Goal: Task Accomplishment & Management: Use online tool/utility

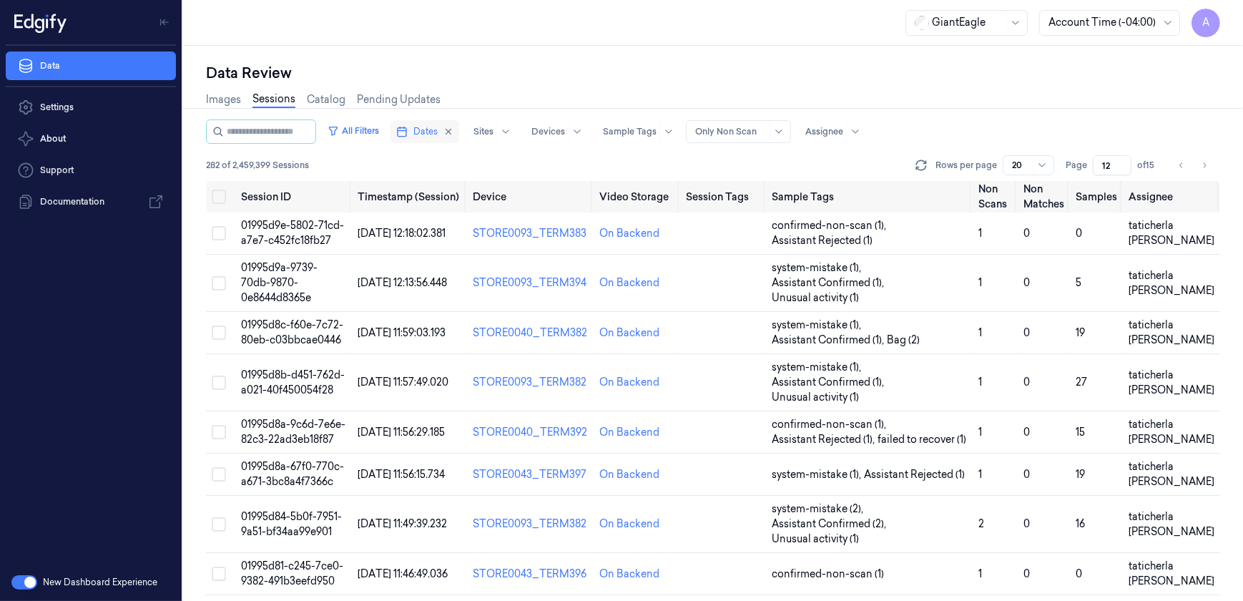
click at [436, 128] on span "Dates" at bounding box center [425, 131] width 24 height 13
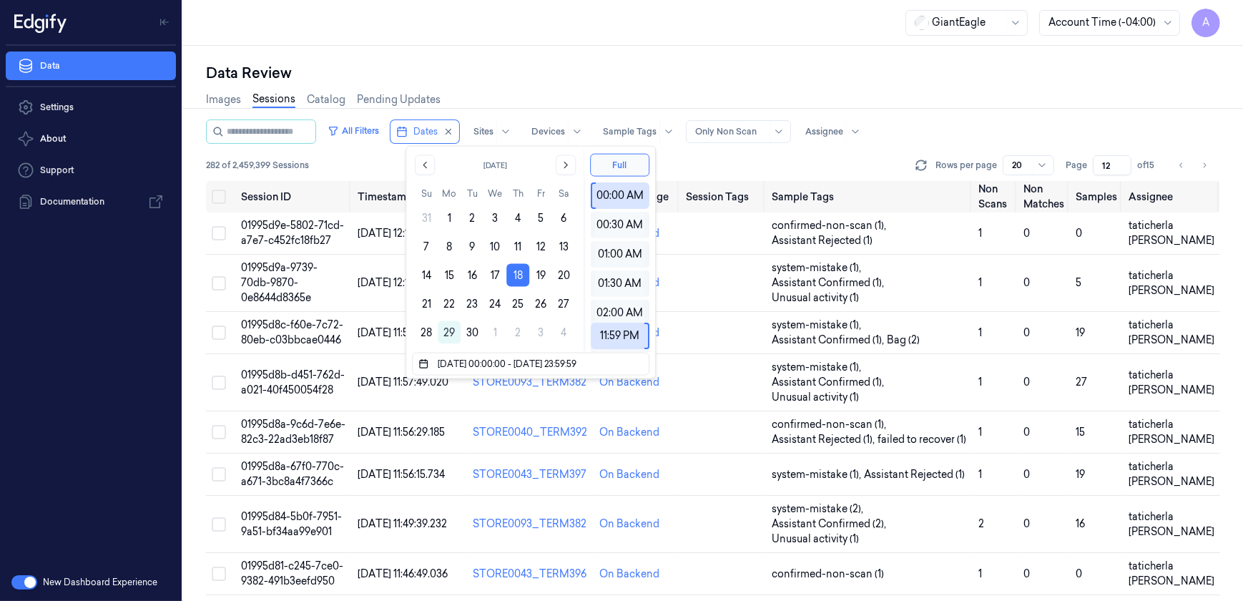
click at [412, 328] on div "[DATE] Su Mo Tu We Th Fr Sa 31 1 2 3 4 5 6 7 8 9 10 11 12 13 14 15 16 17 18 19 …" at bounding box center [495, 250] width 178 height 206
click at [418, 330] on button "28" at bounding box center [426, 332] width 23 height 23
type input "[DATE] 00:00:00 - [DATE] 23:59:59"
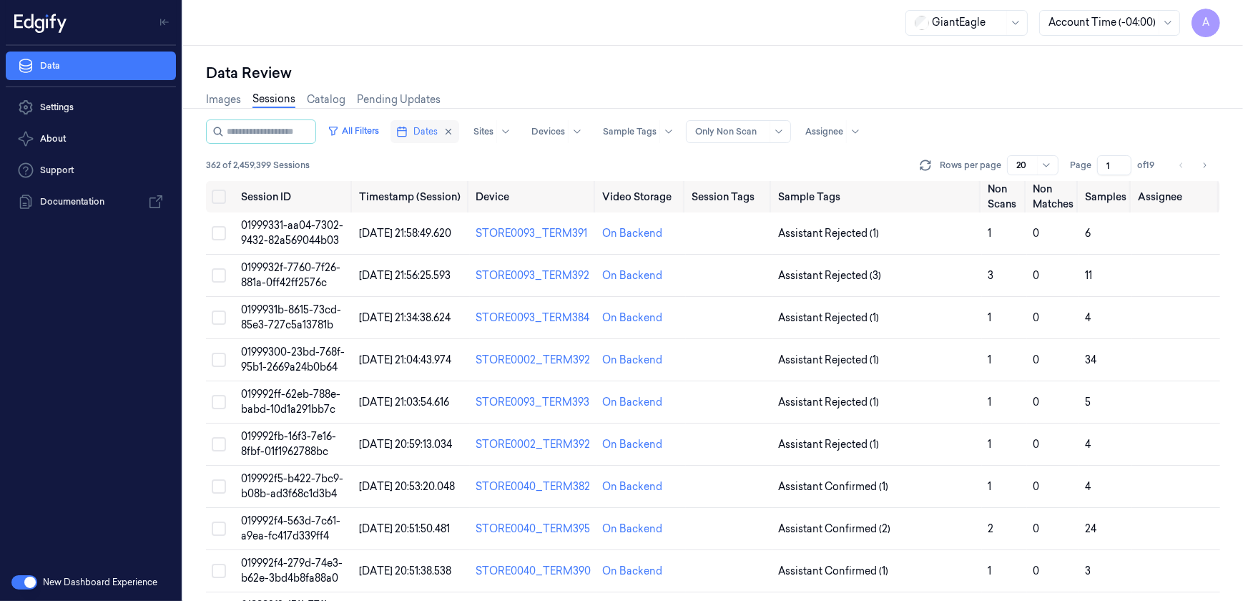
click at [438, 136] on span "Dates" at bounding box center [425, 131] width 24 height 13
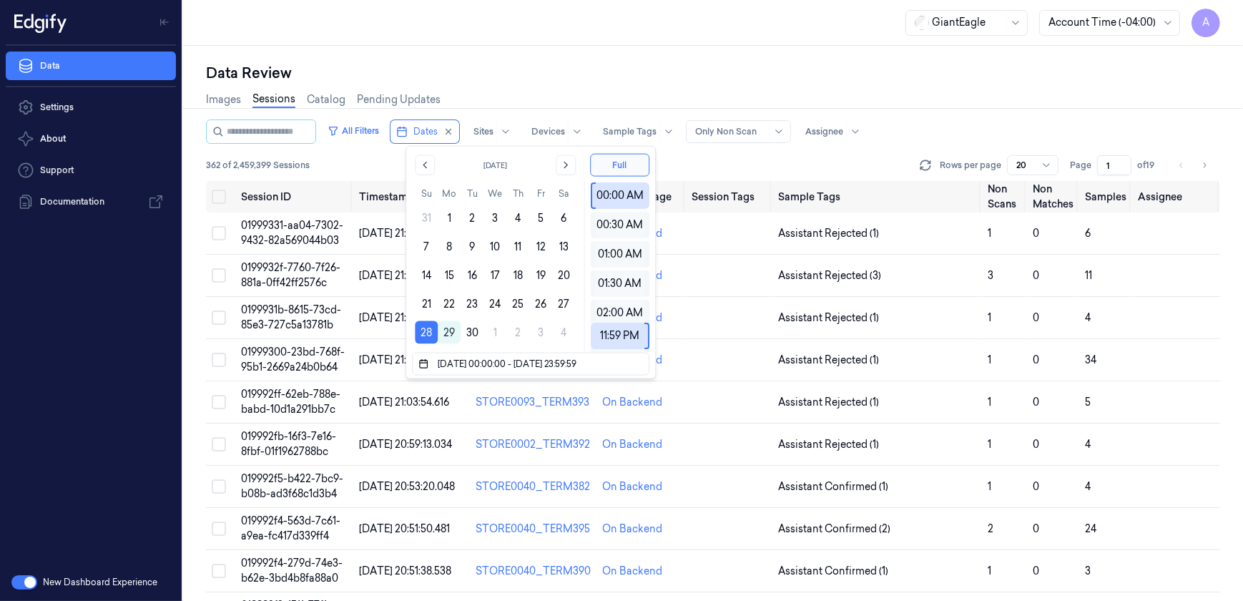
click at [517, 78] on div "Data Review" at bounding box center [713, 73] width 1014 height 20
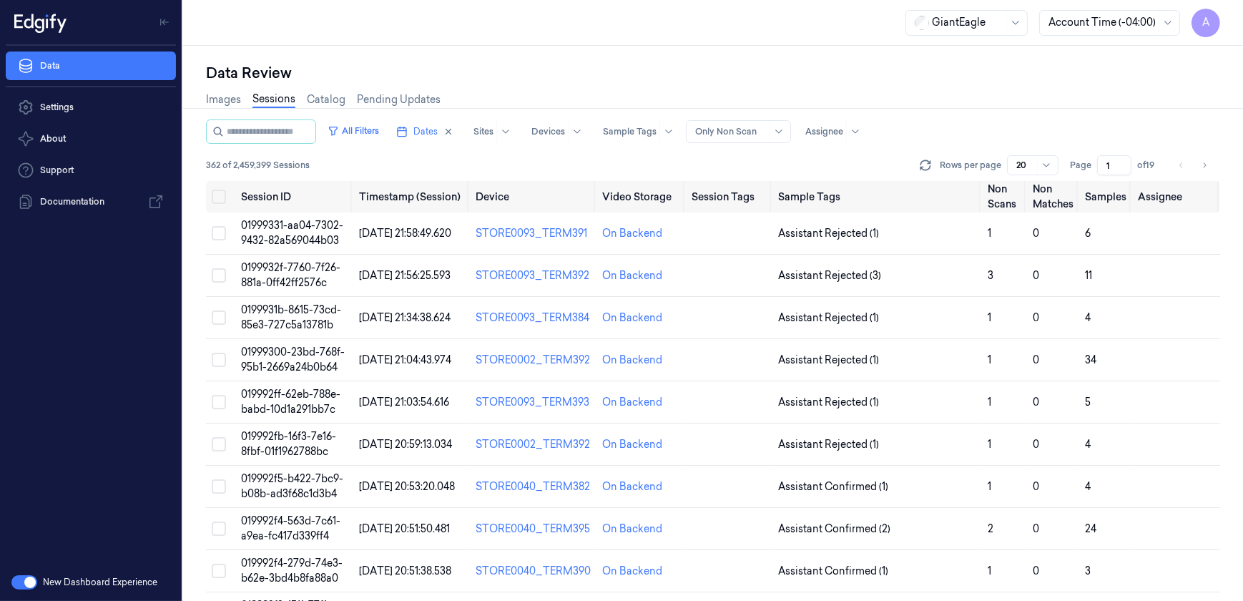
drag, startPoint x: 1109, startPoint y: 163, endPoint x: 1099, endPoint y: 171, distance: 12.7
click at [1099, 171] on input "1" at bounding box center [1114, 165] width 34 height 20
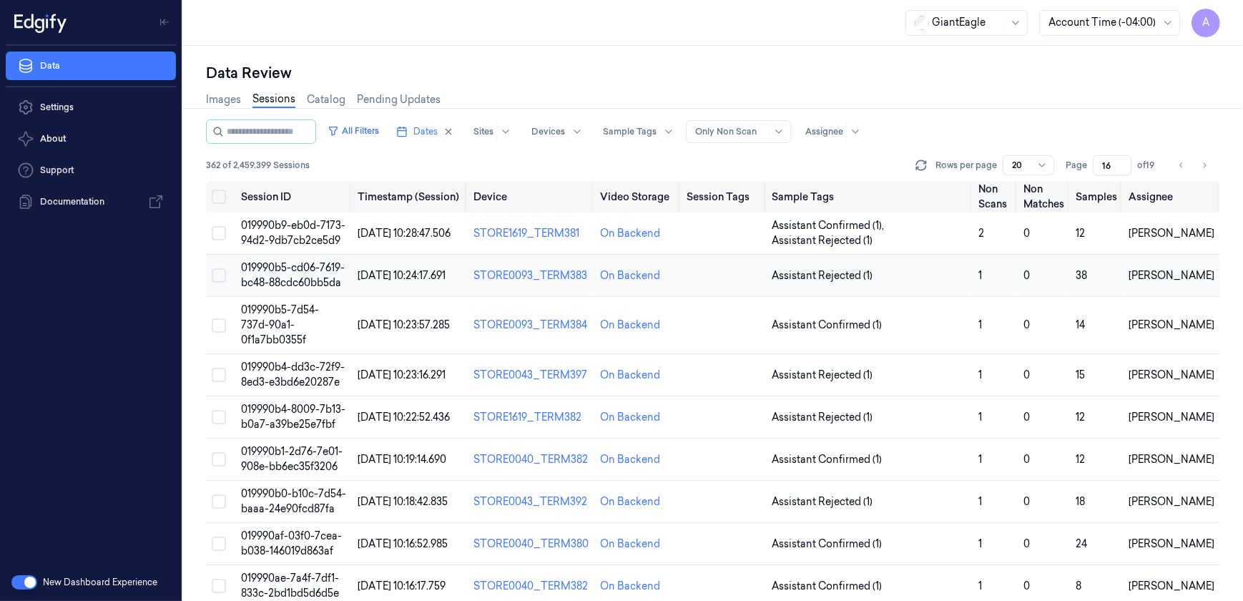
type input "16"
click at [280, 282] on span "019990b5-cd06-7619-bc48-88cdc60bb5da" at bounding box center [293, 275] width 104 height 28
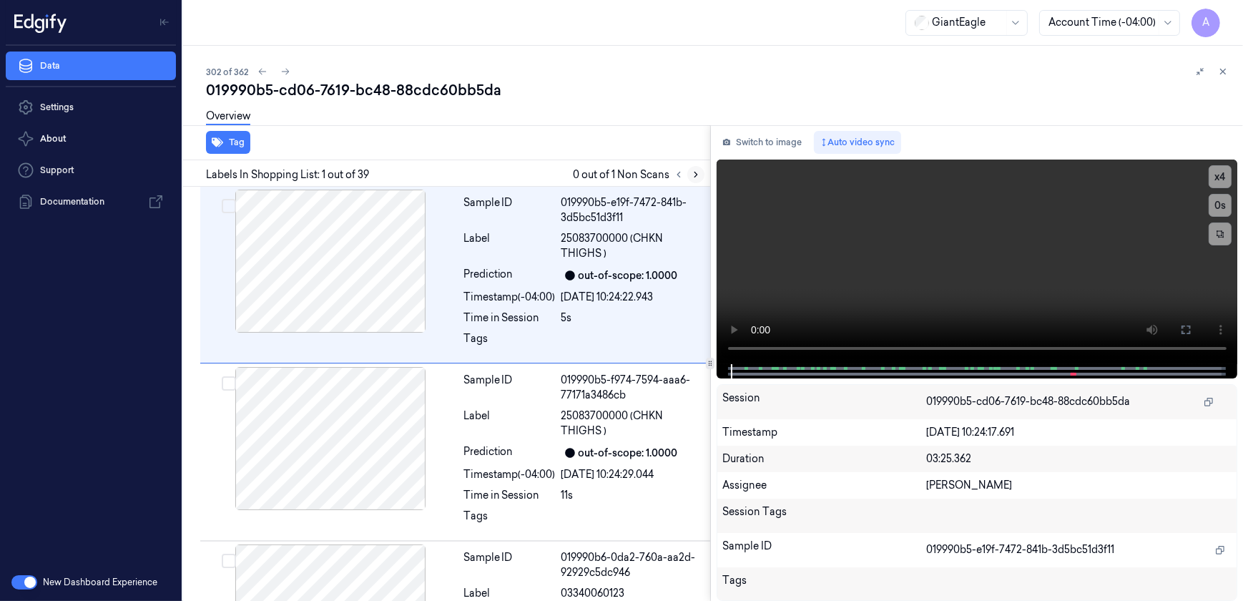
click at [700, 172] on button at bounding box center [695, 174] width 17 height 17
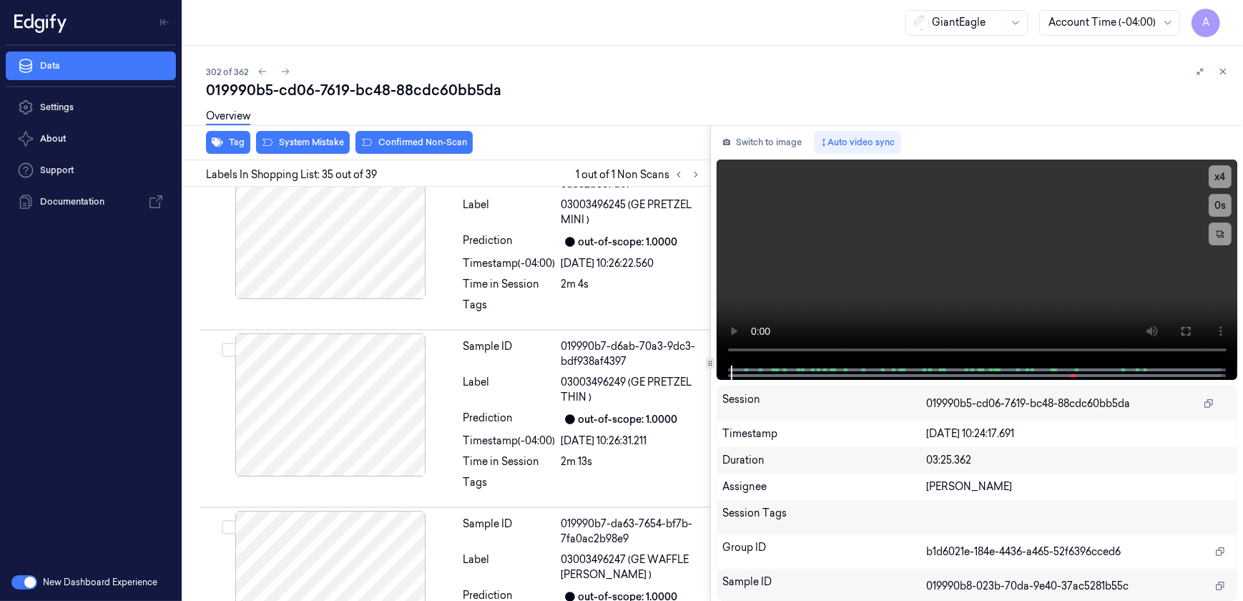
scroll to position [5892, 0]
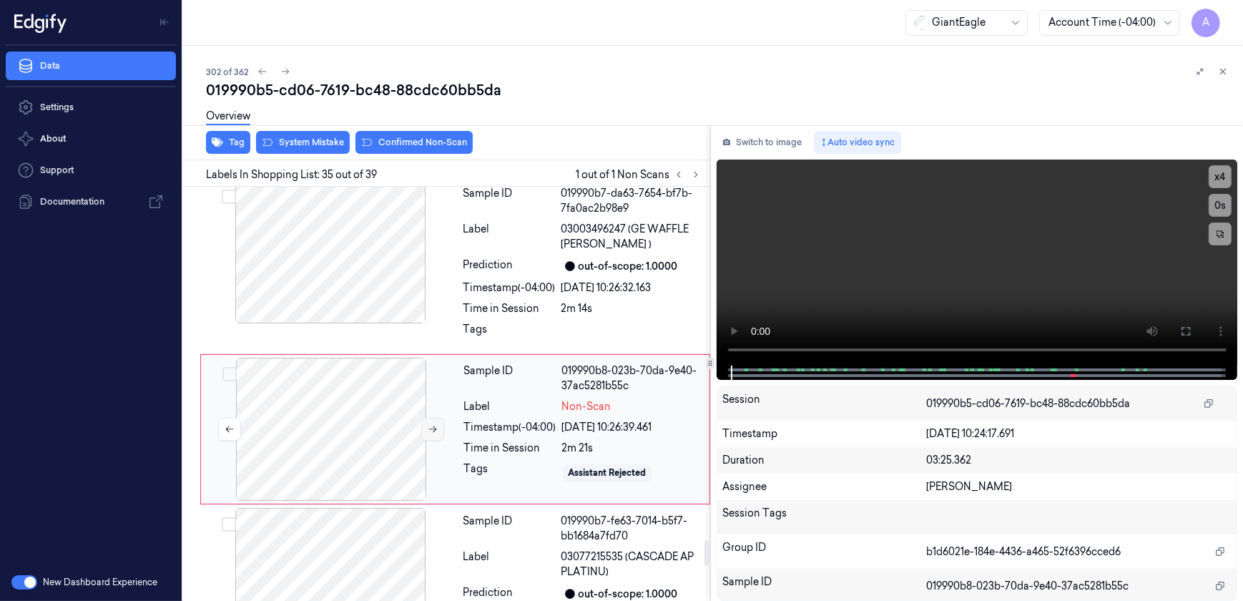
click at [431, 424] on icon at bounding box center [433, 429] width 10 height 10
click at [432, 424] on icon at bounding box center [433, 429] width 10 height 10
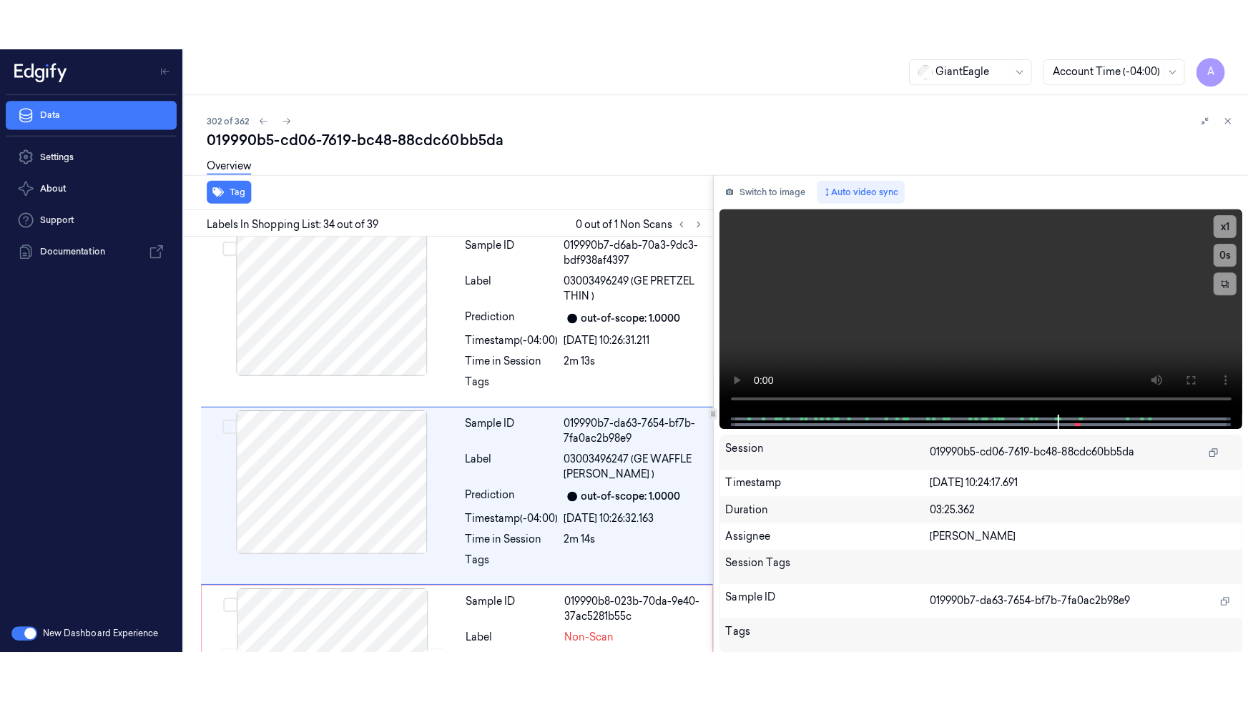
scroll to position [5728, 0]
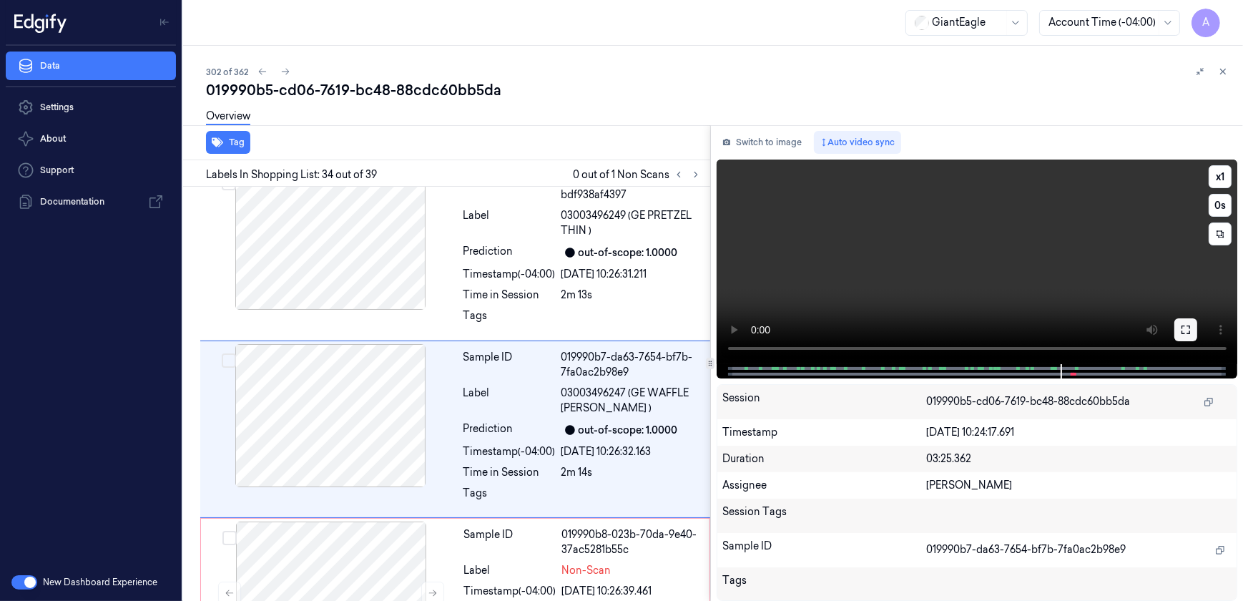
click at [1181, 330] on icon at bounding box center [1185, 329] width 11 height 11
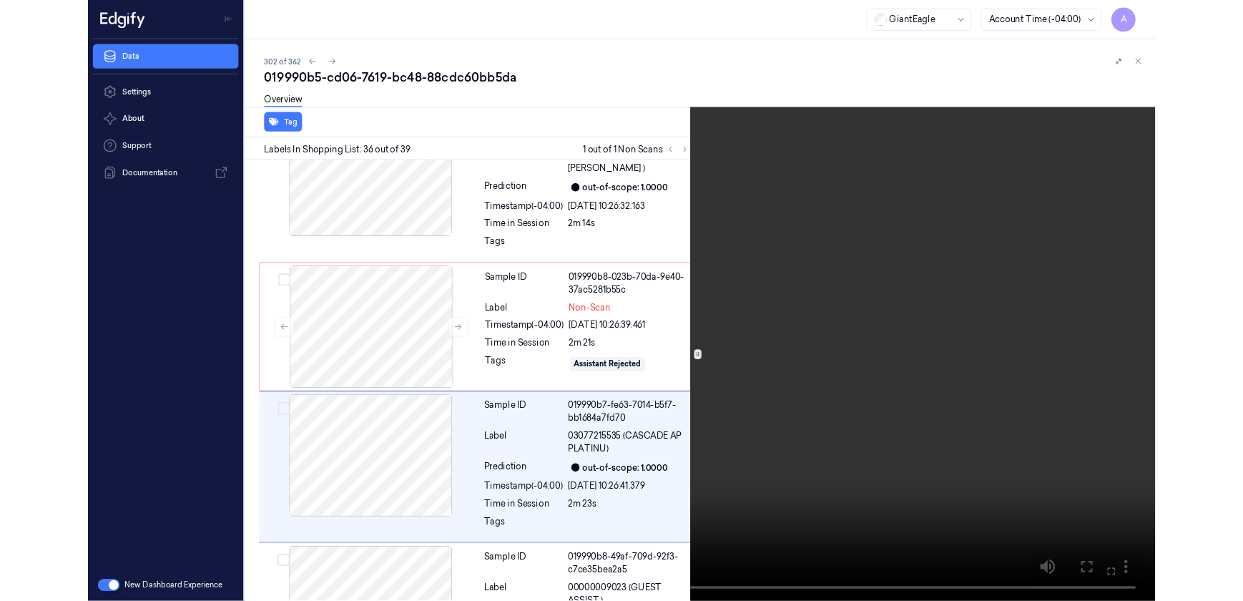
scroll to position [6005, 0]
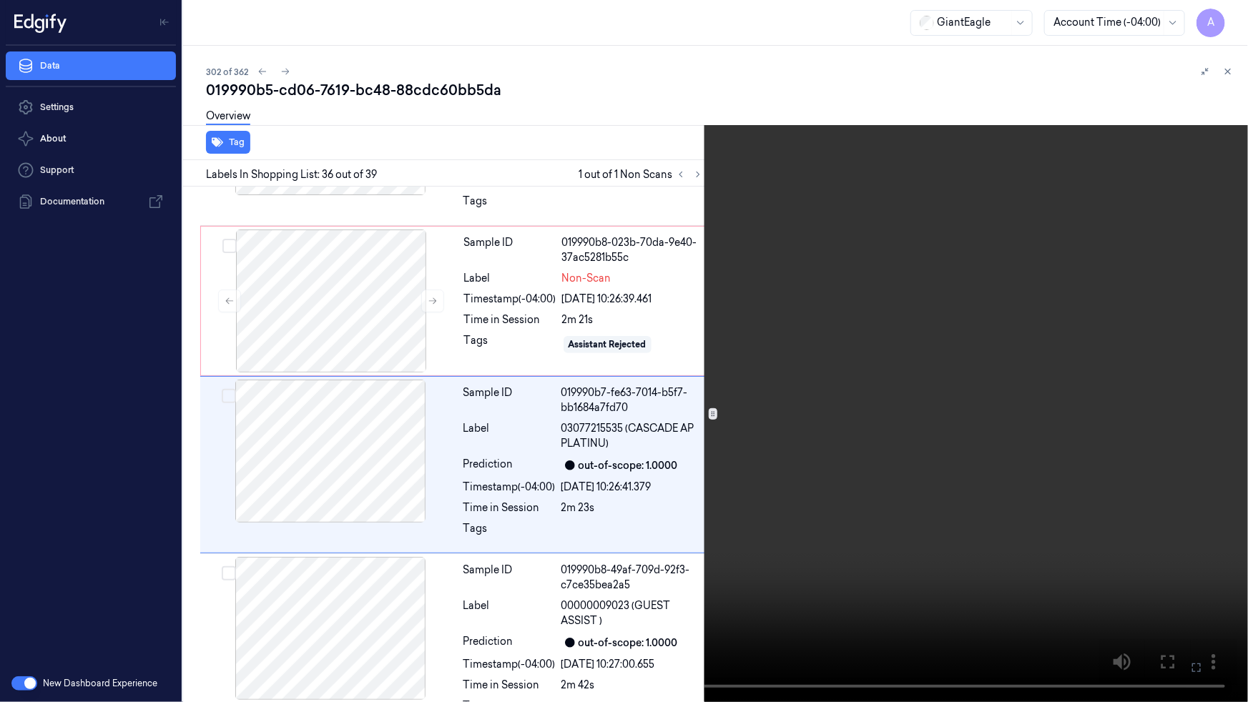
click at [0, 0] on button at bounding box center [0, 0] width 0 height 0
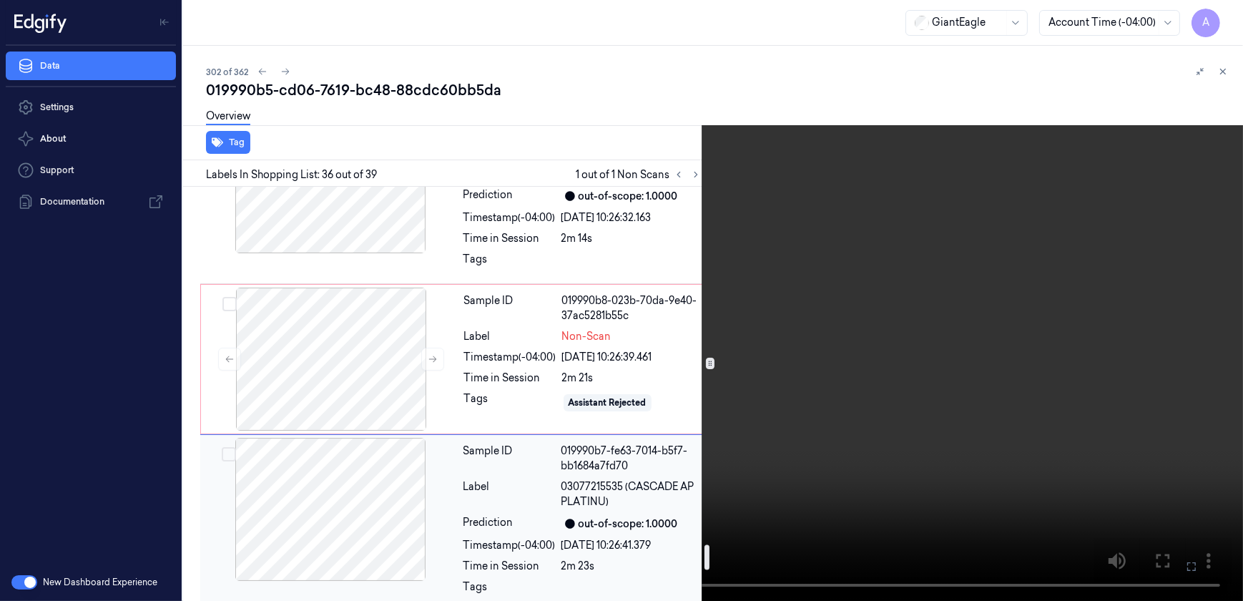
scroll to position [5940, 0]
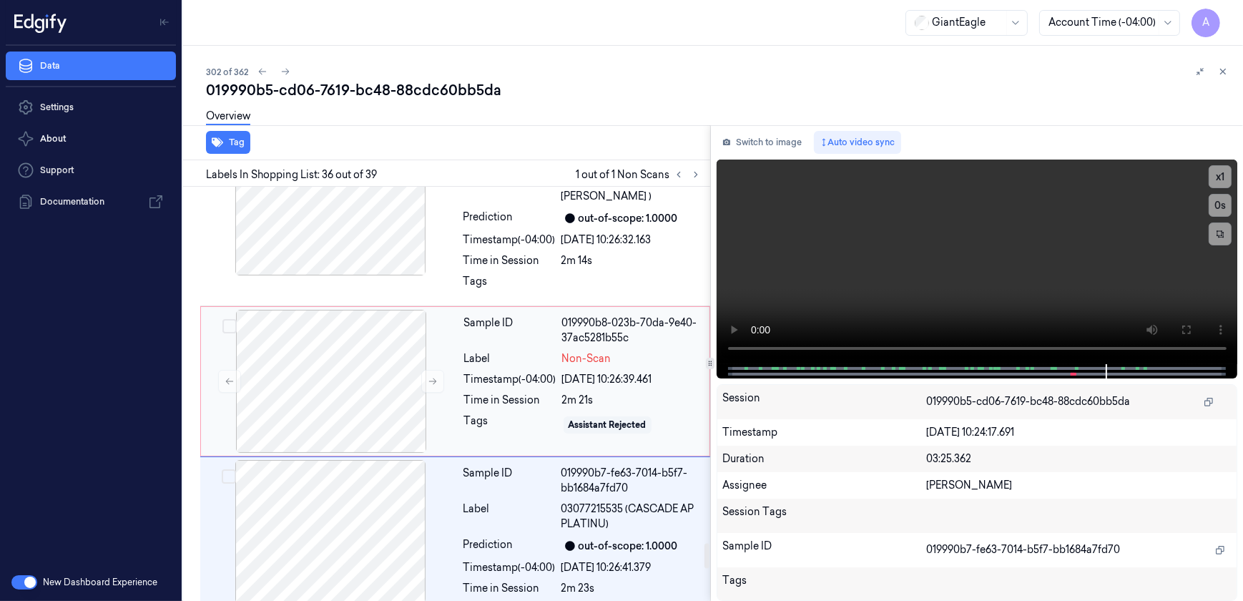
click at [539, 413] on div "Tags" at bounding box center [510, 424] width 92 height 23
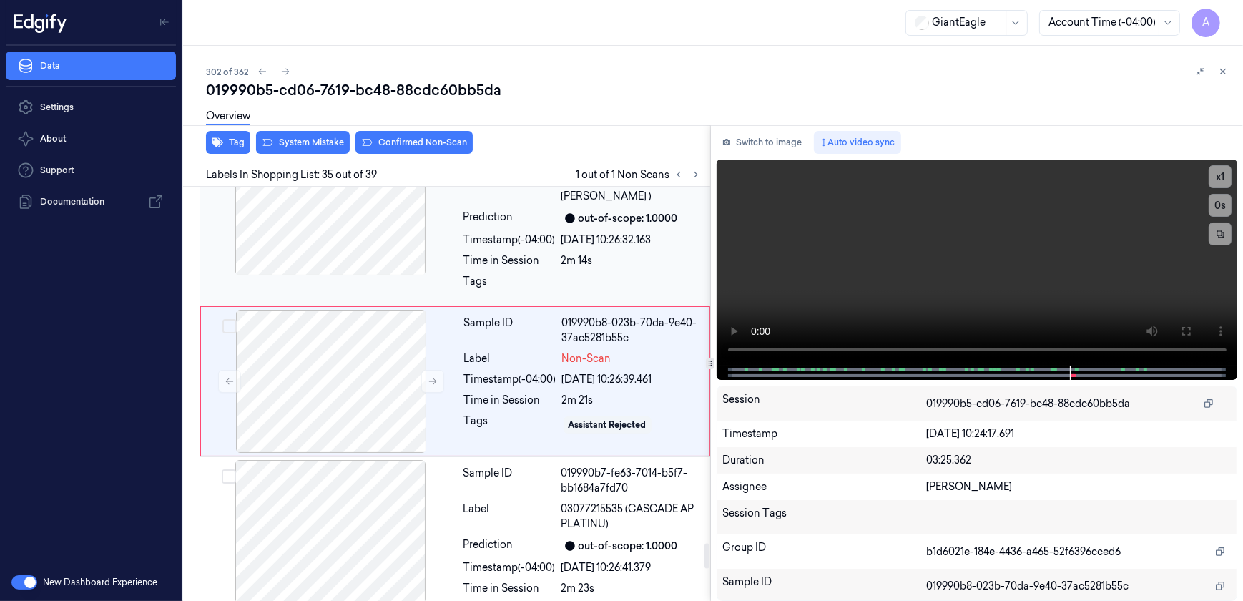
scroll to position [5892, 0]
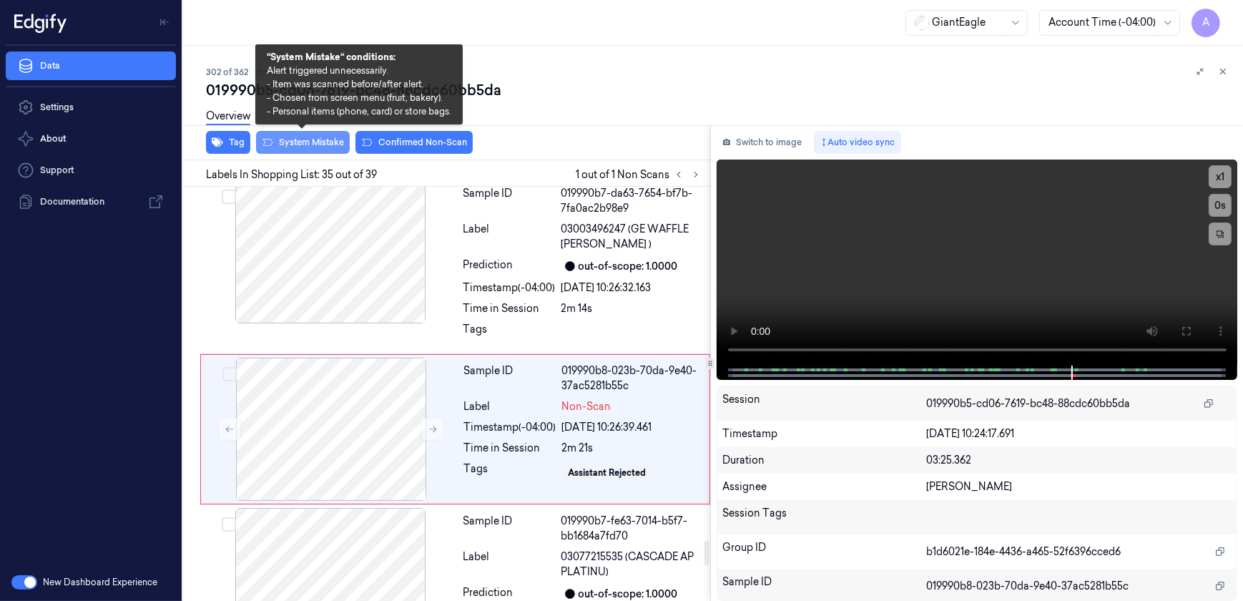
click at [298, 150] on button "System Mistake" at bounding box center [303, 142] width 94 height 23
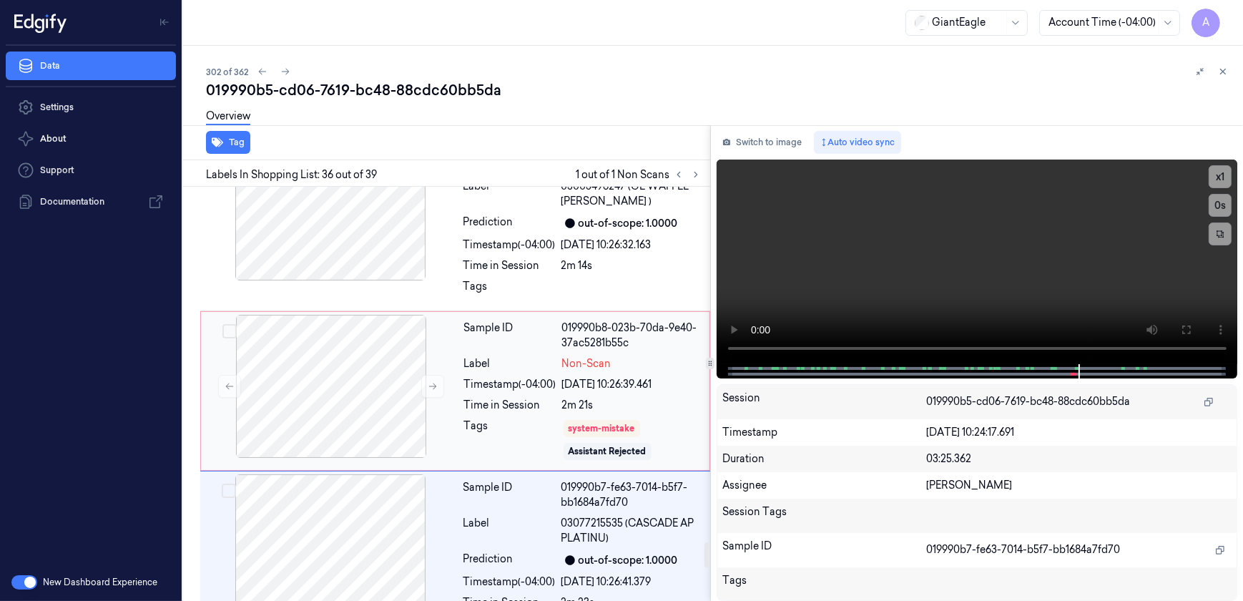
click at [513, 356] on div "Label" at bounding box center [510, 363] width 92 height 15
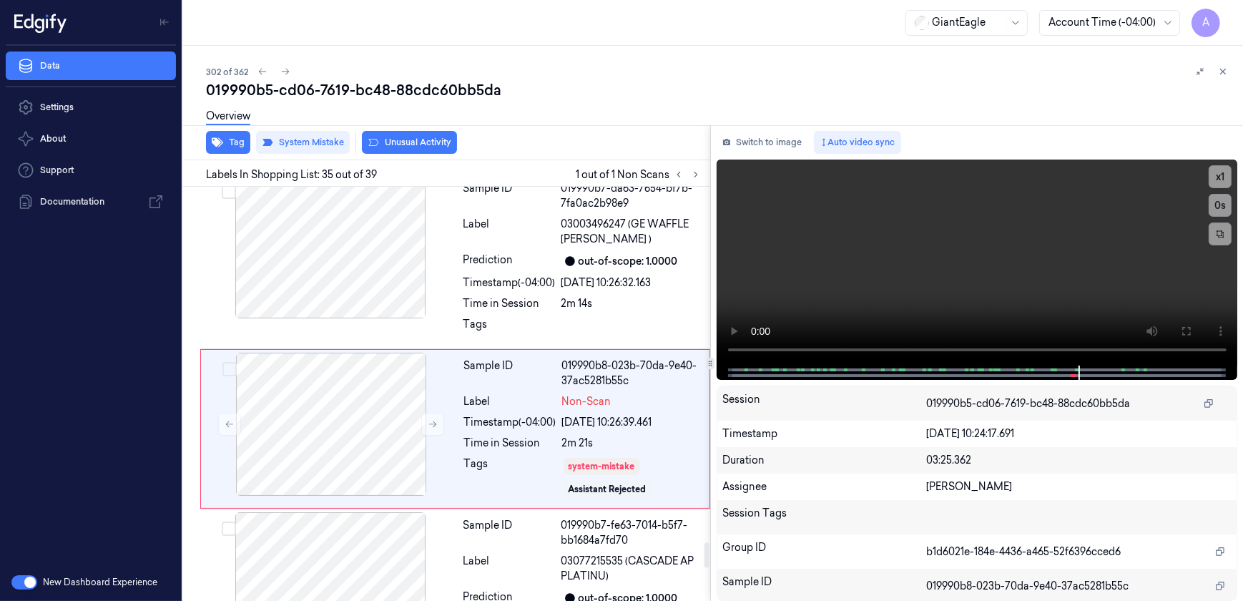
scroll to position [5896, 0]
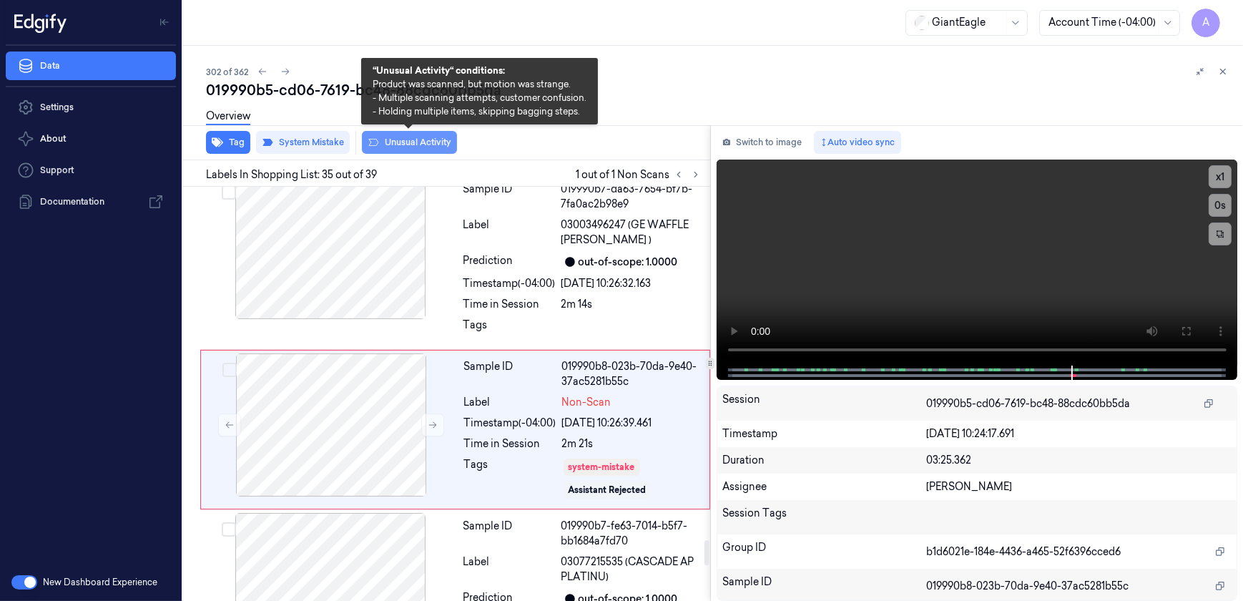
click at [408, 149] on button "Unusual Activity" at bounding box center [409, 142] width 95 height 23
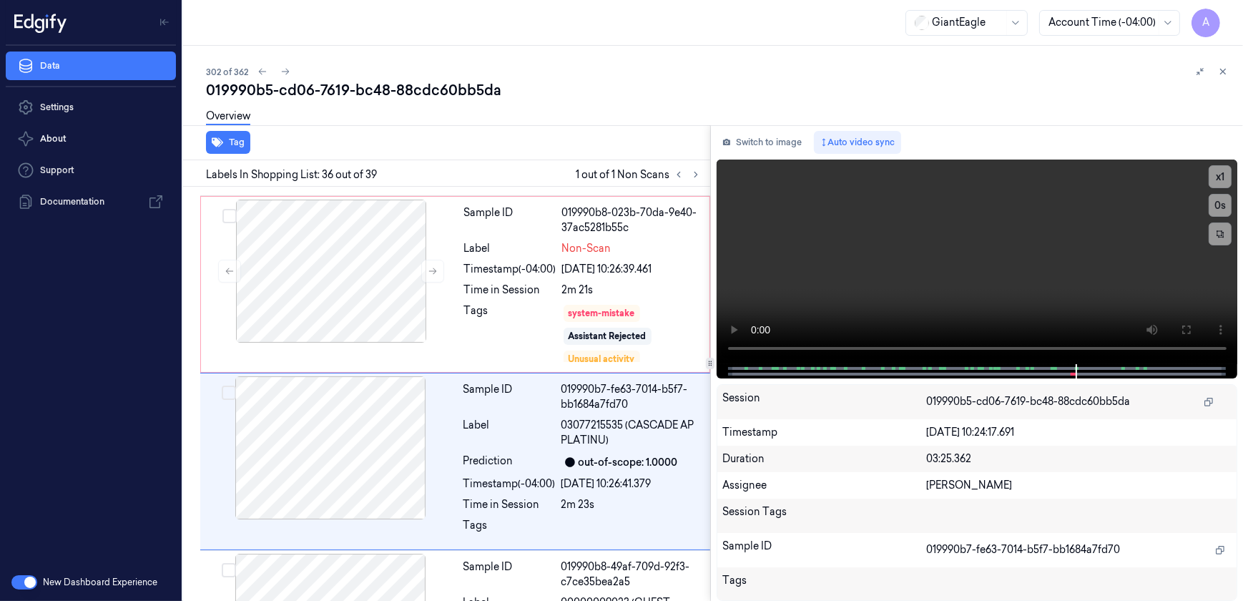
scroll to position [6082, 0]
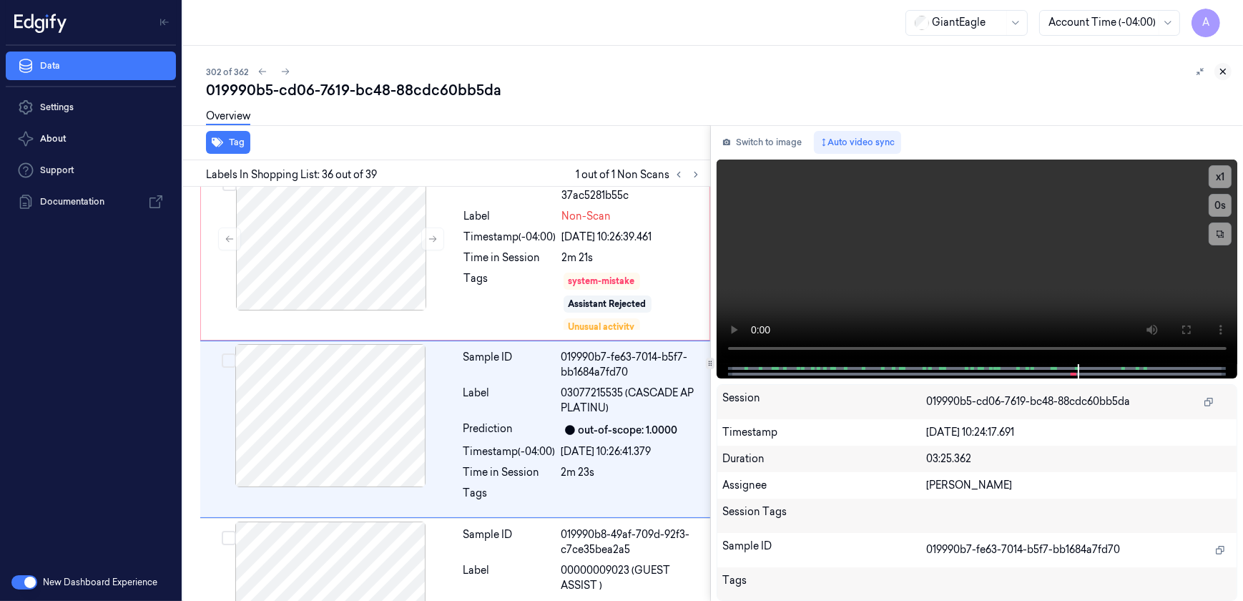
click at [1229, 66] on button at bounding box center [1222, 71] width 17 height 17
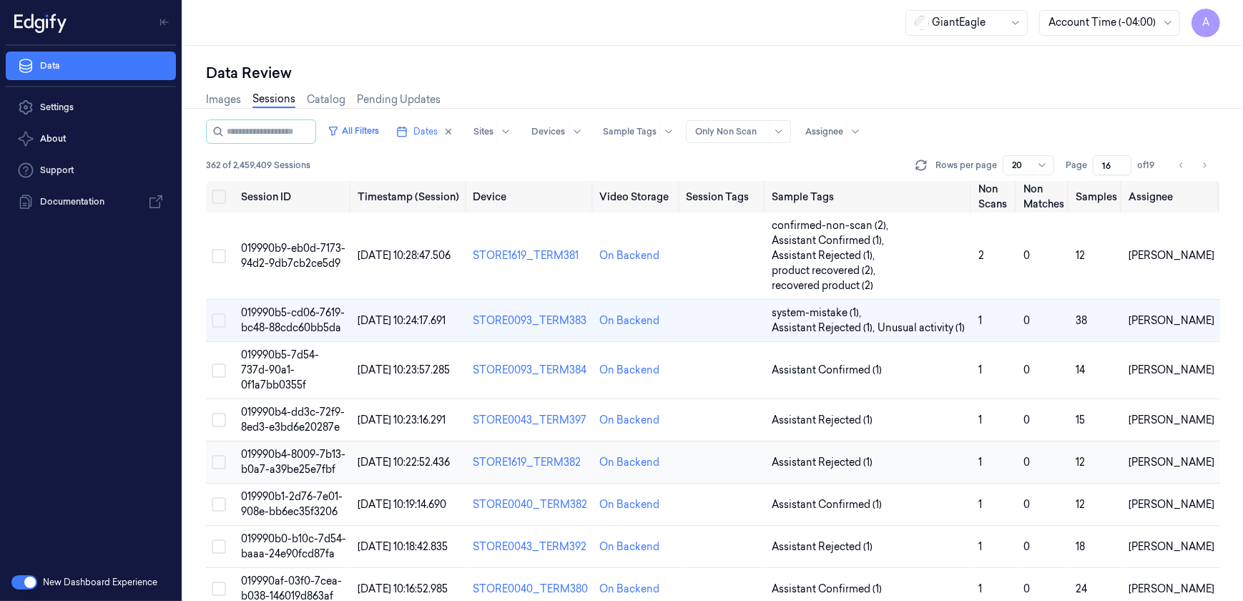
click at [277, 448] on span "019990b4-8009-7b13-b0a7-a39be25e7fbf" at bounding box center [293, 462] width 104 height 28
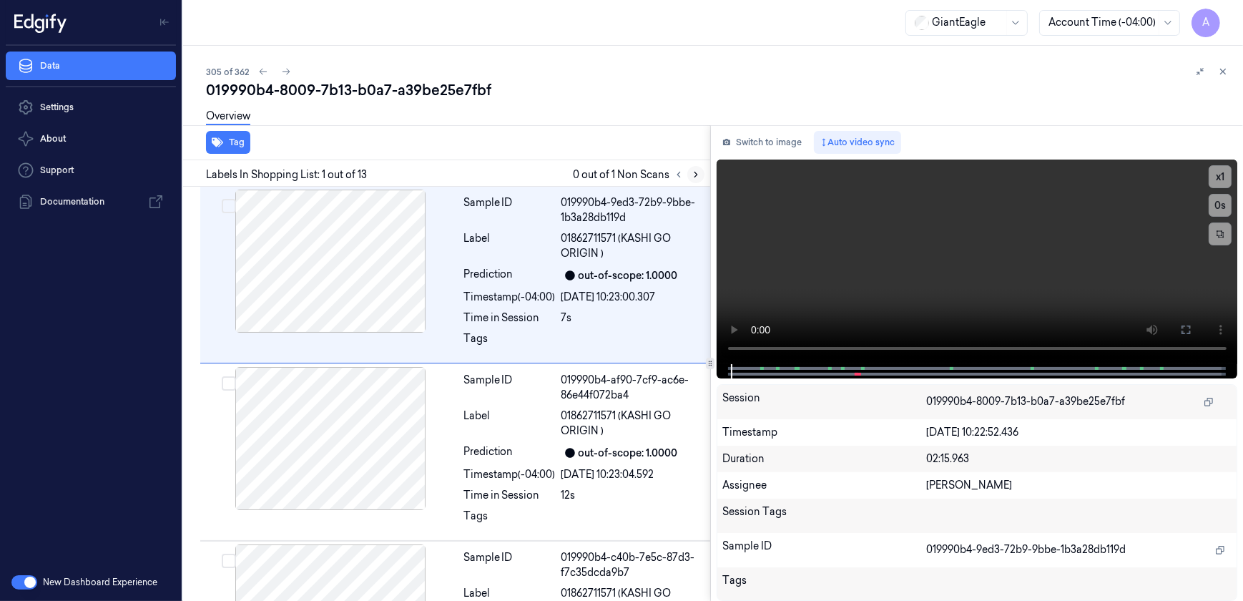
click at [697, 177] on icon at bounding box center [696, 174] width 10 height 10
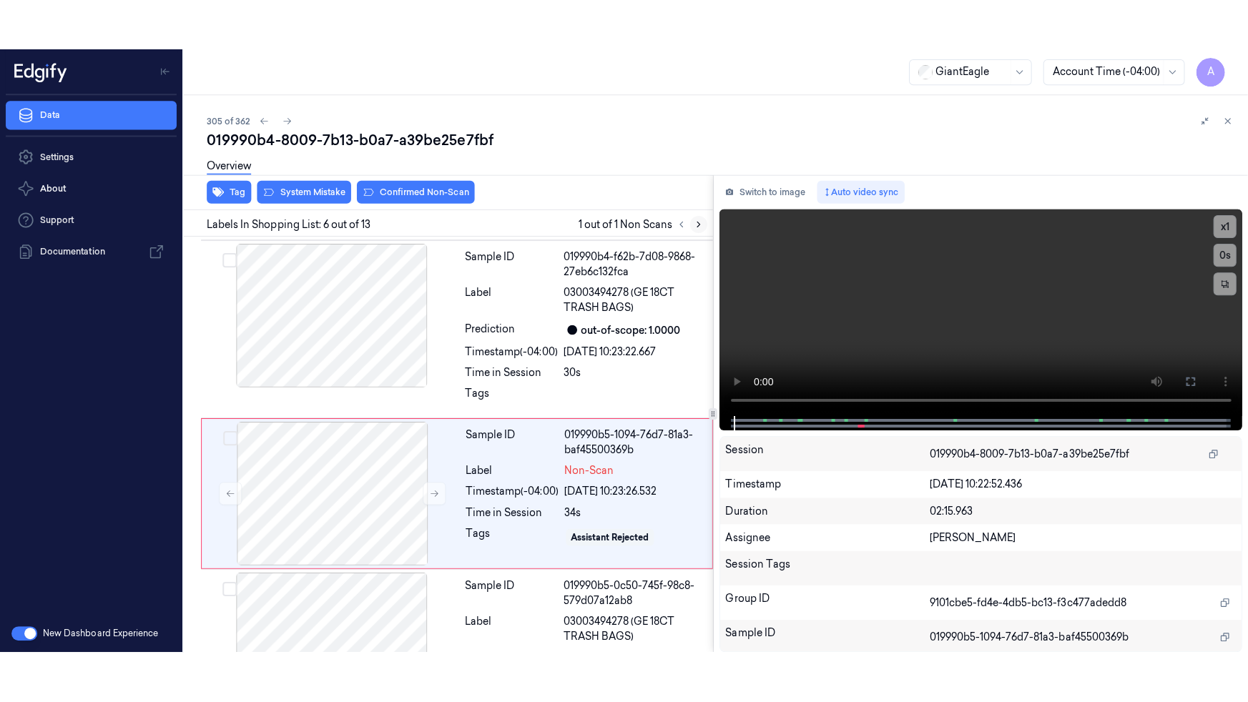
scroll to position [753, 0]
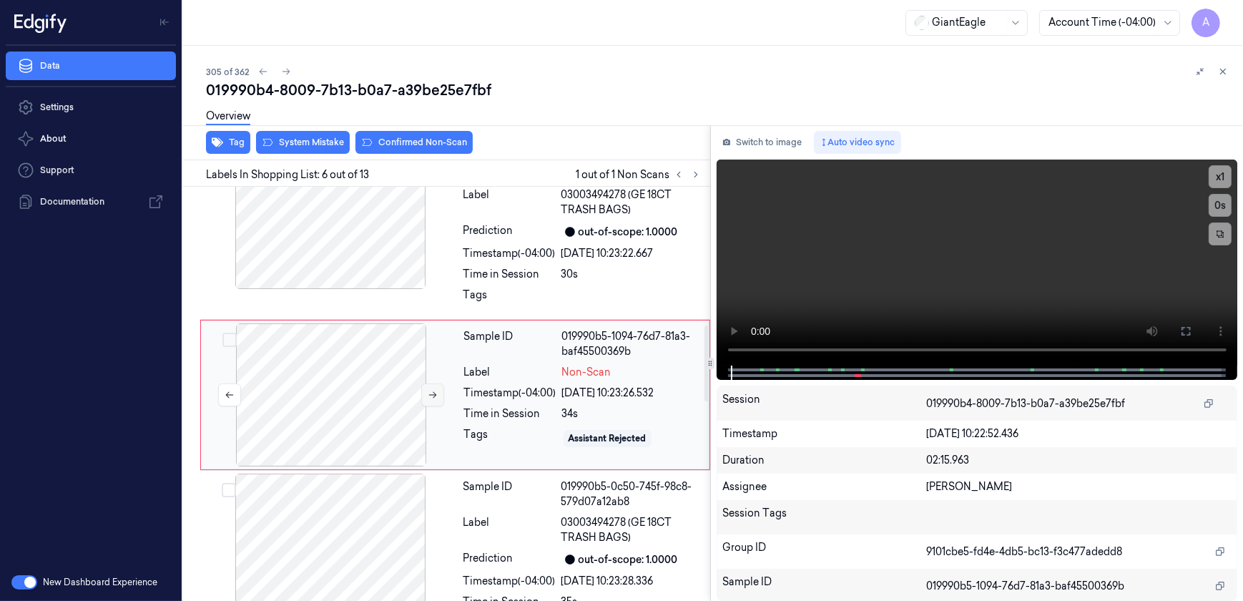
click at [428, 393] on icon at bounding box center [433, 395] width 10 height 10
click at [435, 400] on button at bounding box center [432, 394] width 23 height 23
click at [432, 400] on button at bounding box center [432, 394] width 23 height 23
click at [425, 391] on button at bounding box center [432, 394] width 23 height 23
click at [1193, 335] on button at bounding box center [1185, 331] width 23 height 23
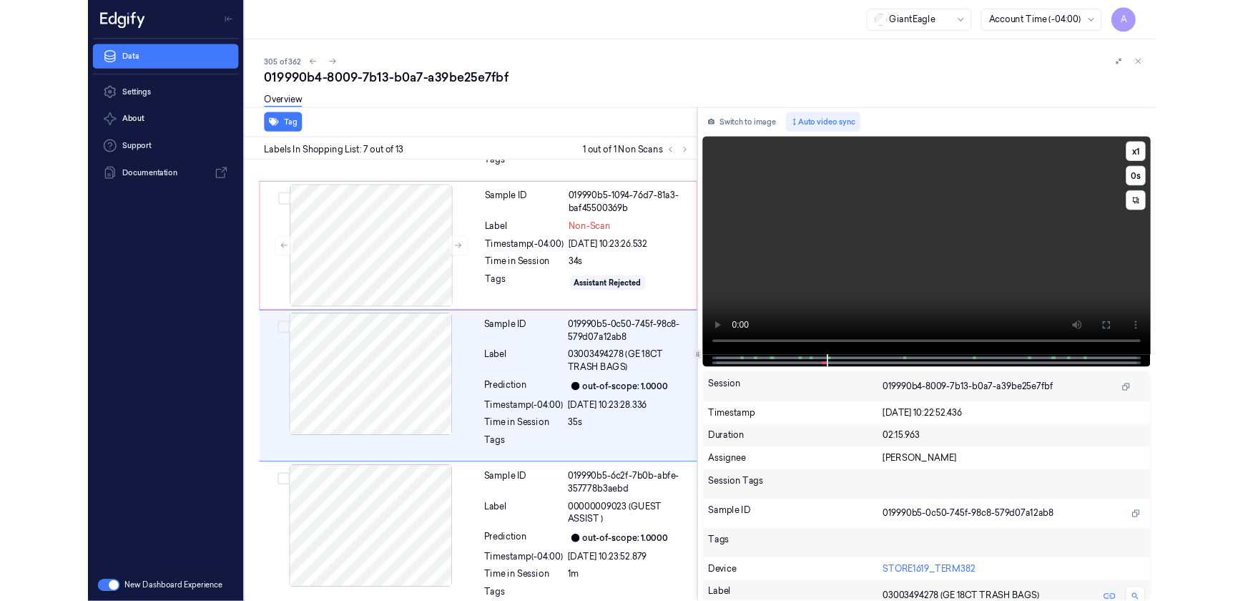
scroll to position [865, 0]
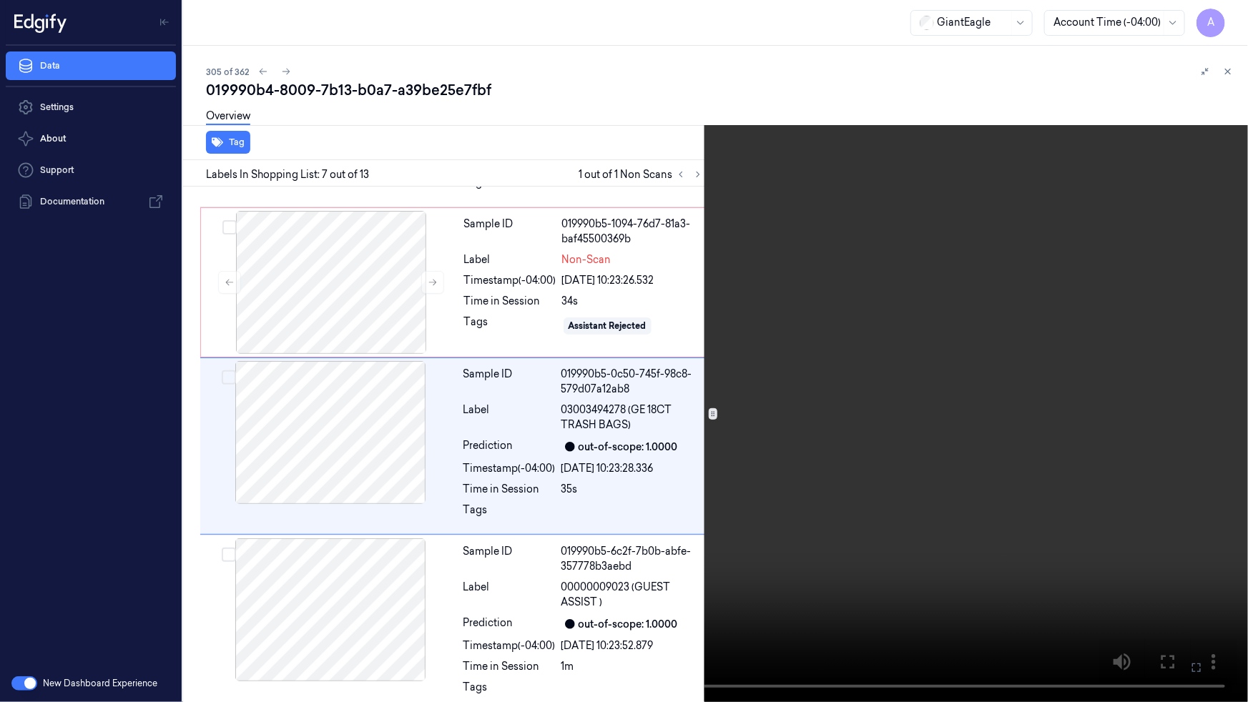
click at [0, 0] on icon at bounding box center [0, 0] width 0 height 0
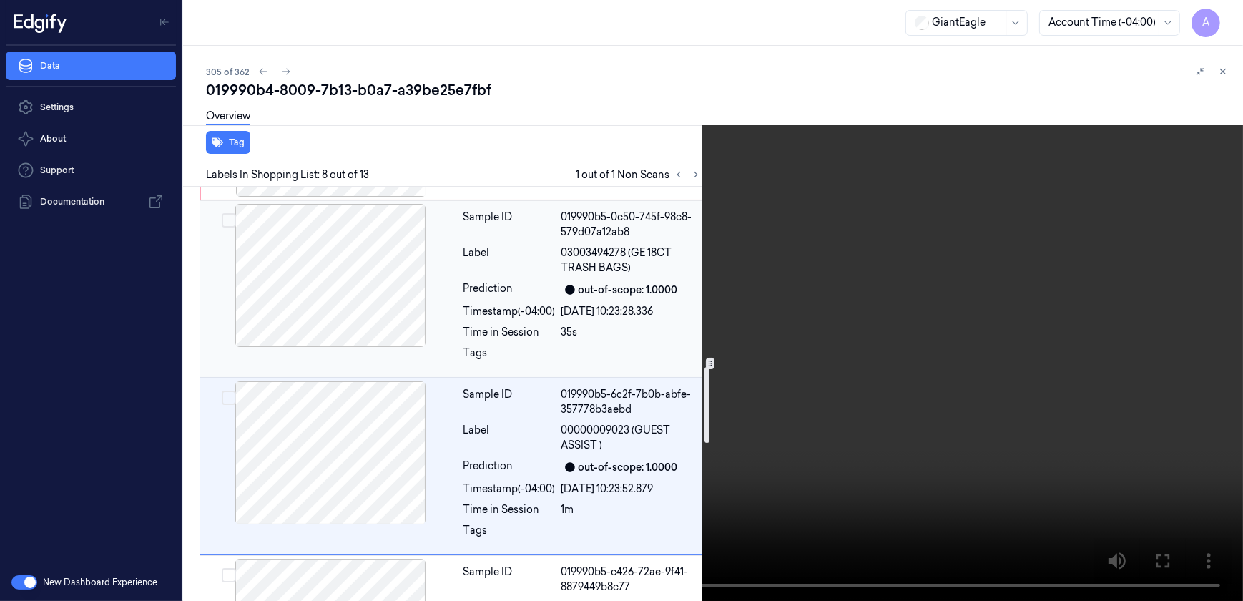
scroll to position [1094, 0]
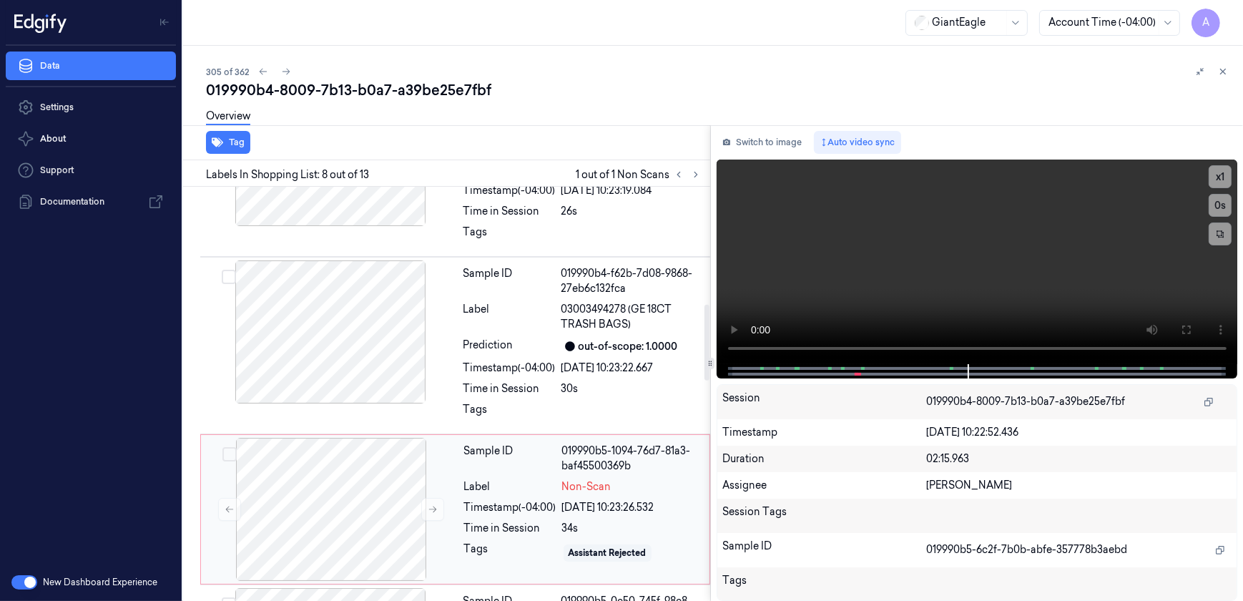
click at [536, 476] on div "Sample ID 019990b5-1094-76d7-81a3-baf45500369b Label Non-Scan Timestamp (-04:00…" at bounding box center [582, 509] width 248 height 143
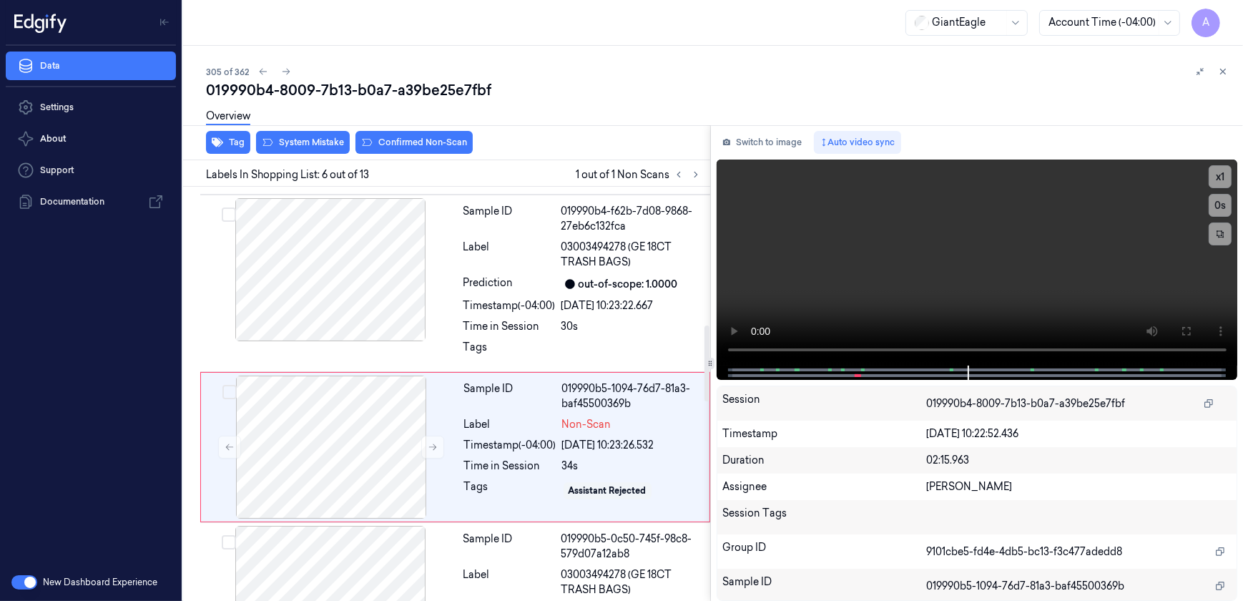
scroll to position [753, 0]
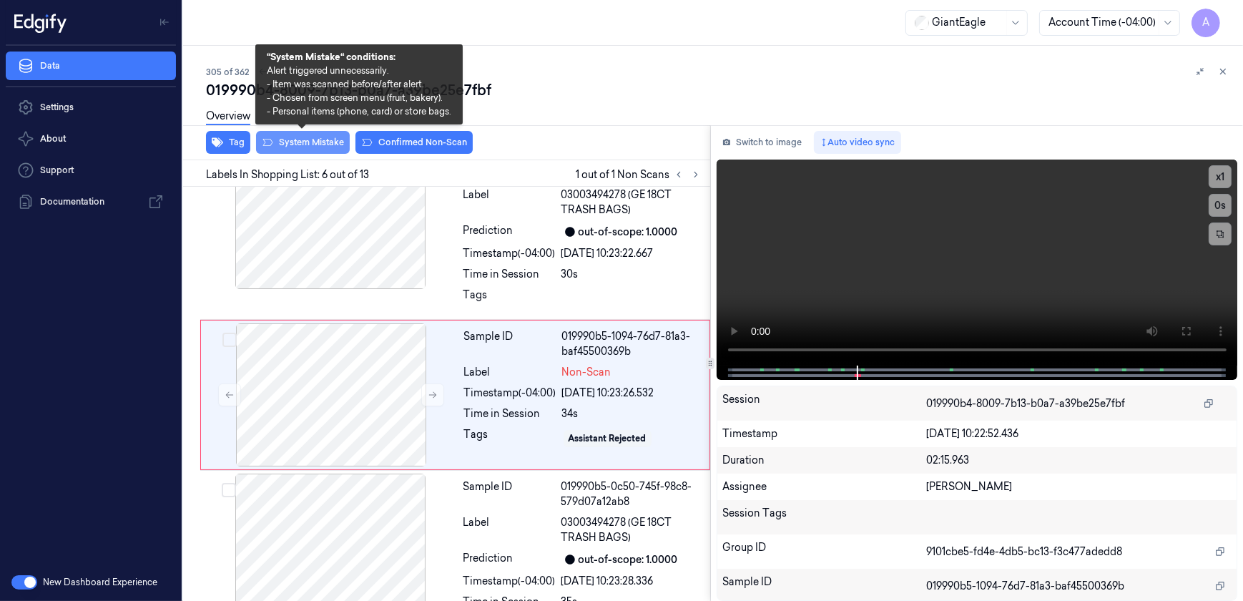
click at [309, 149] on button "System Mistake" at bounding box center [303, 142] width 94 height 23
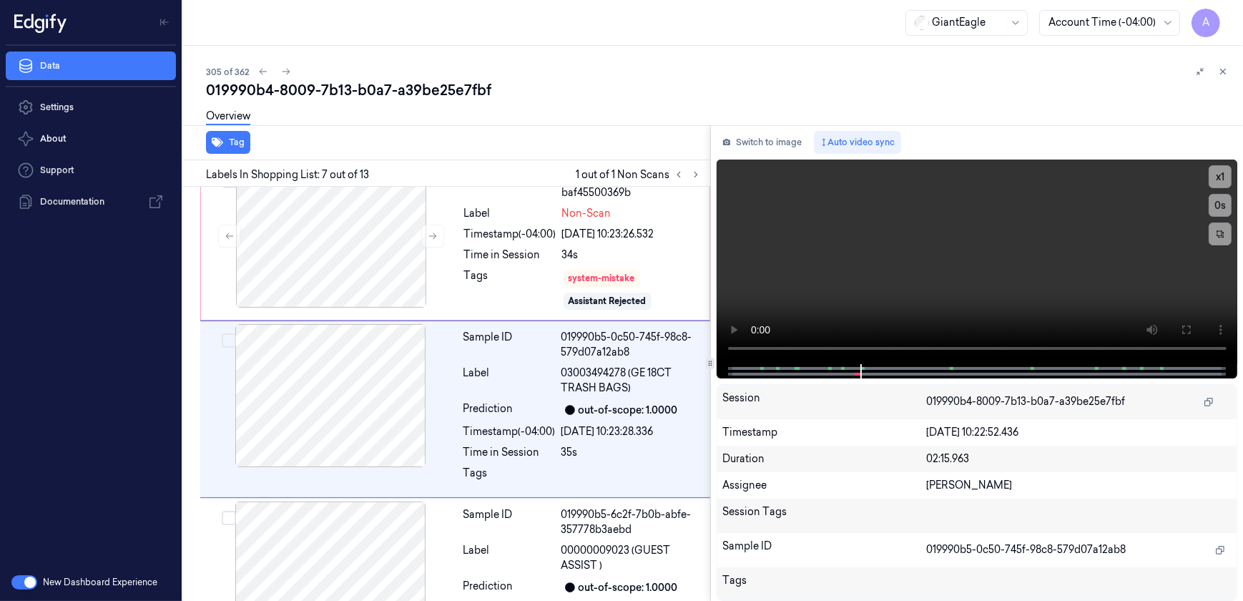
scroll to position [925, 0]
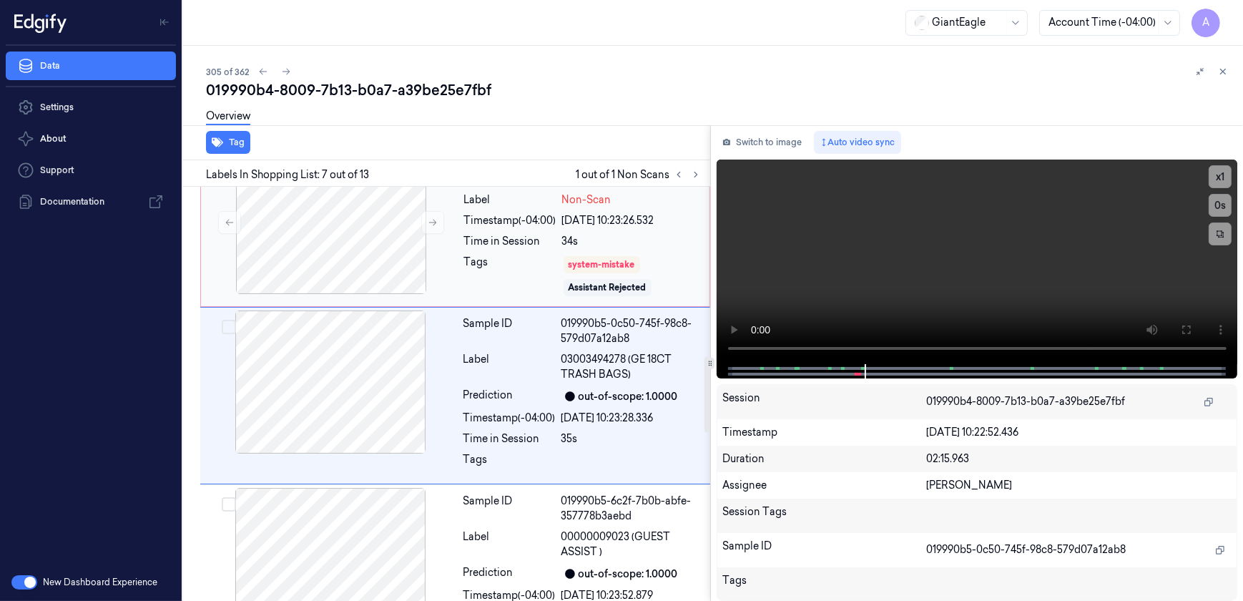
click at [515, 272] on div "Tags" at bounding box center [510, 276] width 92 height 43
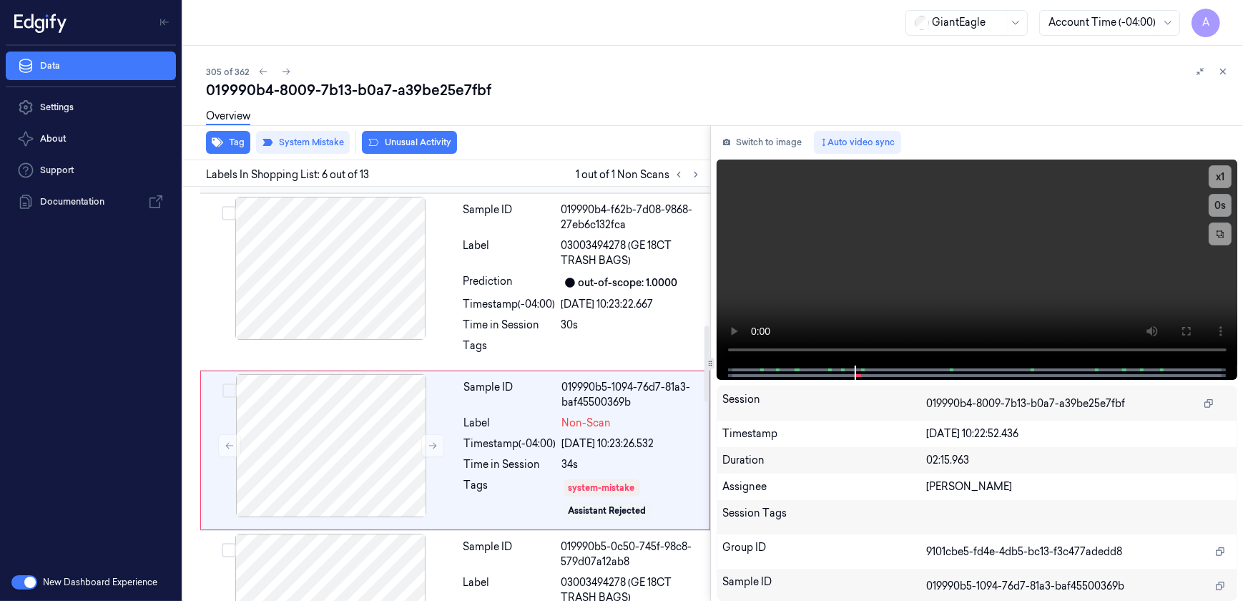
scroll to position [628, 0]
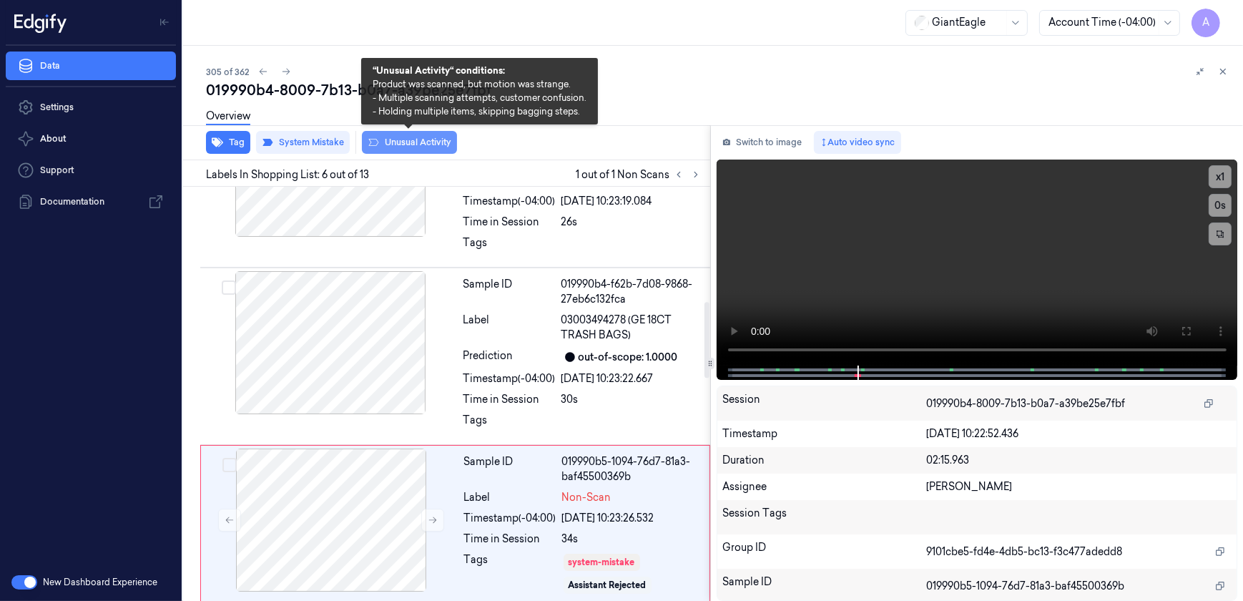
click at [400, 148] on button "Unusual Activity" at bounding box center [409, 142] width 95 height 23
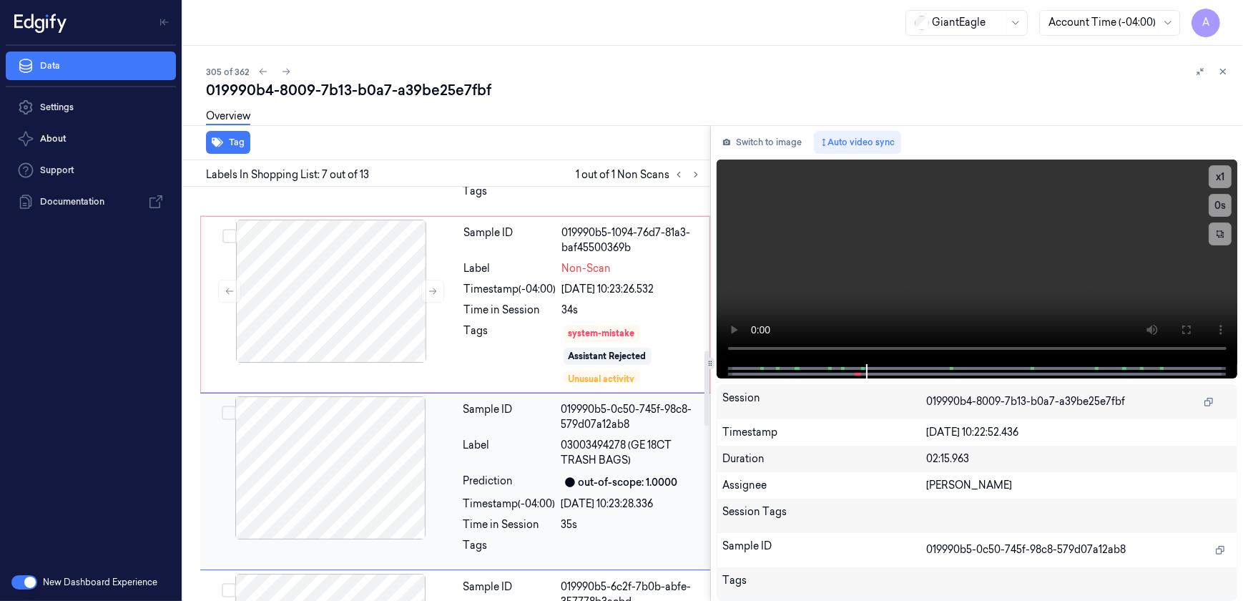
scroll to position [748, 0]
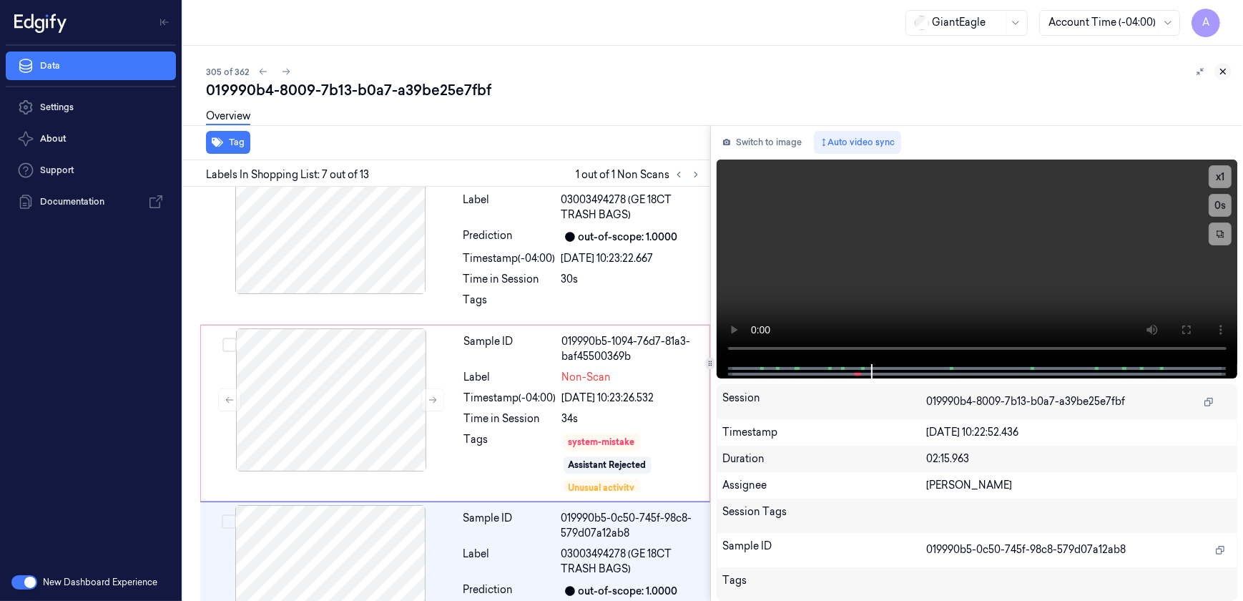
click at [1227, 71] on icon at bounding box center [1223, 72] width 10 height 10
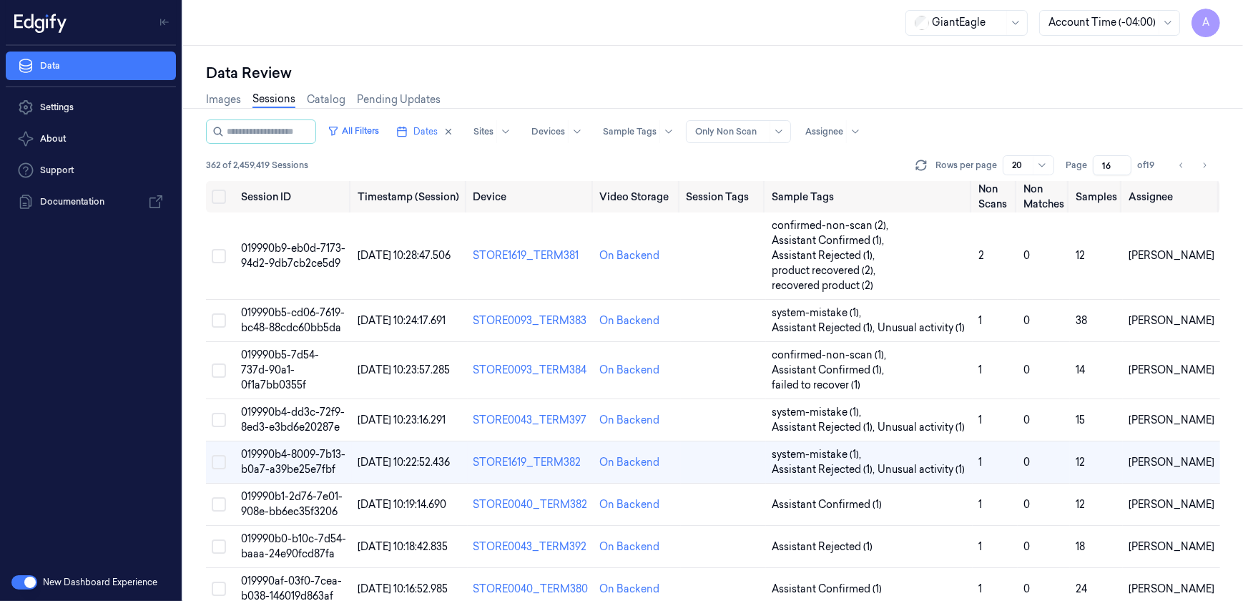
scroll to position [108, 0]
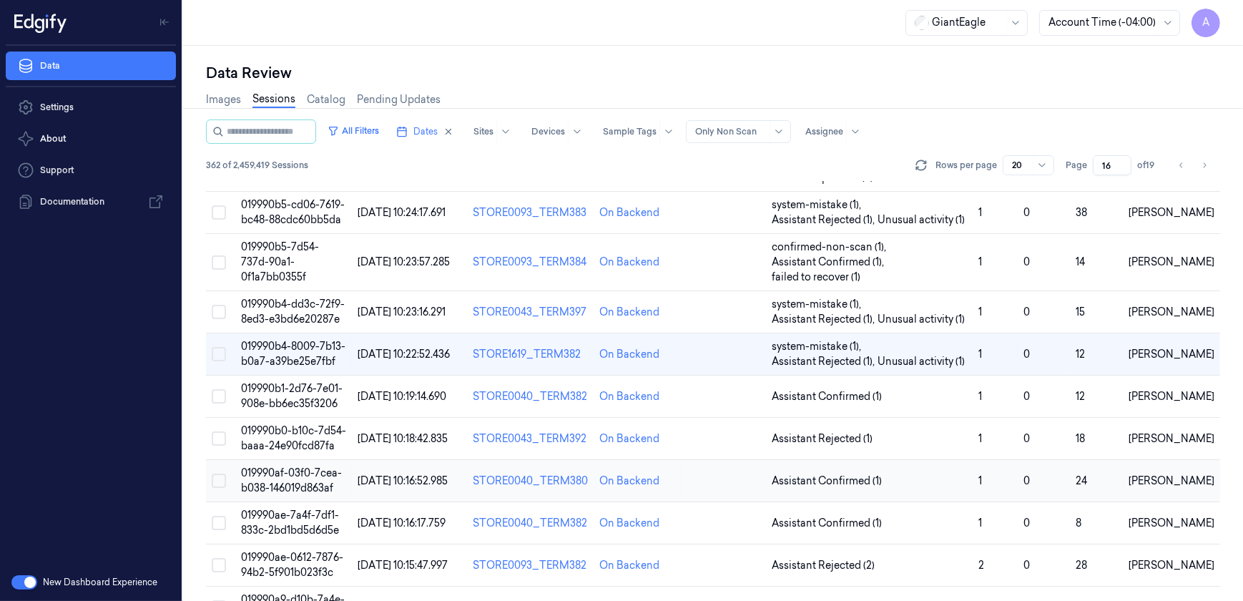
click at [300, 473] on span "019990af-03f0-7cea-b038-146019d863af" at bounding box center [291, 480] width 101 height 28
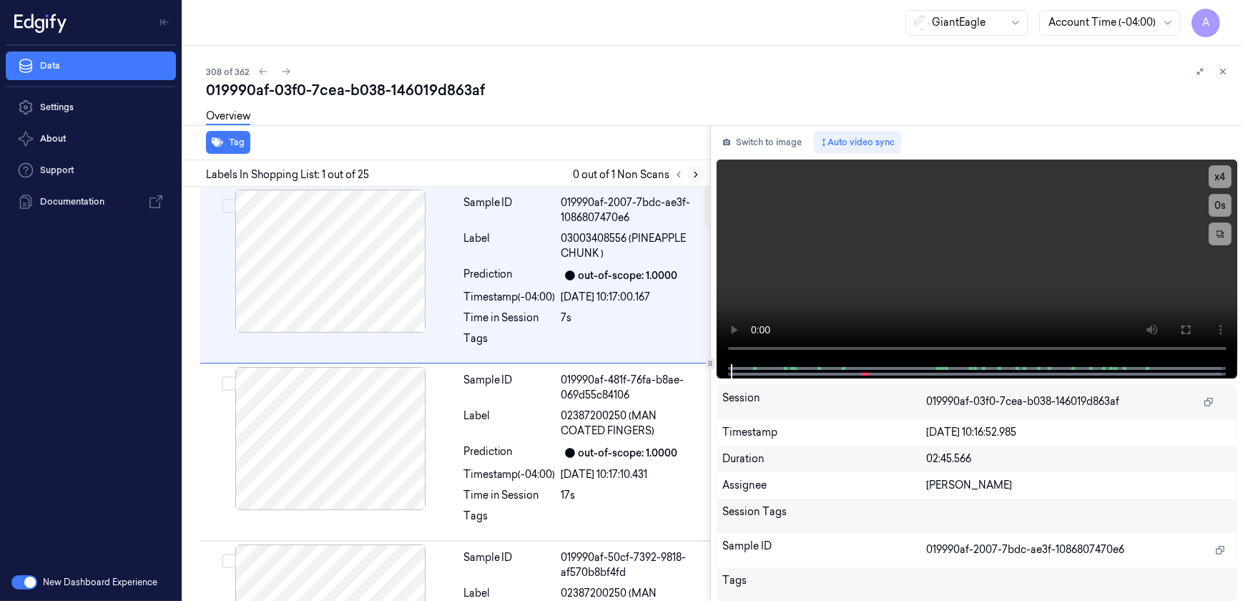
click at [693, 172] on icon at bounding box center [696, 174] width 10 height 10
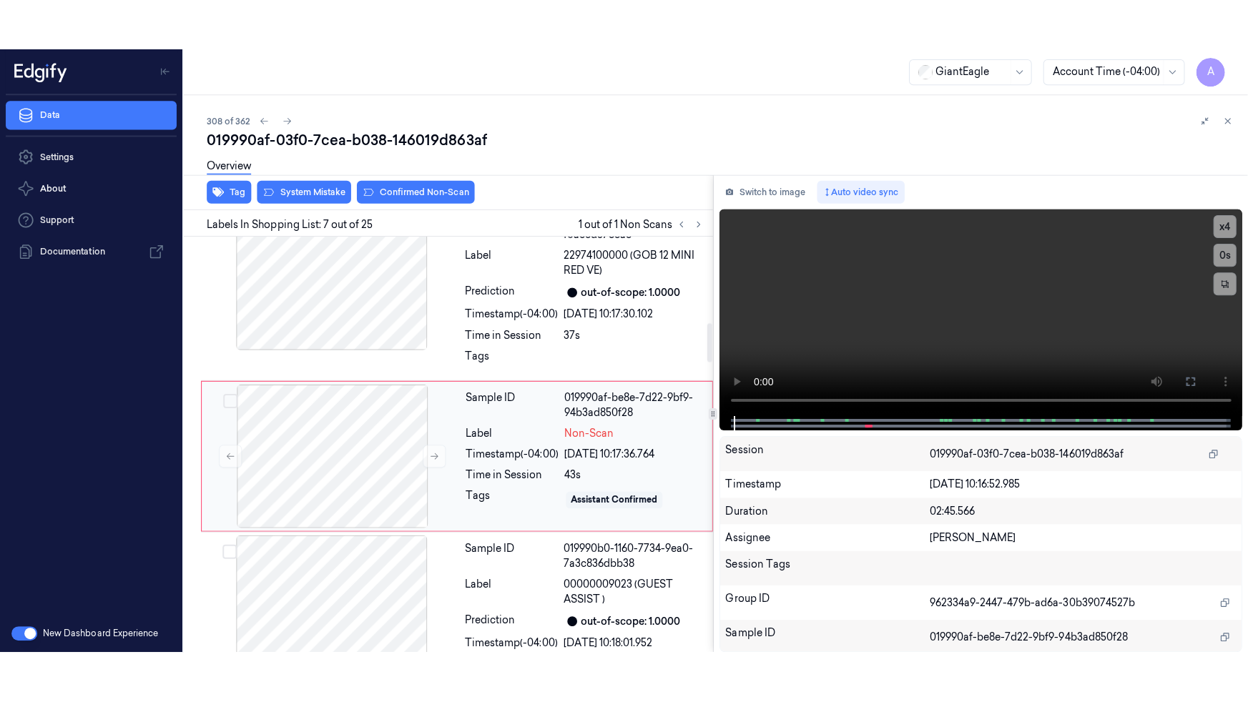
scroll to position [930, 0]
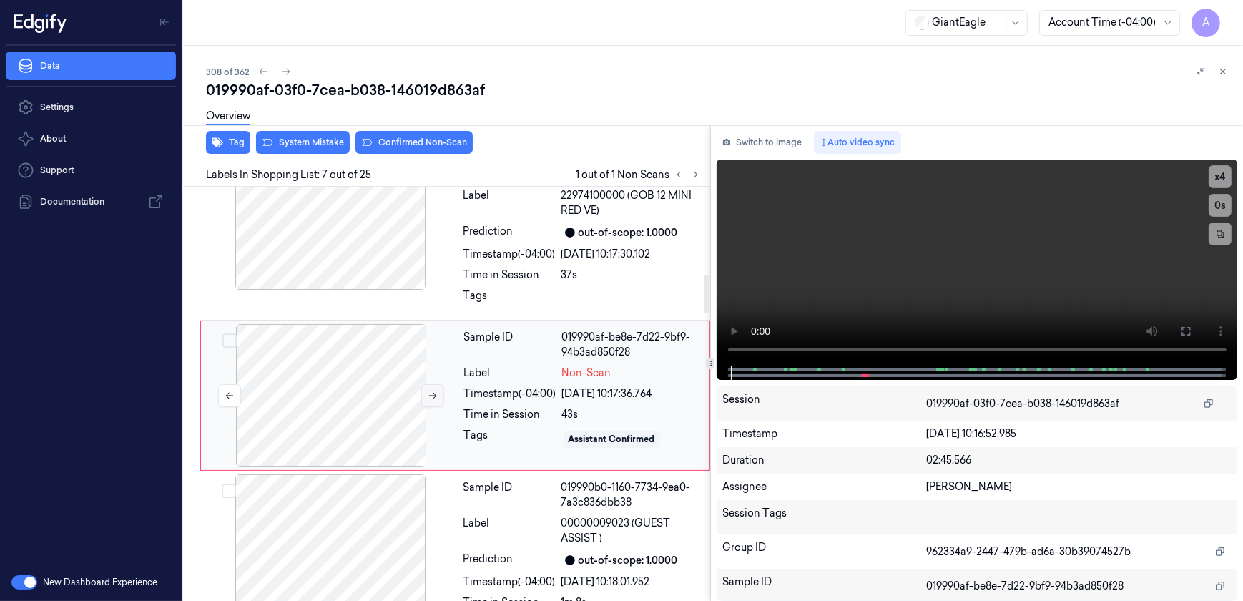
click at [422, 394] on button at bounding box center [432, 395] width 23 height 23
click at [433, 399] on button at bounding box center [432, 395] width 23 height 23
click at [1179, 331] on button at bounding box center [1185, 331] width 23 height 23
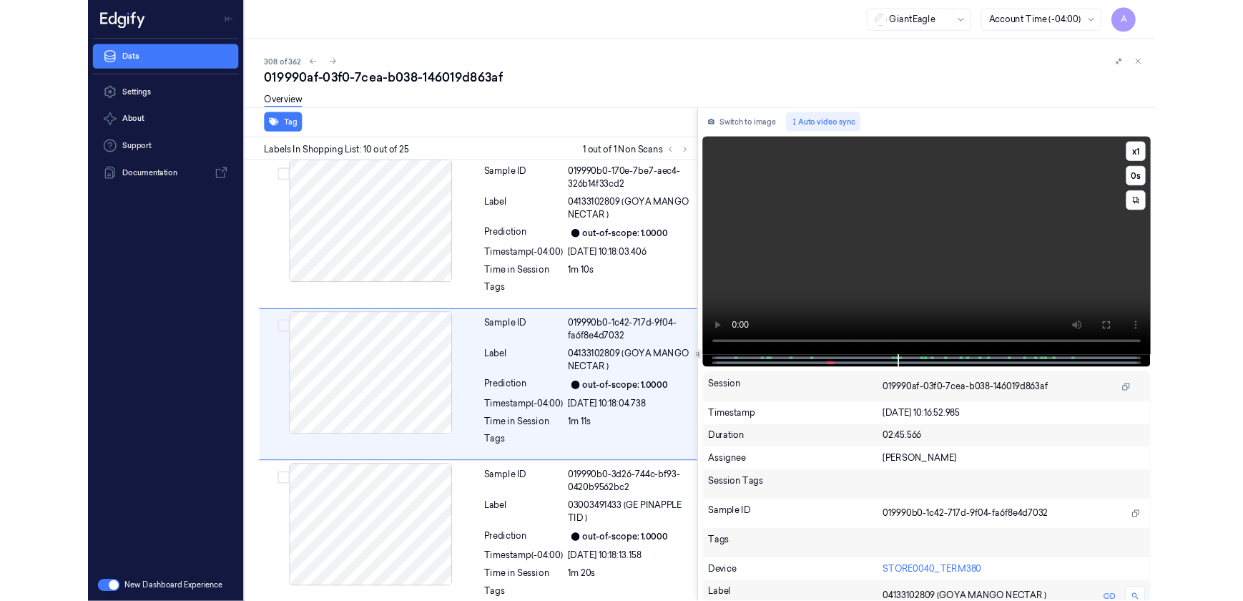
scroll to position [1397, 0]
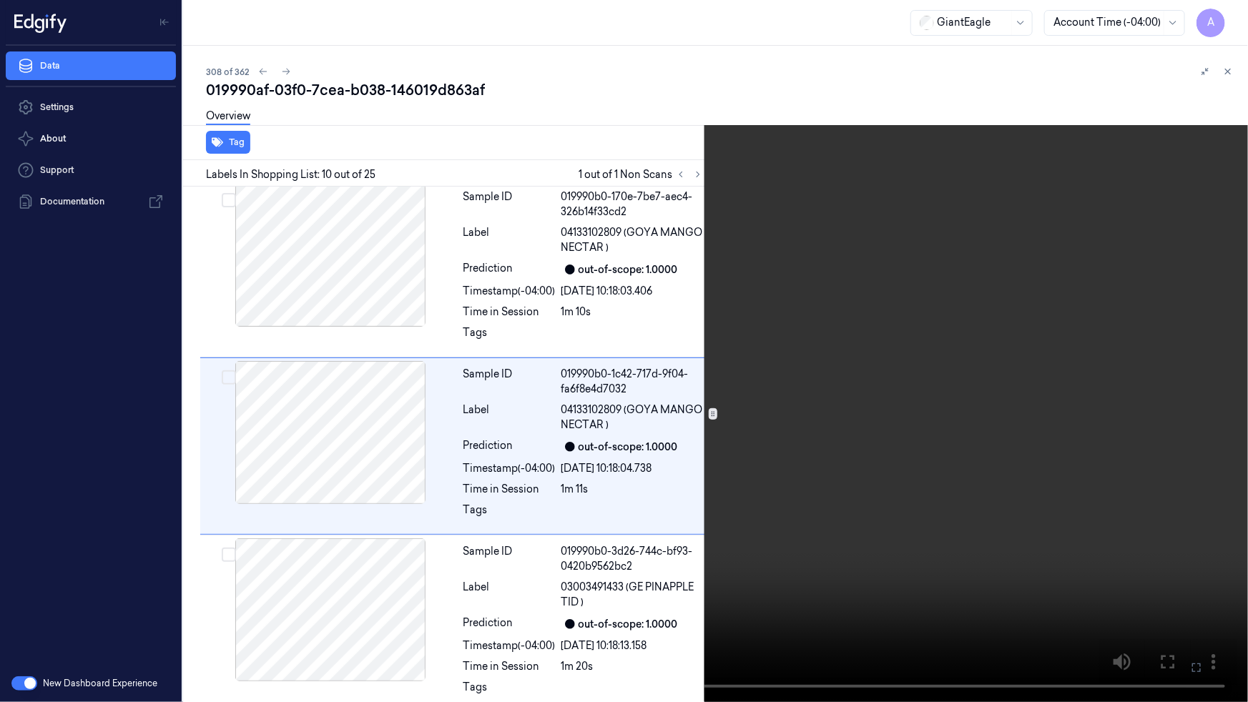
click at [0, 0] on button at bounding box center [0, 0] width 0 height 0
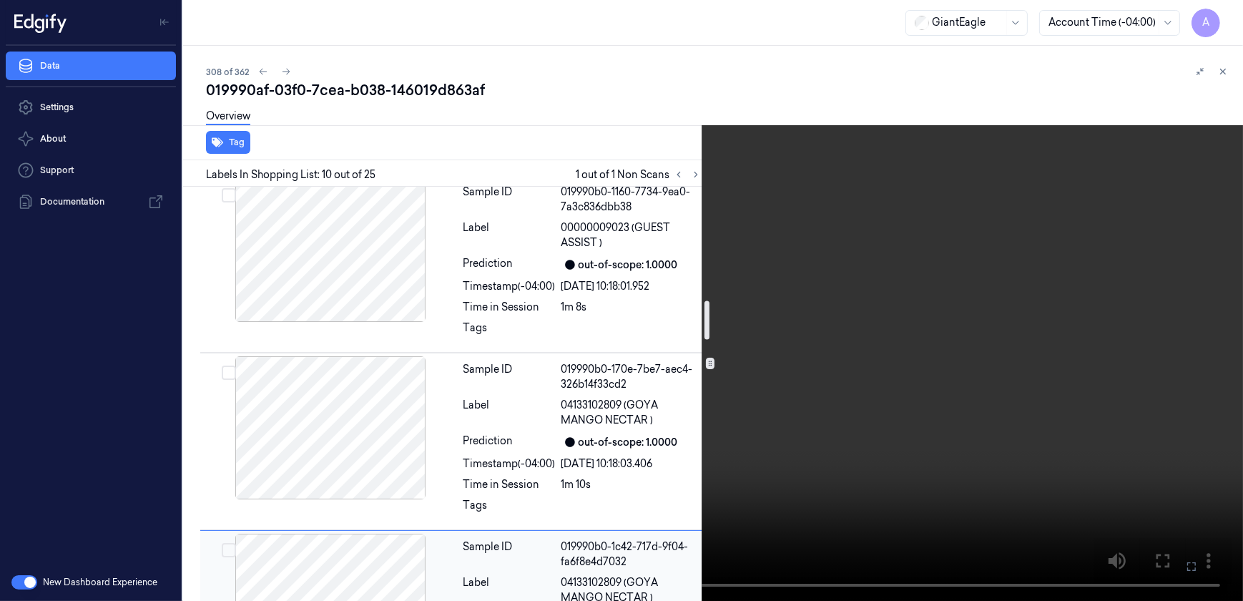
scroll to position [1202, 0]
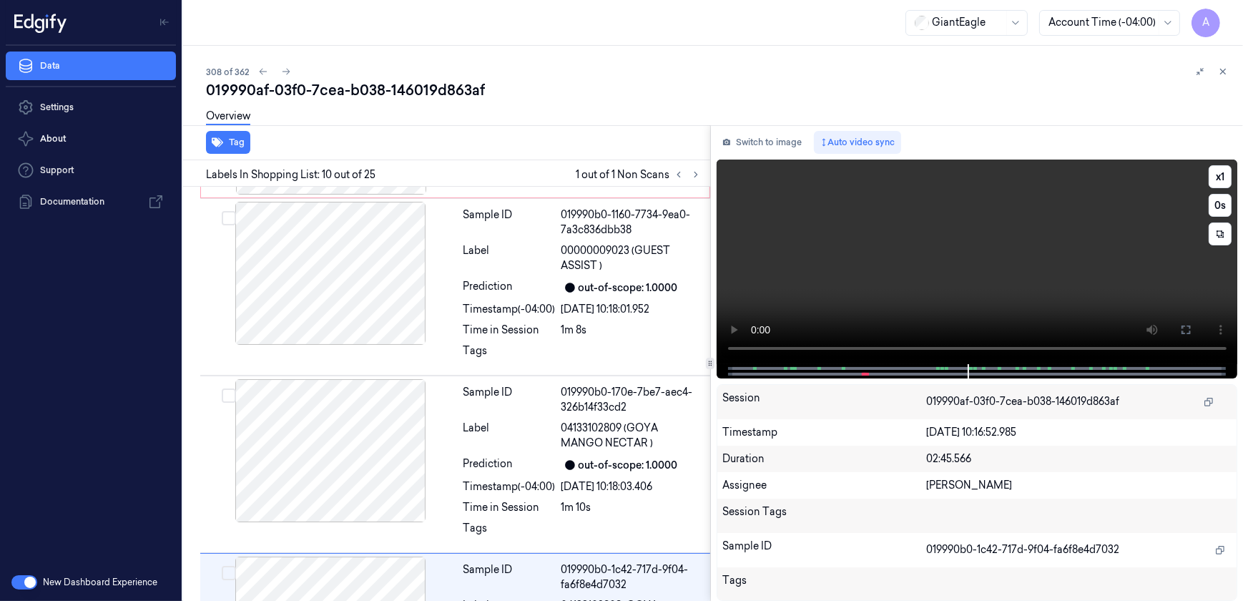
click at [950, 297] on video at bounding box center [977, 261] width 521 height 205
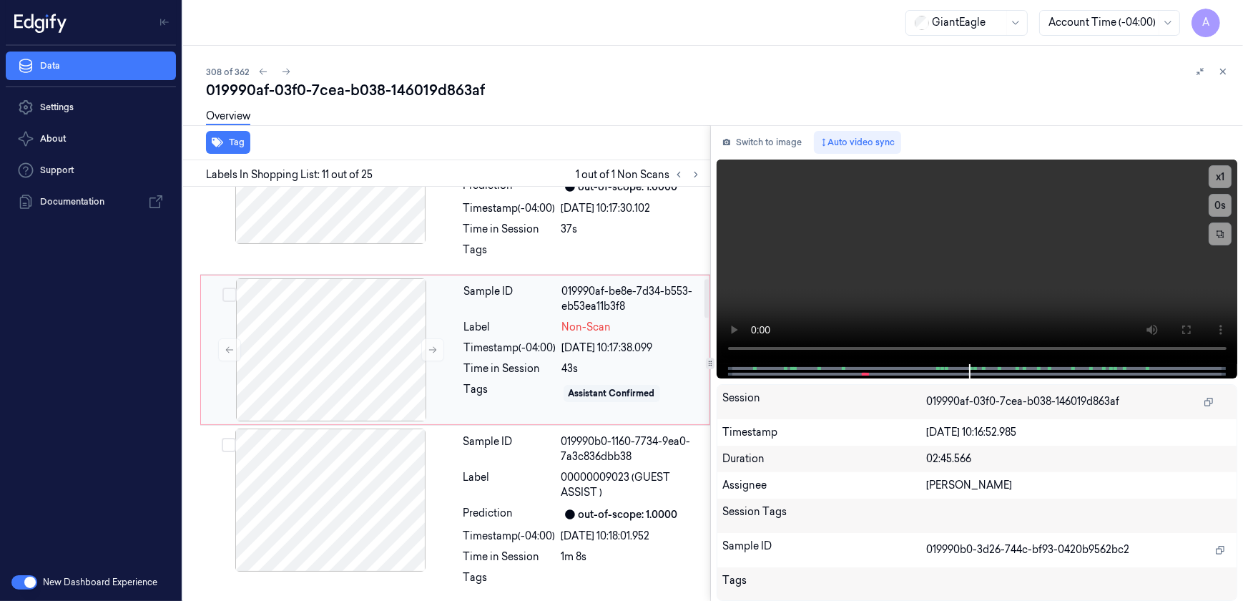
click at [492, 372] on div "Time in Session" at bounding box center [510, 368] width 92 height 15
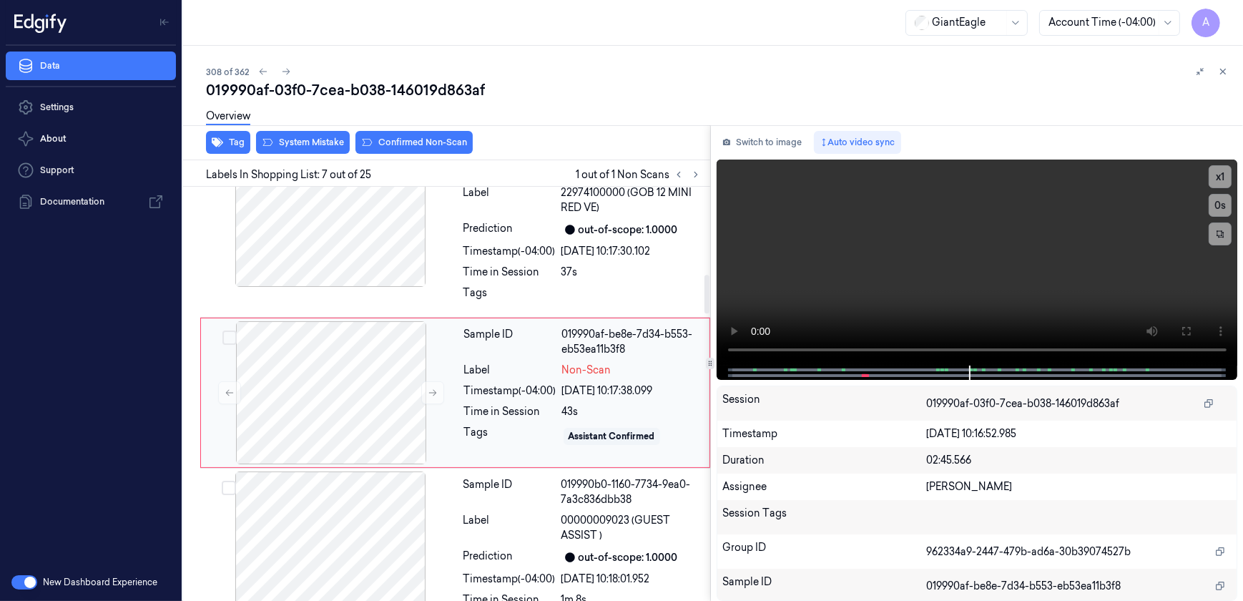
scroll to position [930, 0]
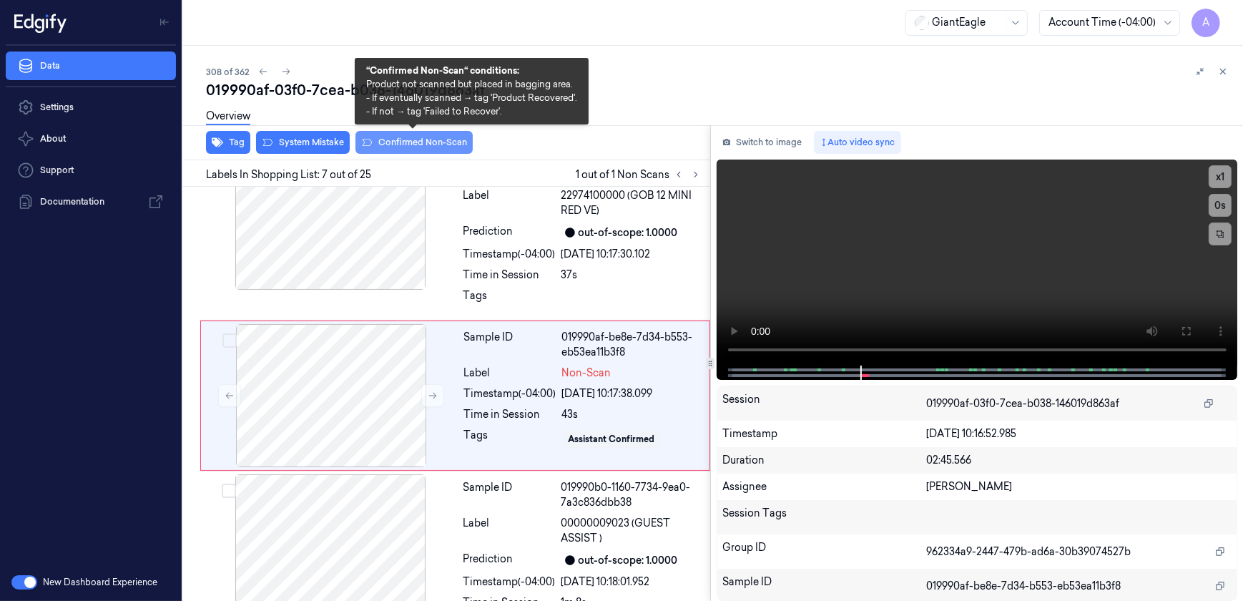
click at [403, 148] on button "Confirmed Non-Scan" at bounding box center [413, 142] width 117 height 23
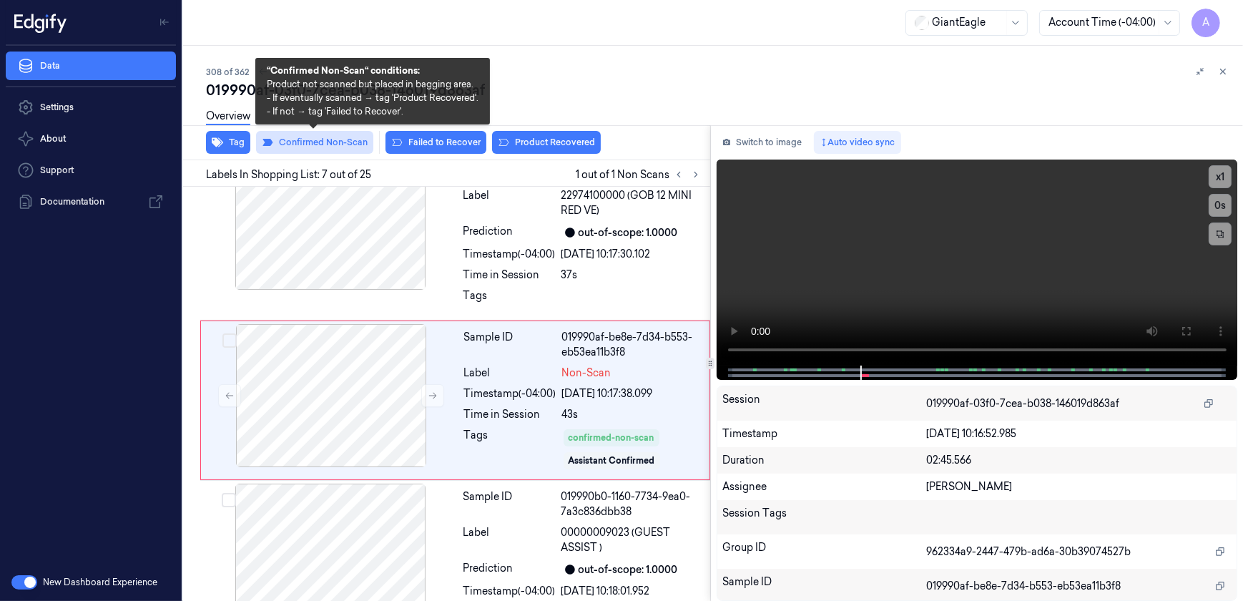
scroll to position [935, 0]
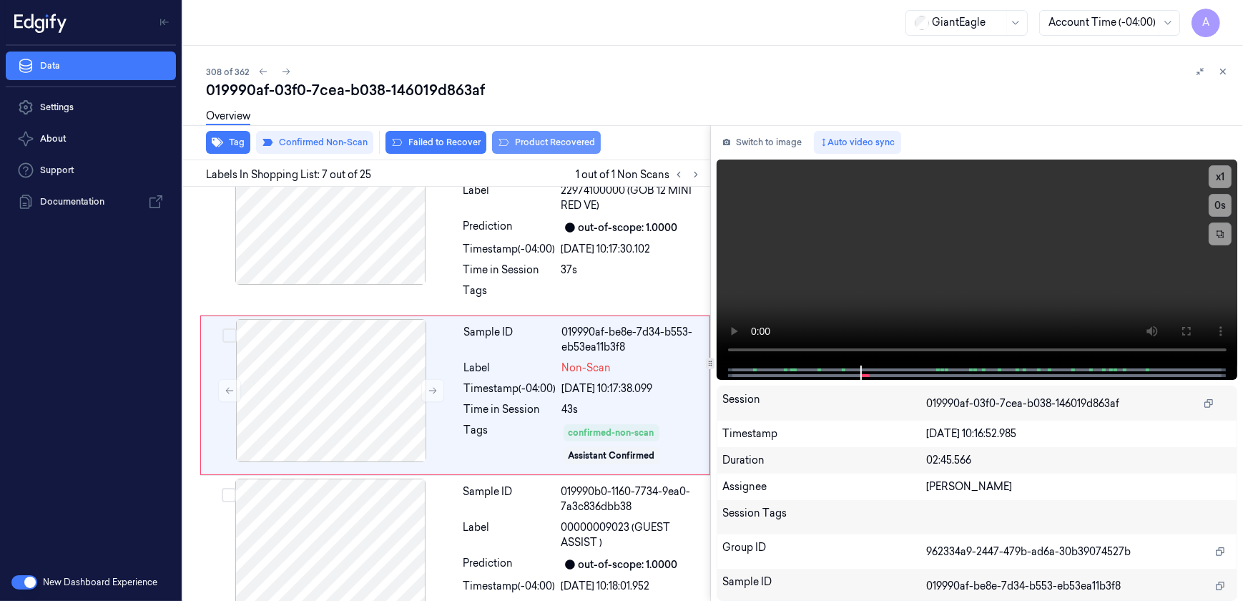
click at [524, 149] on button "Product Recovered" at bounding box center [546, 142] width 109 height 23
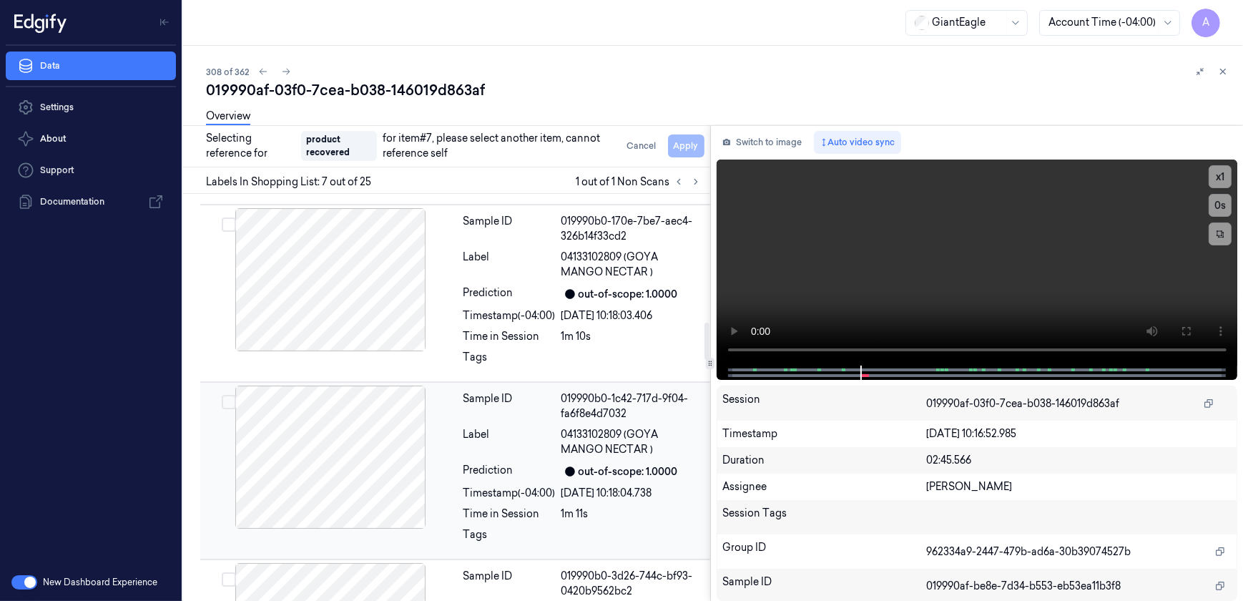
click at [538, 491] on div "Timestamp (-04:00)" at bounding box center [509, 493] width 92 height 15
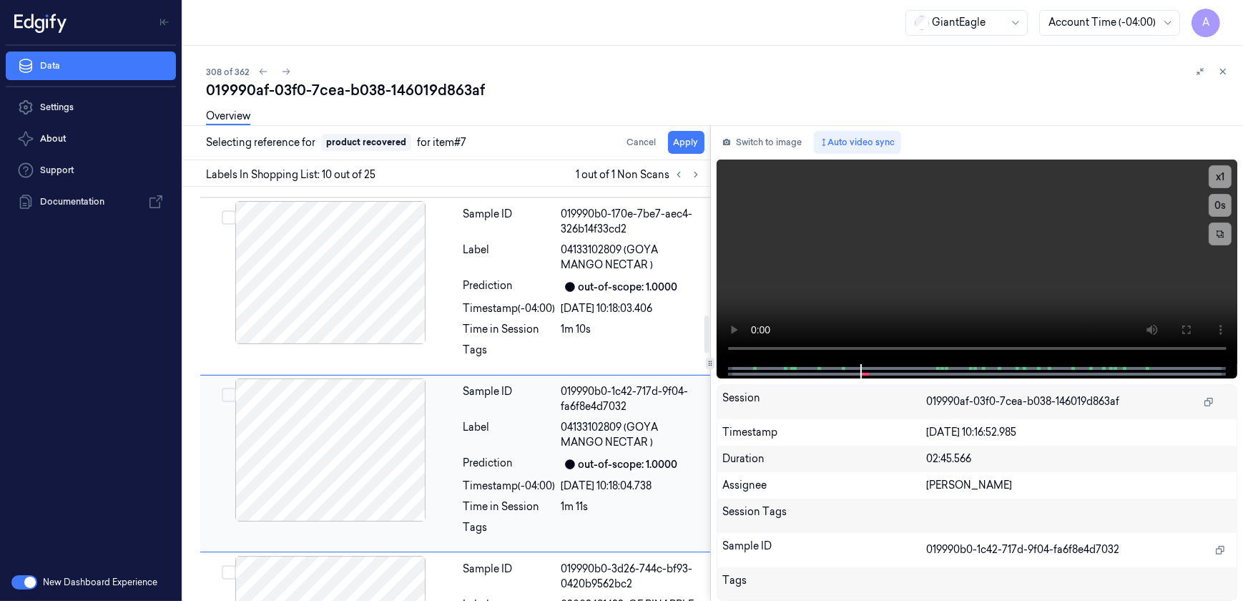
scroll to position [1457, 0]
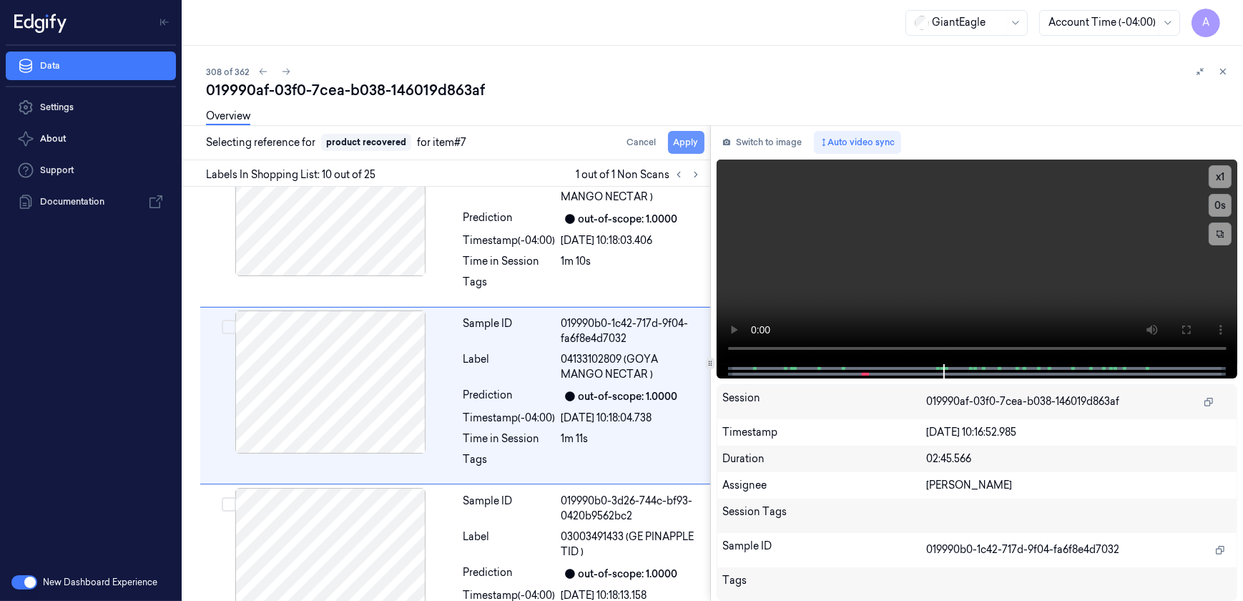
click at [688, 146] on button "Apply" at bounding box center [686, 142] width 36 height 23
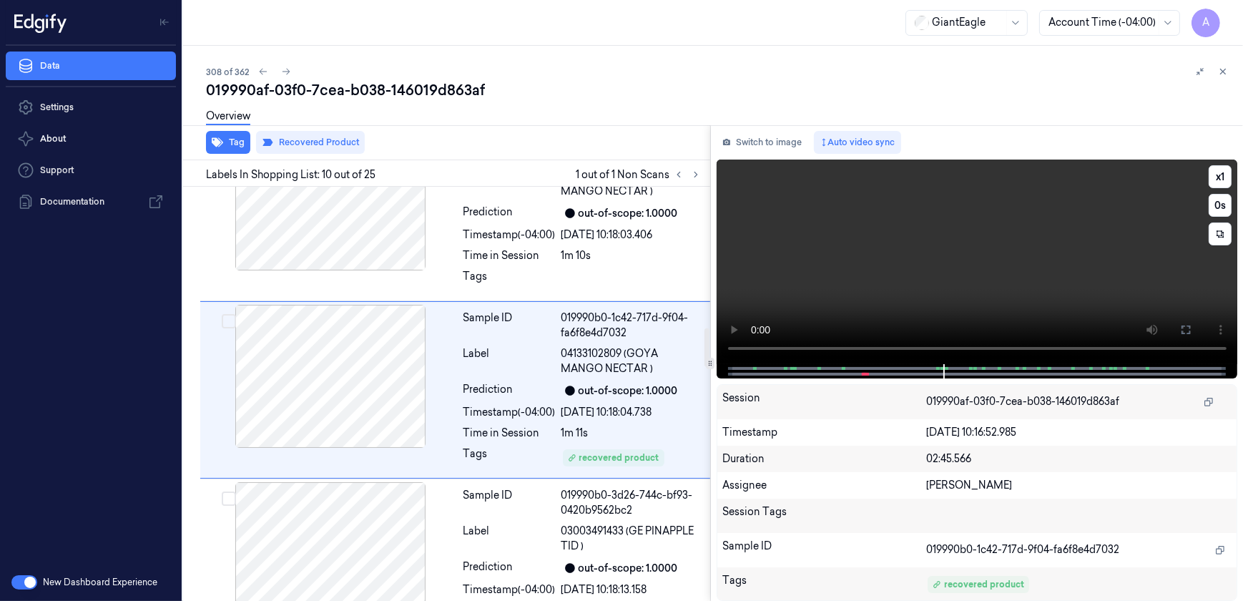
scroll to position [1475, 0]
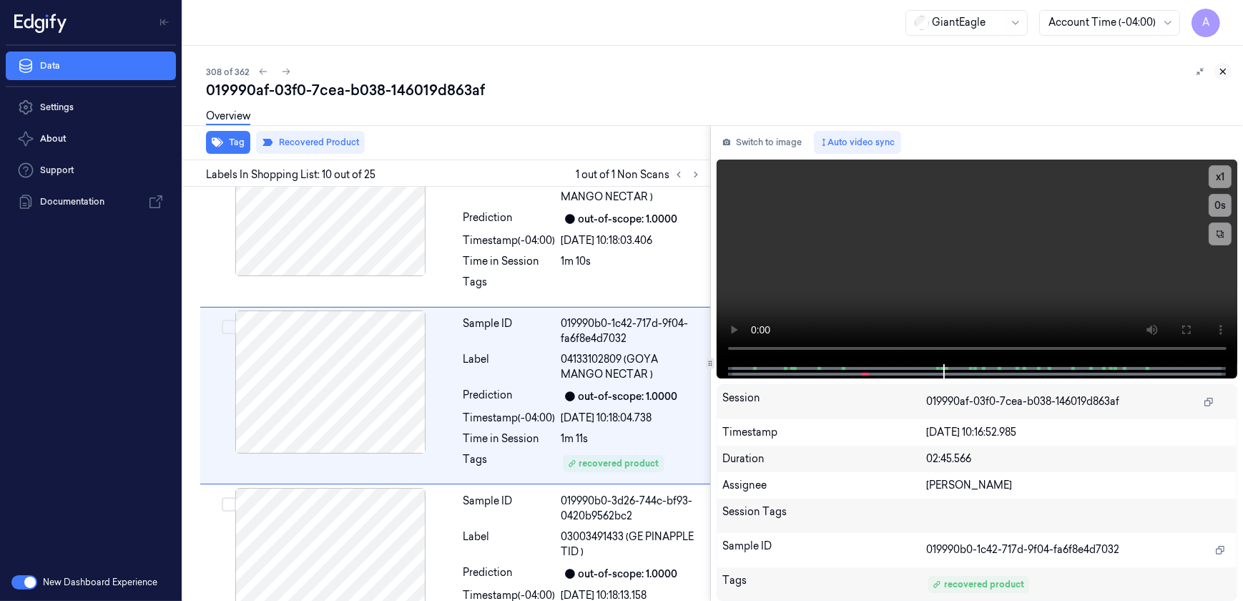
click at [1219, 70] on icon at bounding box center [1223, 72] width 10 height 10
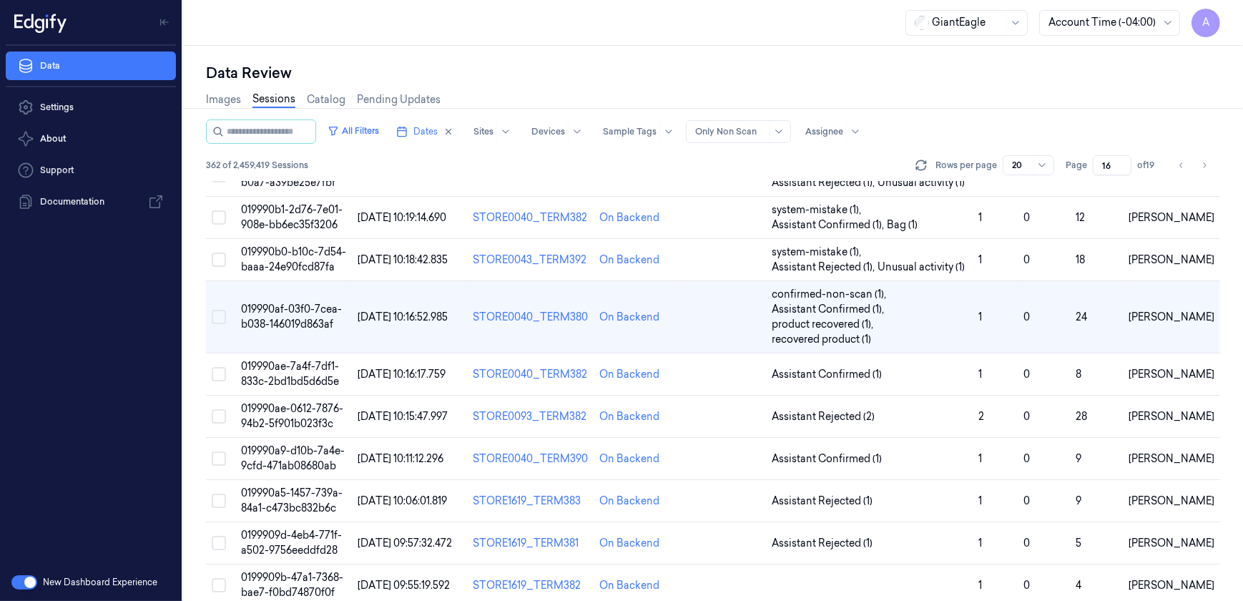
scroll to position [272, 0]
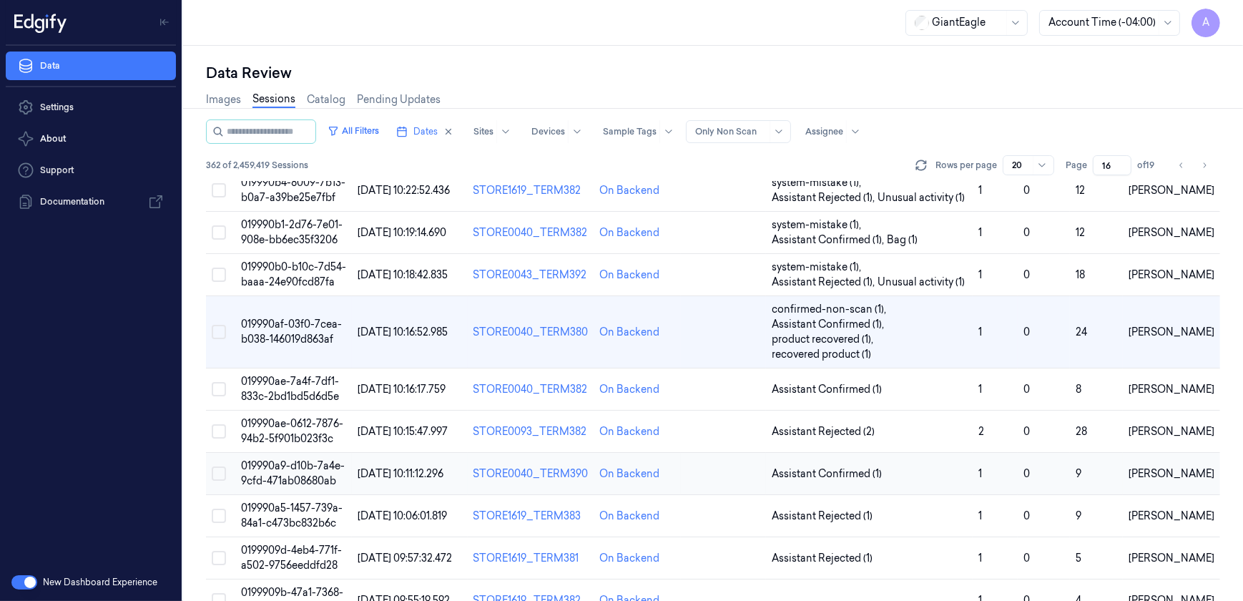
click at [280, 467] on span "019990a9-d10b-7a4e-9cfd-471ab08680ab" at bounding box center [293, 473] width 104 height 28
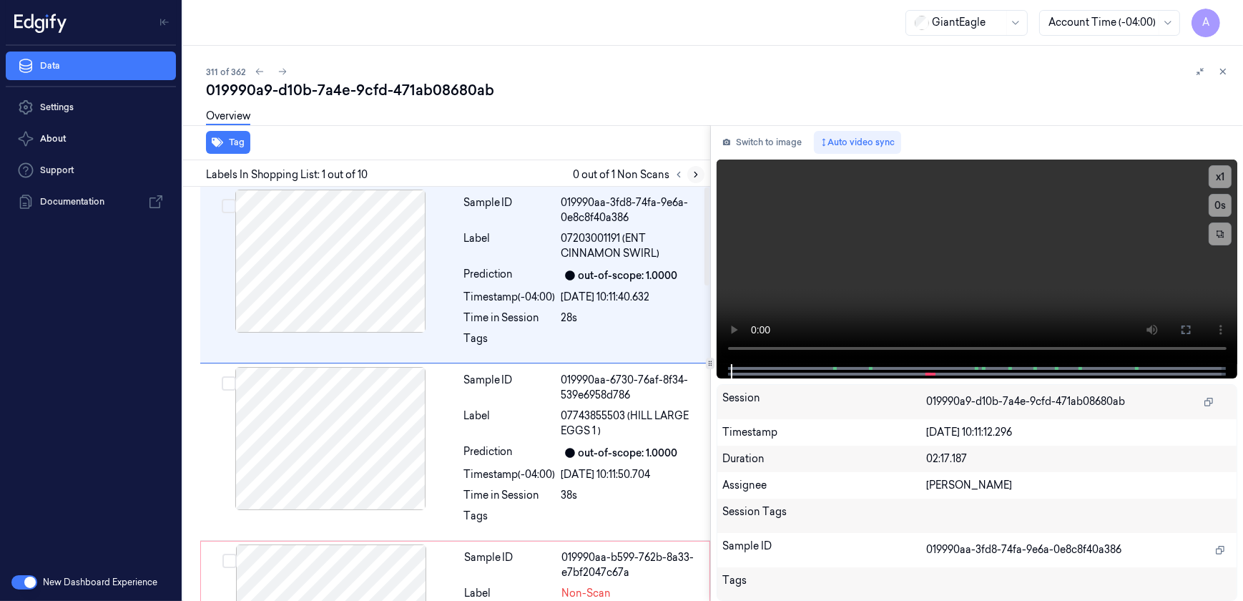
click at [697, 178] on icon at bounding box center [696, 174] width 10 height 10
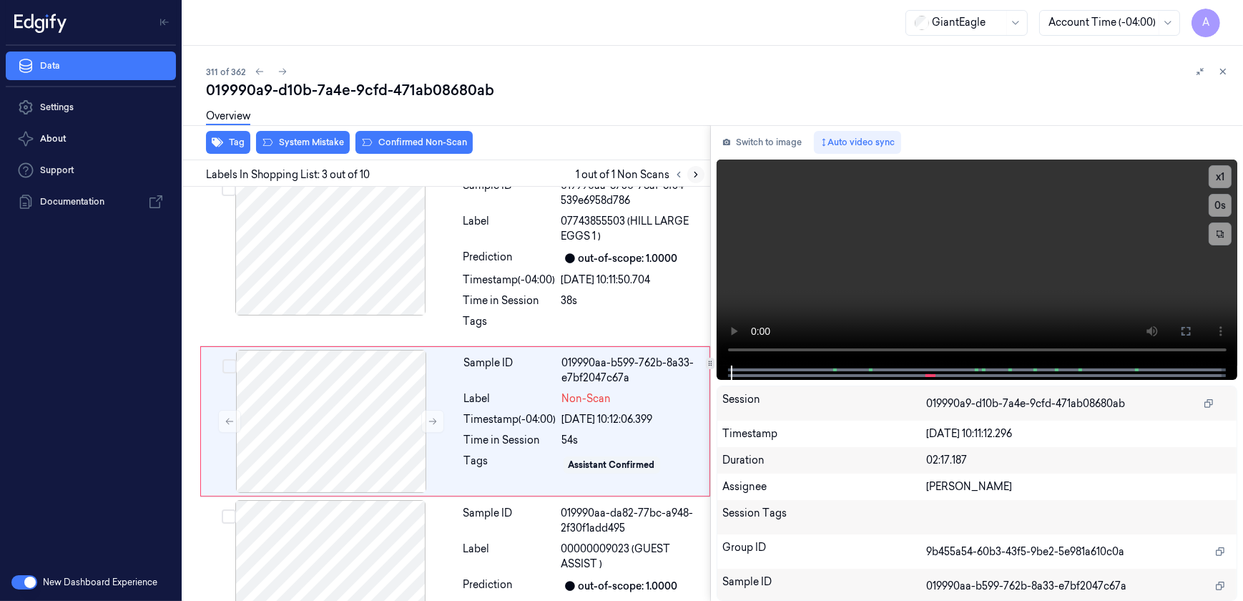
scroll to position [222, 0]
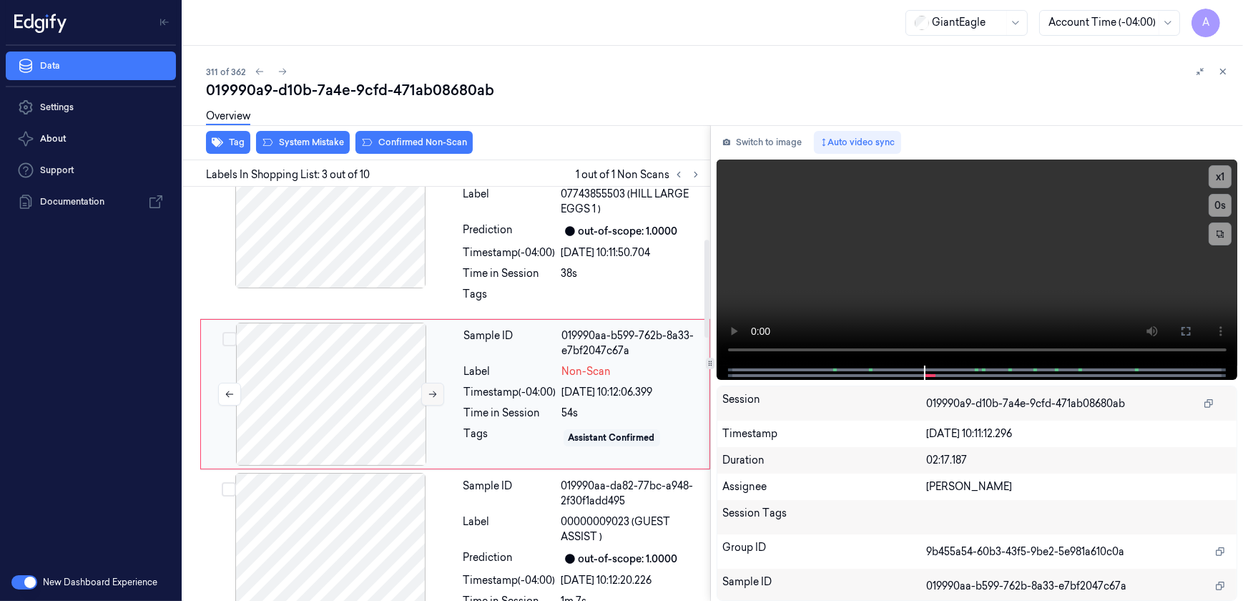
click at [428, 397] on icon at bounding box center [433, 394] width 10 height 10
click at [434, 395] on icon at bounding box center [433, 394] width 8 height 6
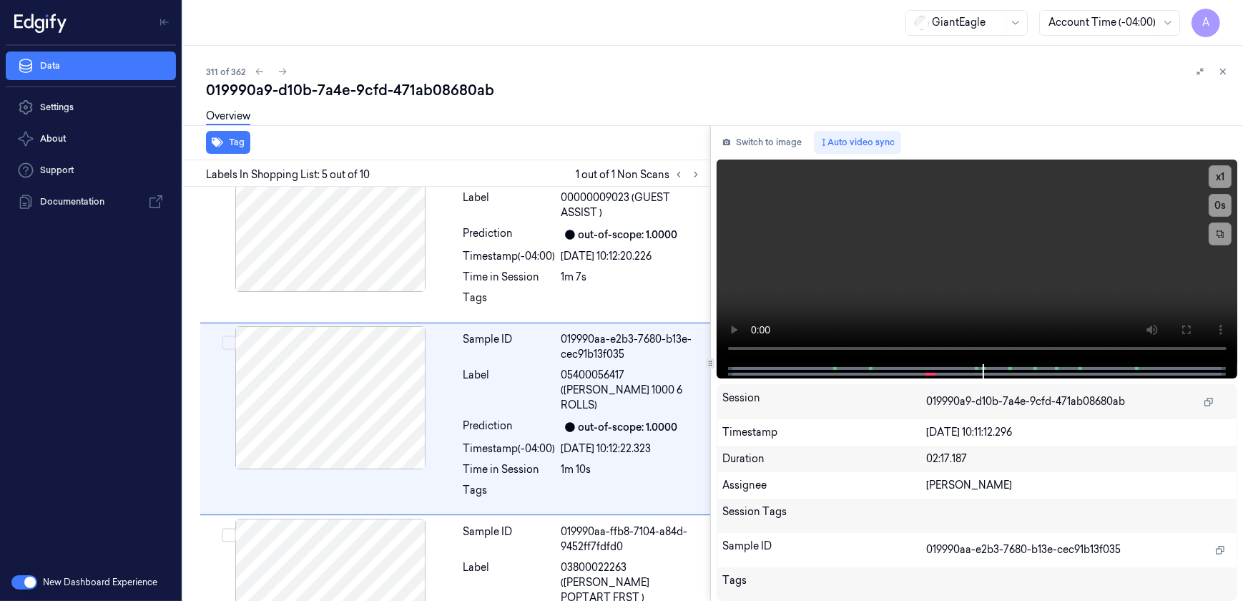
scroll to position [562, 0]
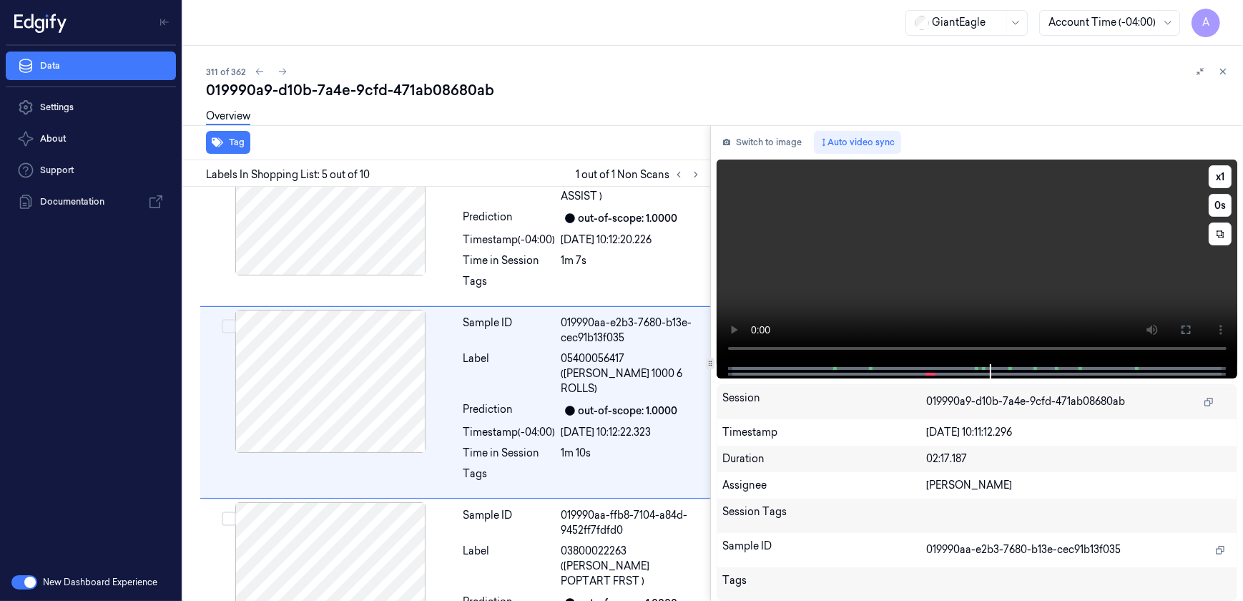
click at [930, 292] on video at bounding box center [977, 261] width 521 height 205
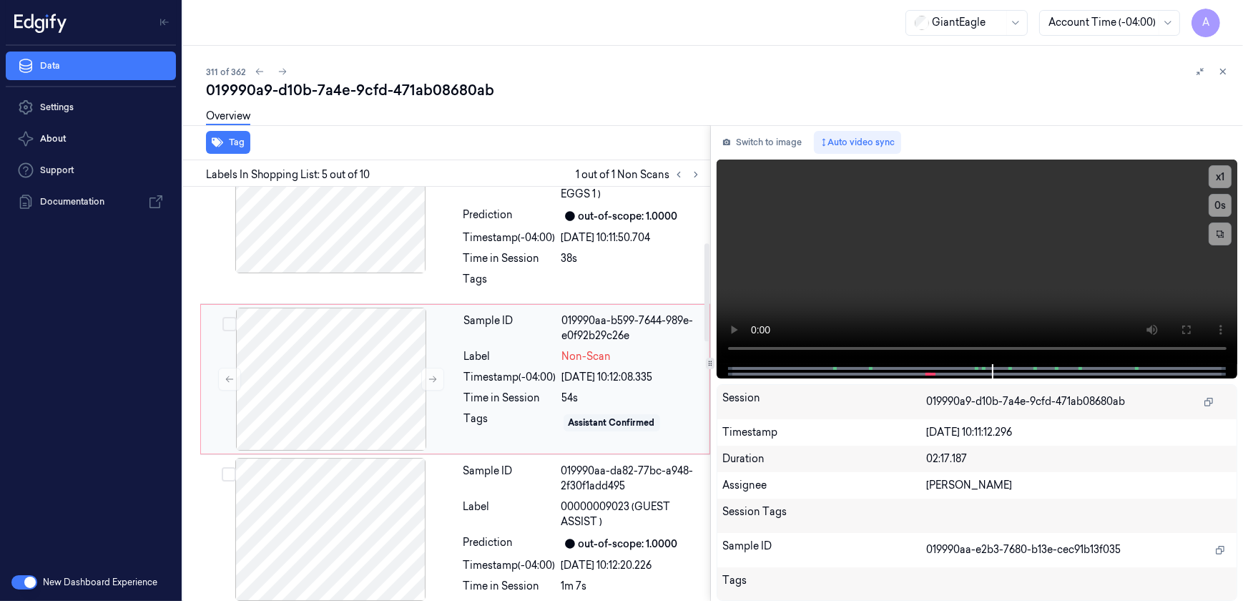
click at [536, 425] on div "Tags" at bounding box center [510, 422] width 92 height 23
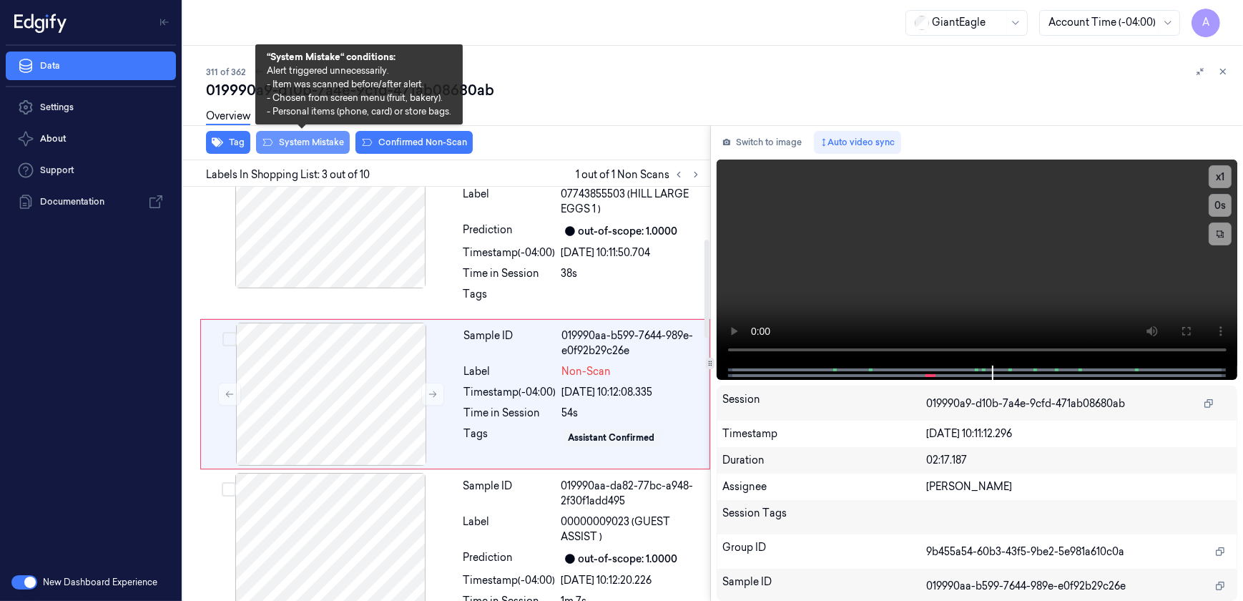
click at [315, 151] on button "System Mistake" at bounding box center [303, 142] width 94 height 23
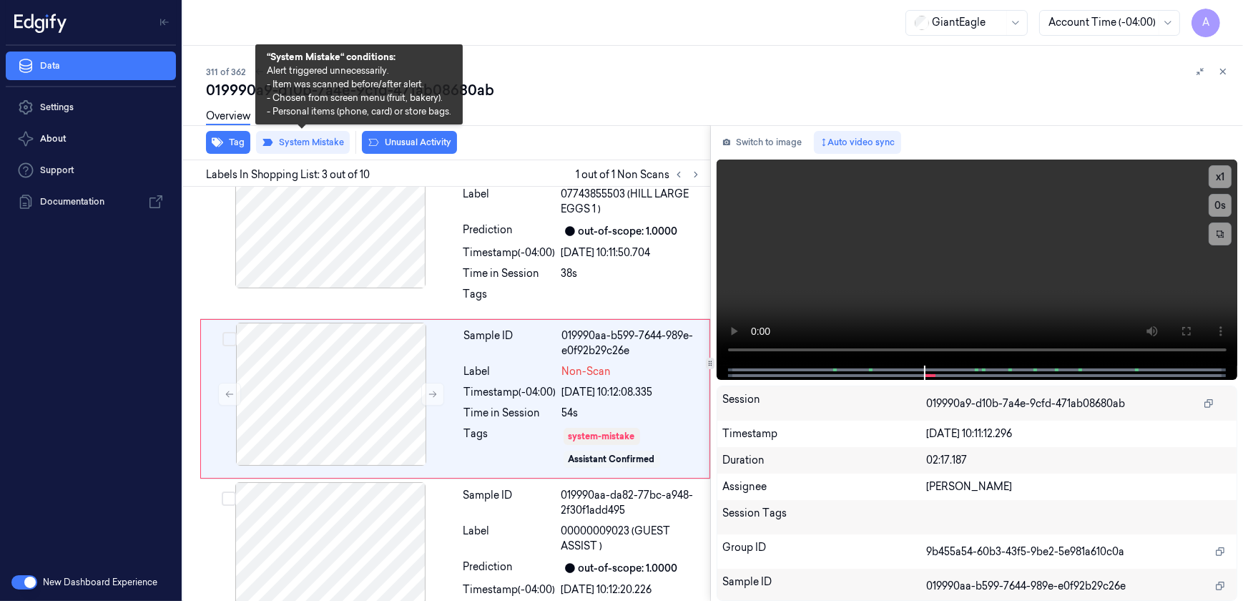
scroll to position [226, 0]
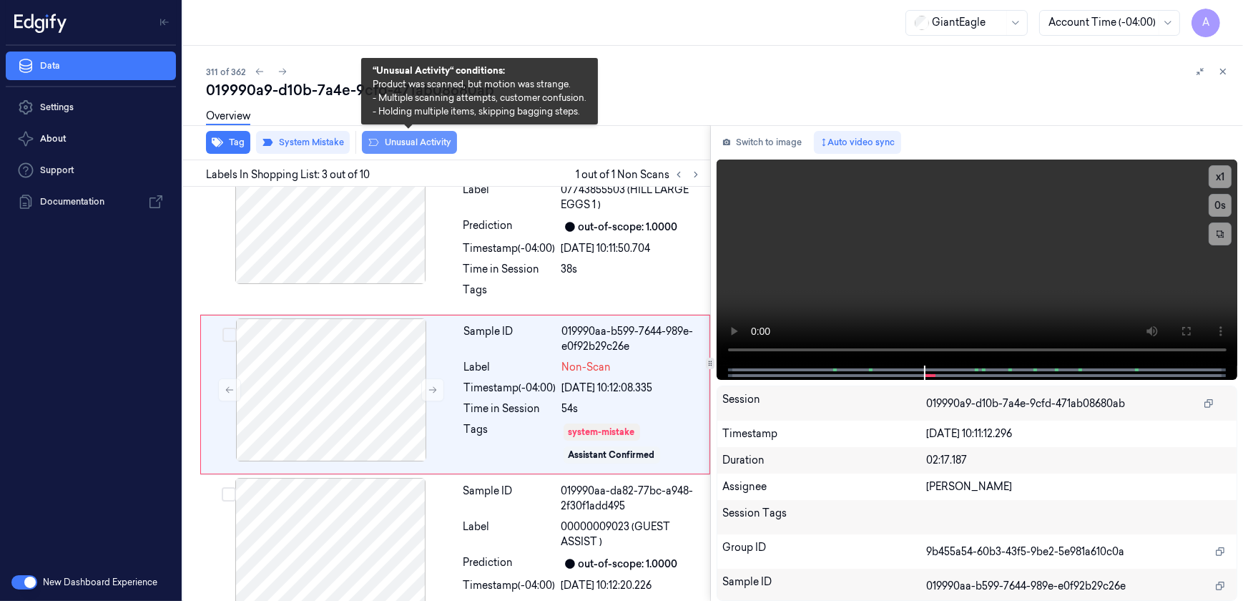
click at [381, 146] on button "Unusual Activity" at bounding box center [409, 142] width 95 height 23
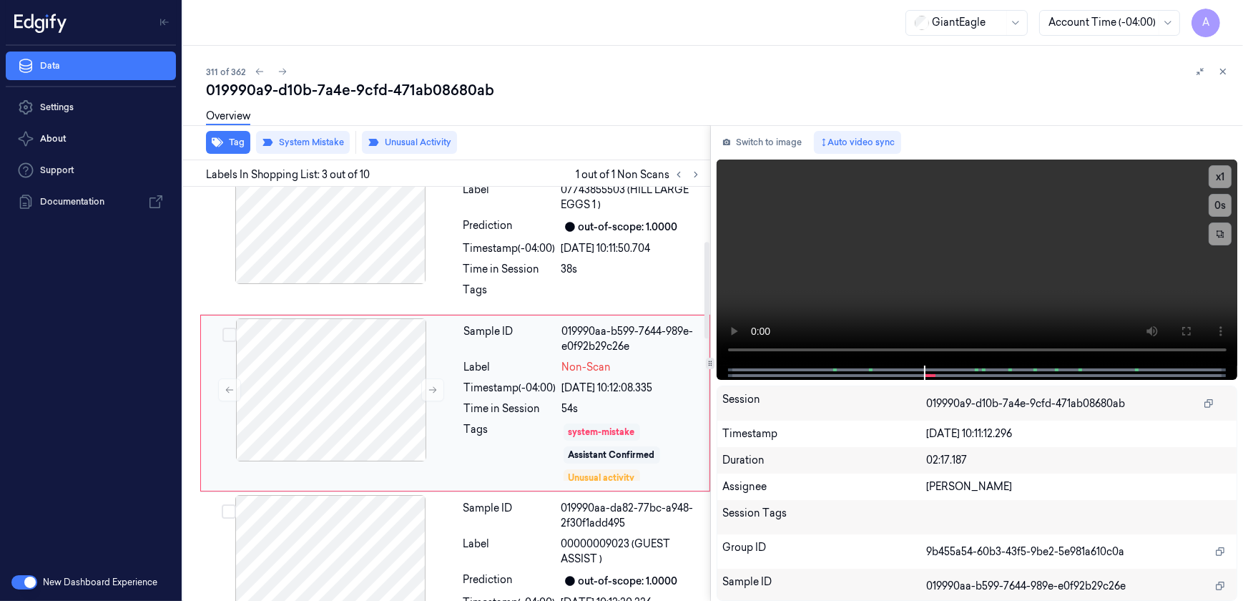
scroll to position [235, 0]
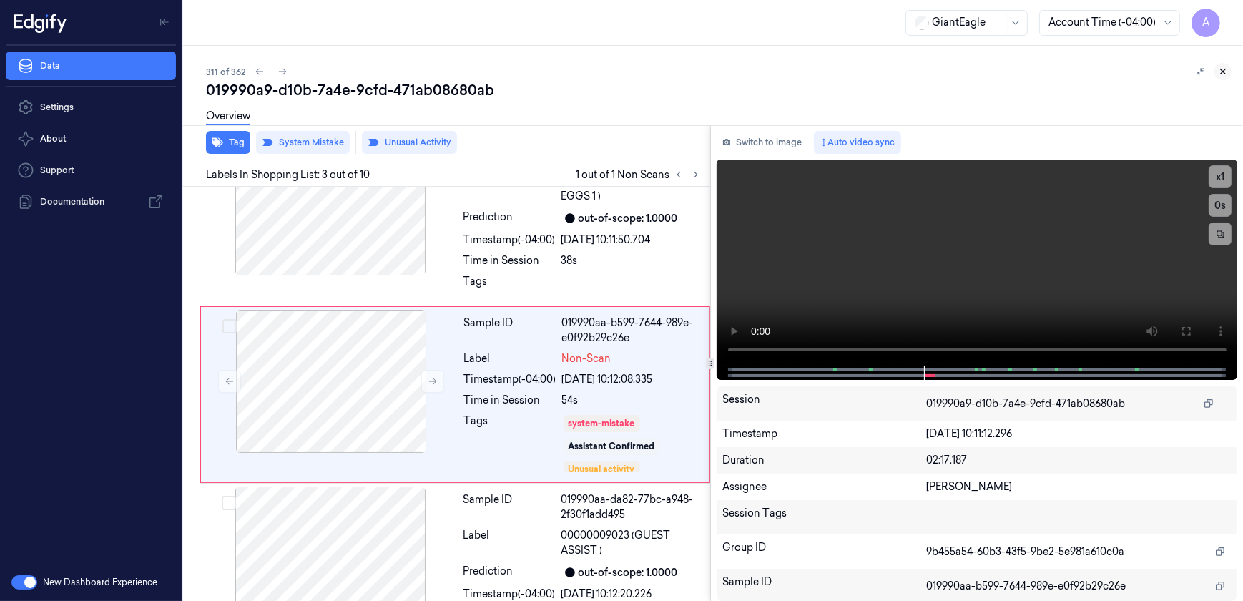
click at [1220, 69] on icon at bounding box center [1223, 72] width 10 height 10
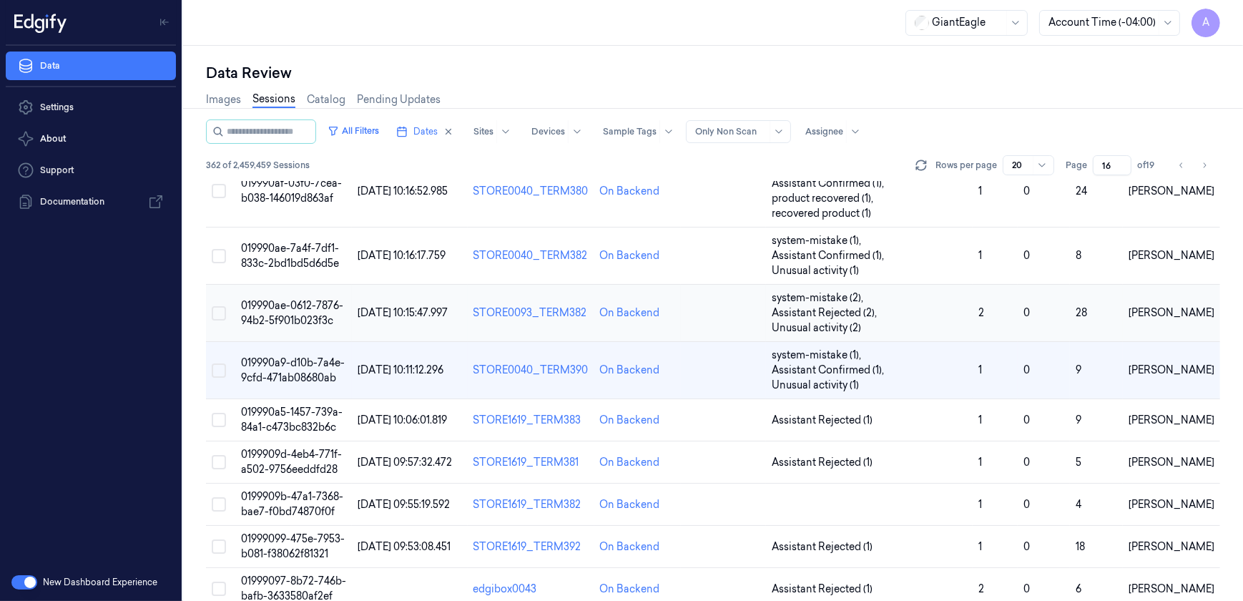
scroll to position [391, 0]
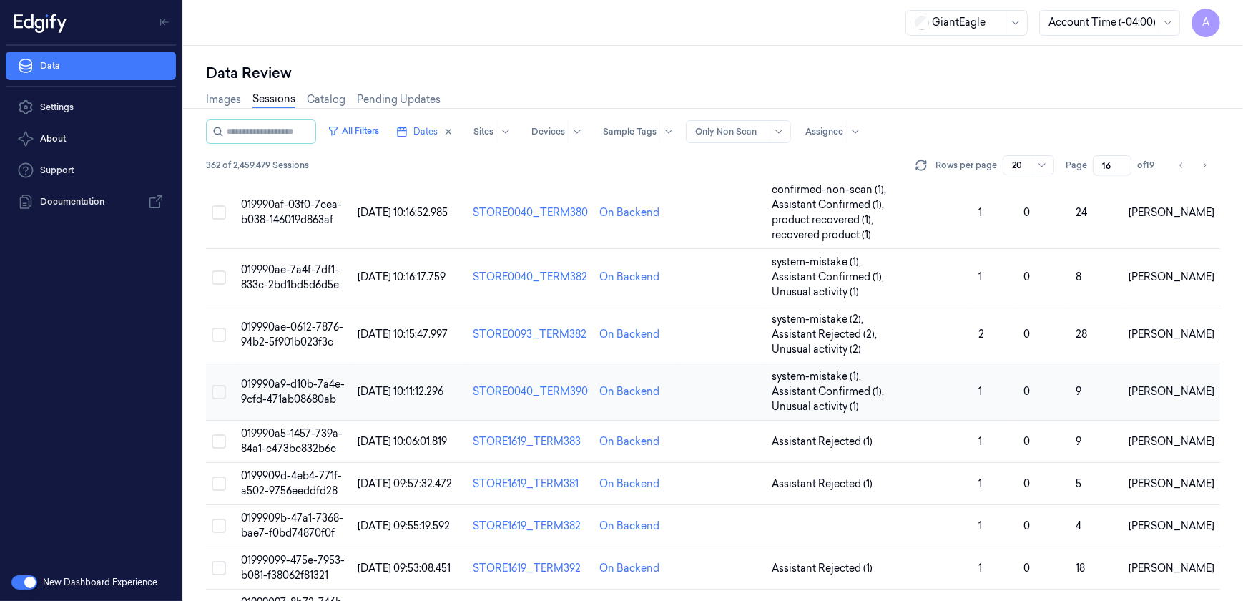
click at [315, 378] on span "019990a9-d10b-7a4e-9cfd-471ab08680ab" at bounding box center [293, 392] width 104 height 28
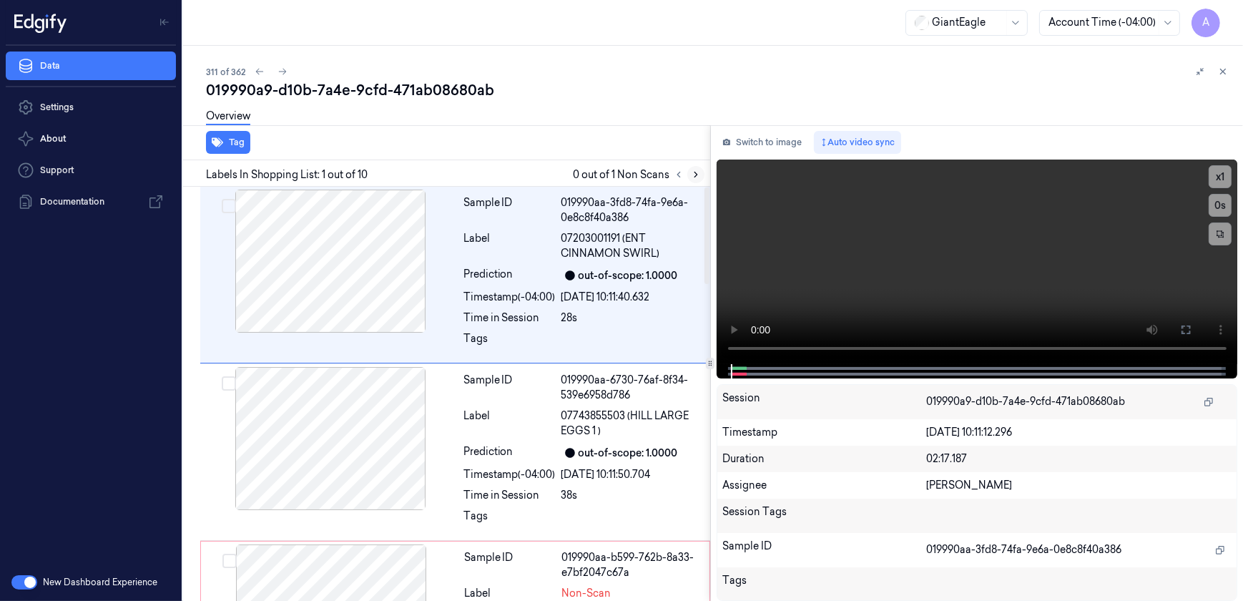
click at [691, 176] on icon at bounding box center [696, 174] width 10 height 10
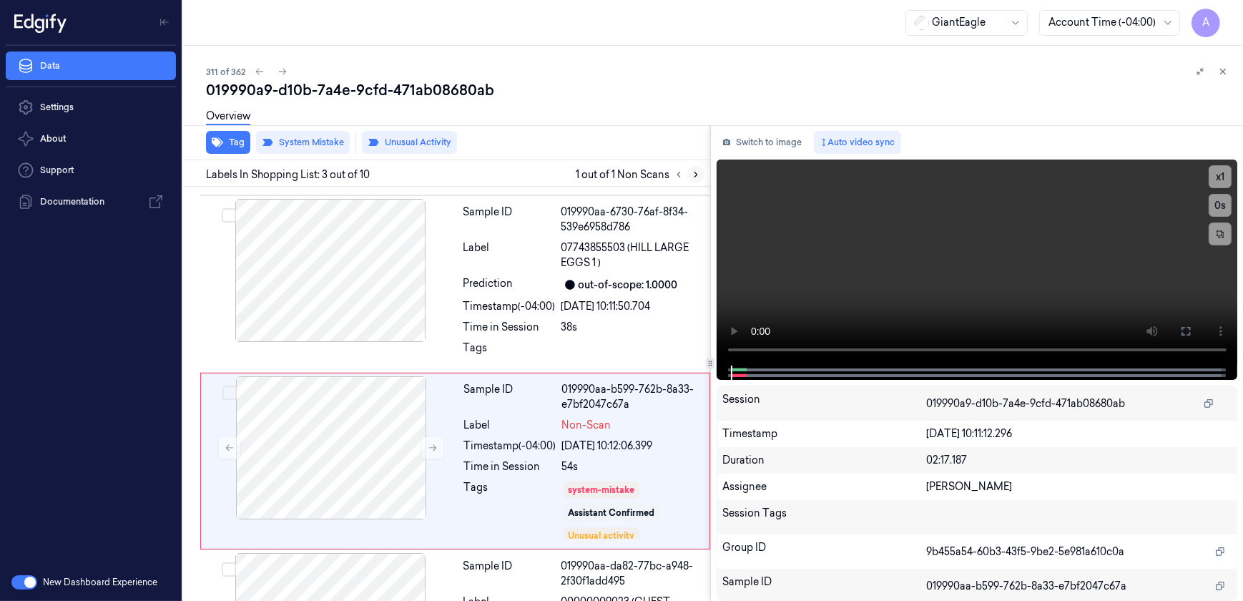
scroll to position [235, 0]
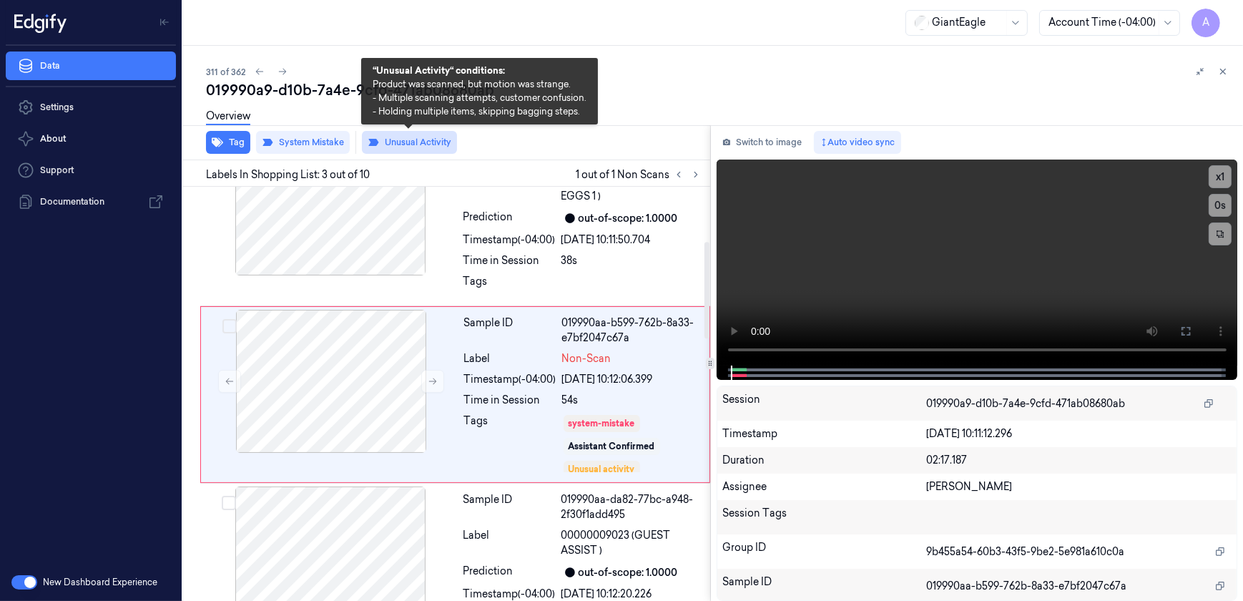
click at [423, 143] on button "Unusual Activity" at bounding box center [409, 142] width 95 height 23
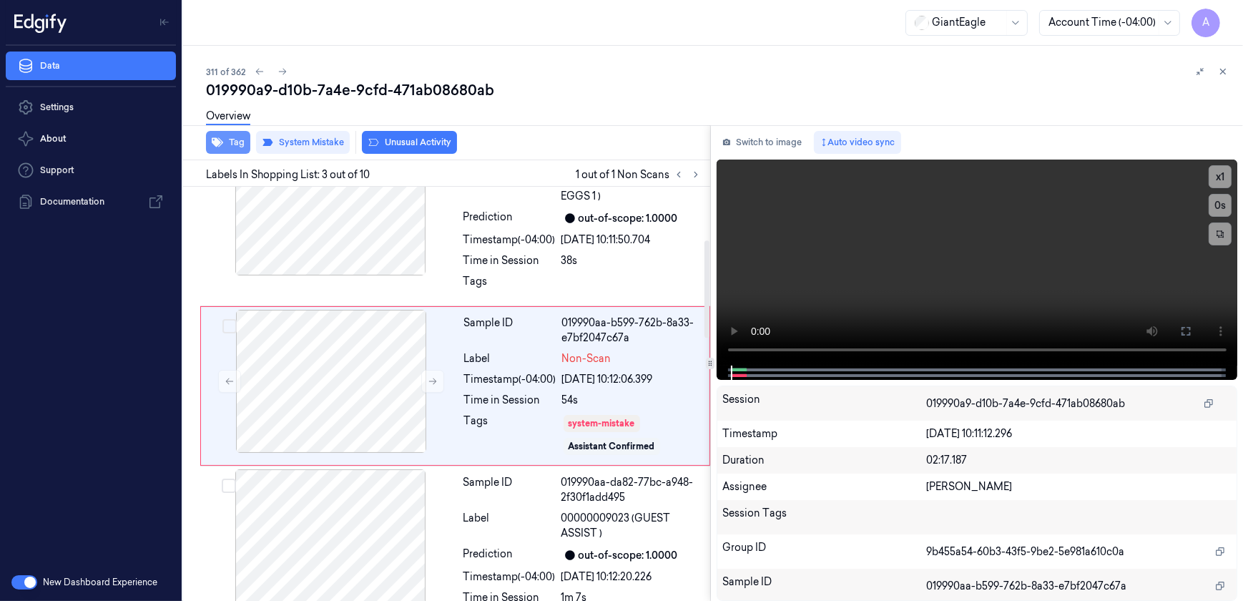
scroll to position [226, 0]
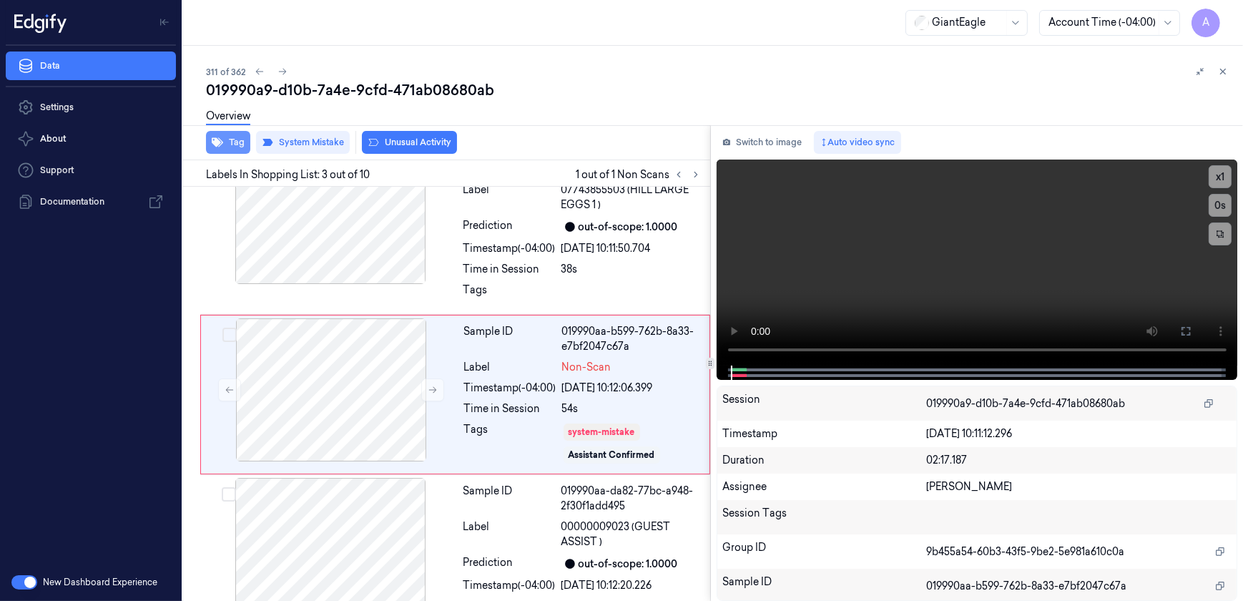
click at [230, 144] on button "Tag" at bounding box center [228, 142] width 44 height 23
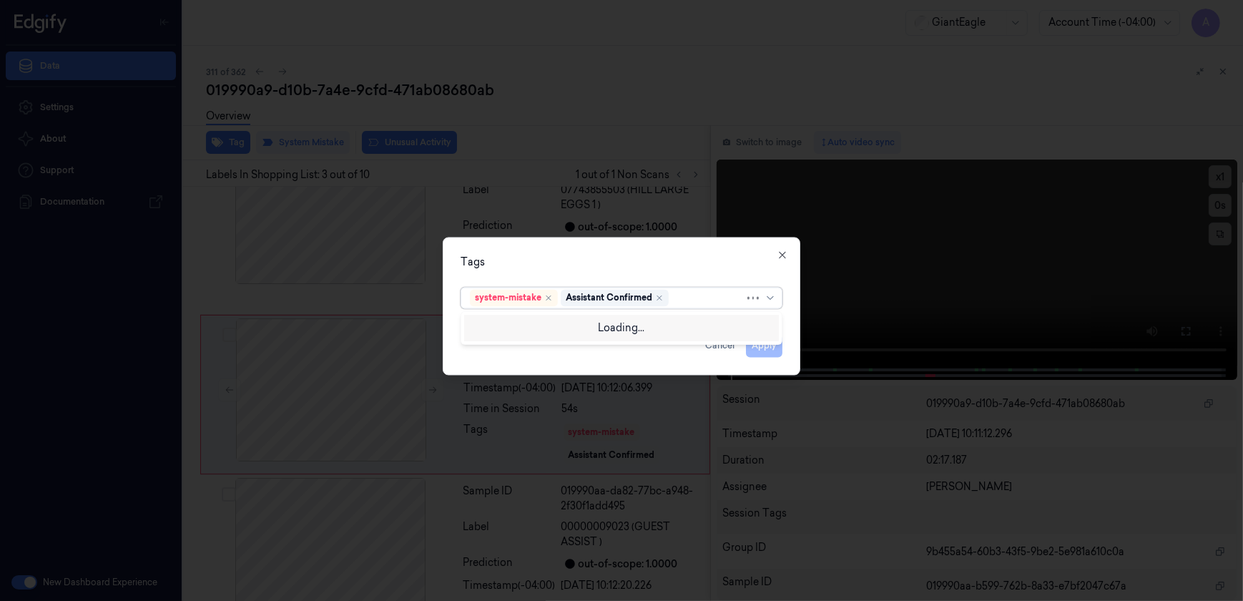
click at [681, 300] on div at bounding box center [707, 297] width 73 height 15
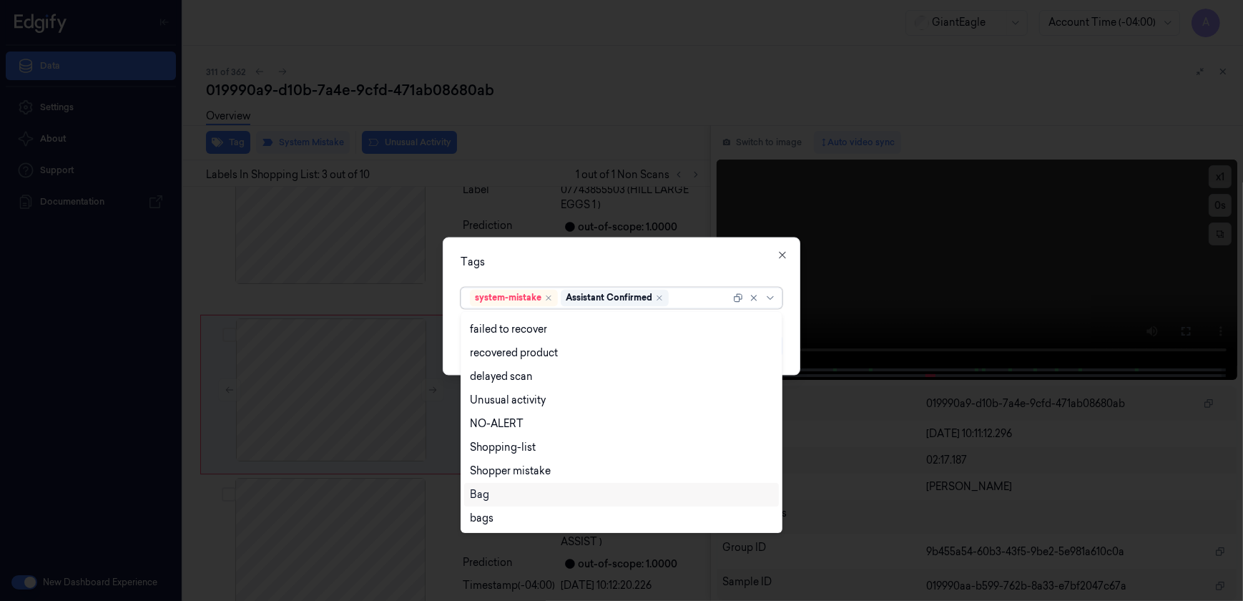
click at [489, 496] on div "Bag" at bounding box center [621, 494] width 303 height 15
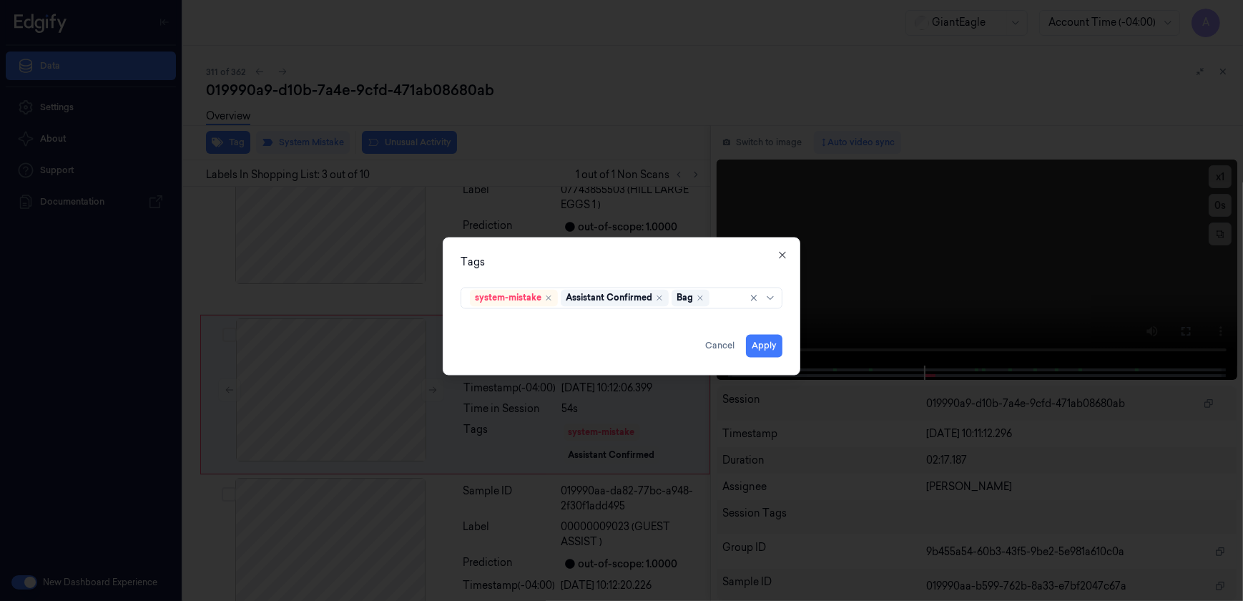
click at [583, 272] on div "Tags system-mistake Assistant Confirmed Bag Apply Cancel Close" at bounding box center [622, 306] width 358 height 138
click at [767, 350] on button "Apply" at bounding box center [764, 346] width 36 height 23
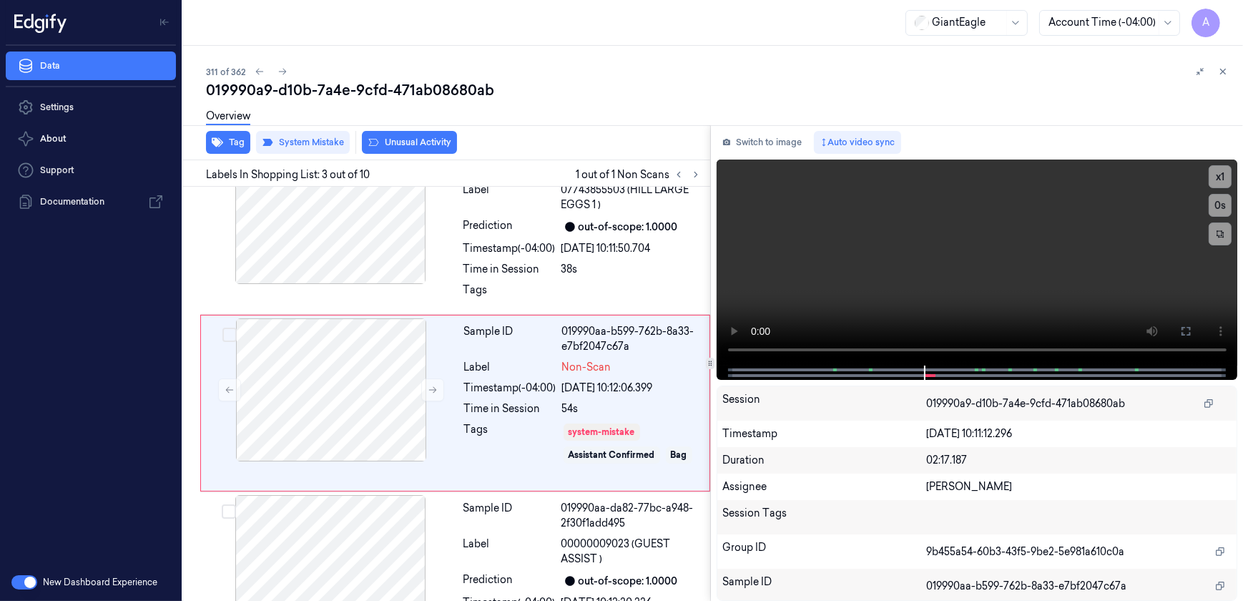
scroll to position [235, 0]
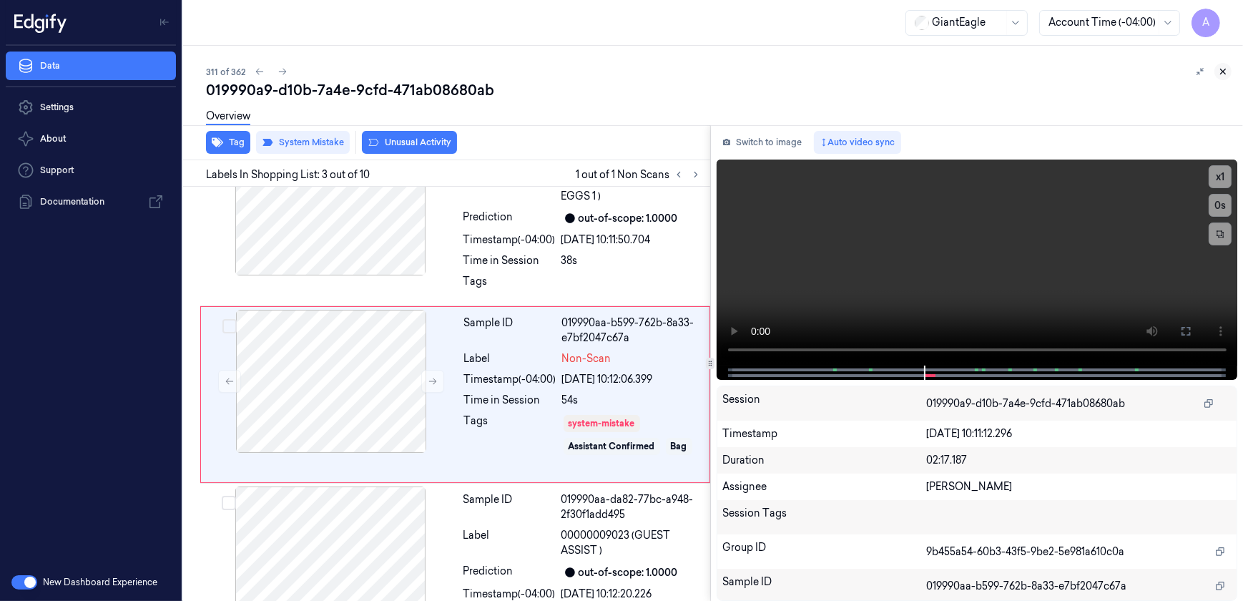
click at [1221, 71] on icon at bounding box center [1223, 72] width 10 height 10
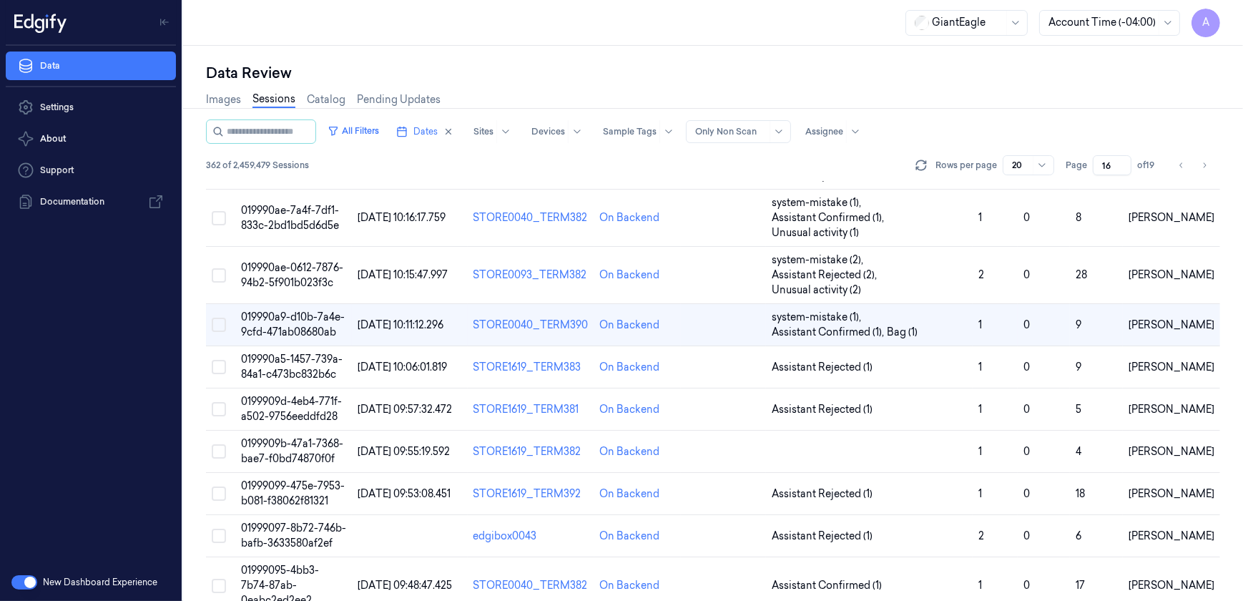
scroll to position [391, 0]
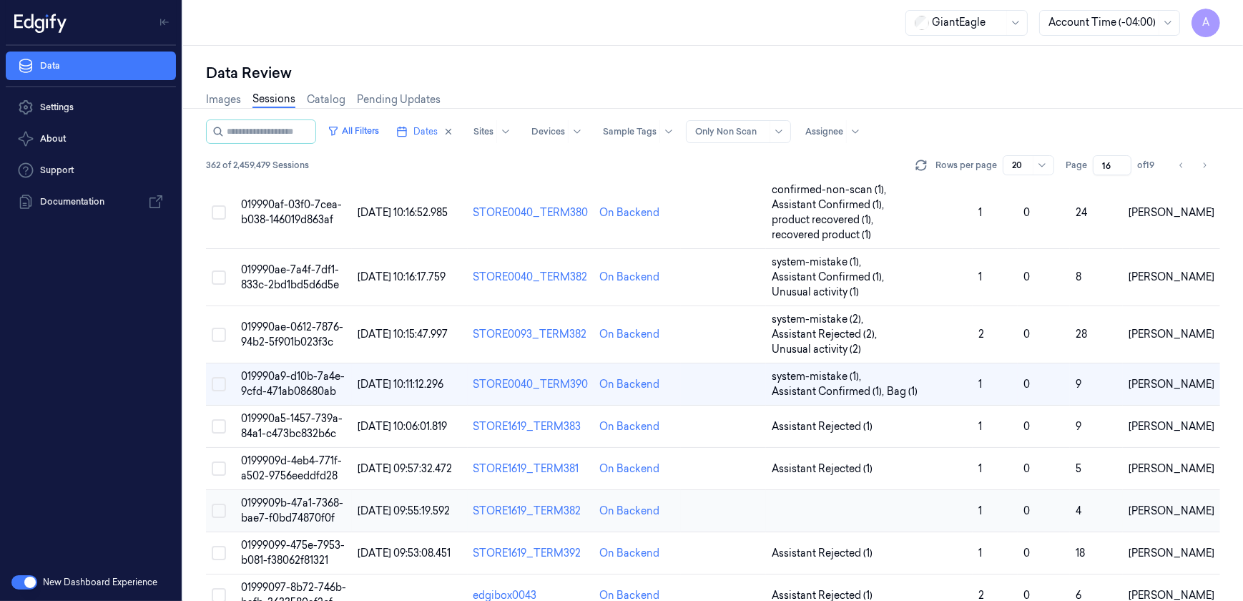
click at [278, 496] on span "0199909b-47a1-7368-bae7-f0bd74870f0f" at bounding box center [292, 510] width 102 height 28
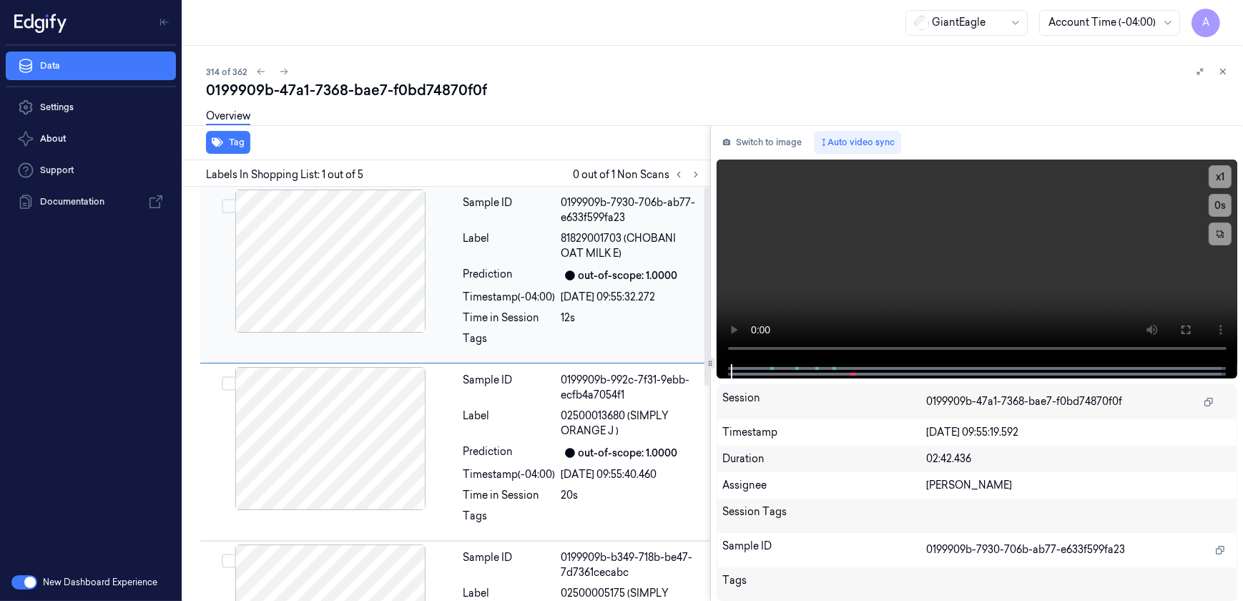
click at [589, 292] on div "[DATE] 09:55:32.272" at bounding box center [631, 297] width 140 height 15
click at [695, 169] on icon at bounding box center [696, 174] width 10 height 10
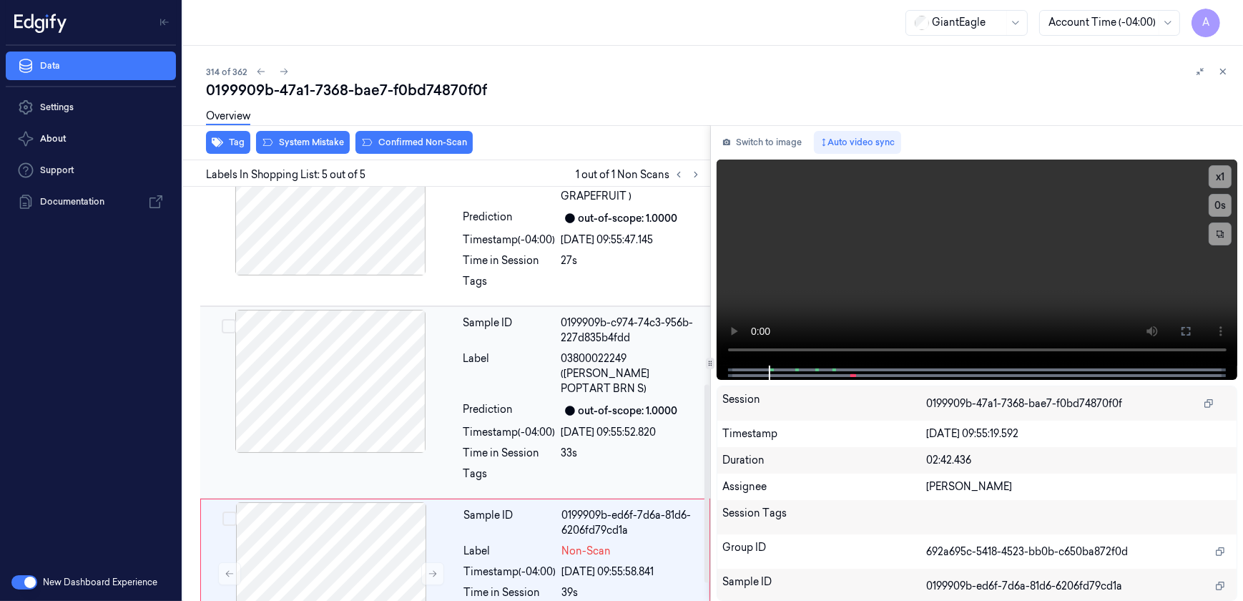
scroll to position [449, 0]
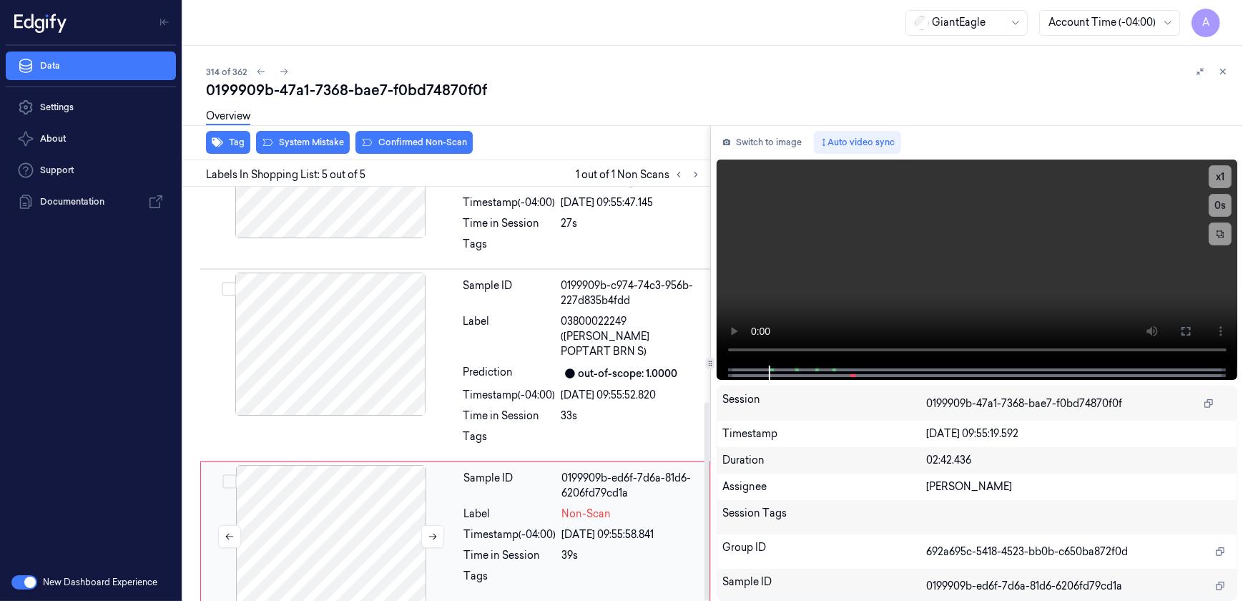
click at [420, 518] on div at bounding box center [331, 536] width 255 height 143
click at [433, 531] on icon at bounding box center [433, 536] width 10 height 10
click at [431, 526] on button at bounding box center [432, 536] width 23 height 23
click at [436, 526] on button at bounding box center [432, 536] width 23 height 23
click at [1183, 325] on icon at bounding box center [1185, 330] width 11 height 11
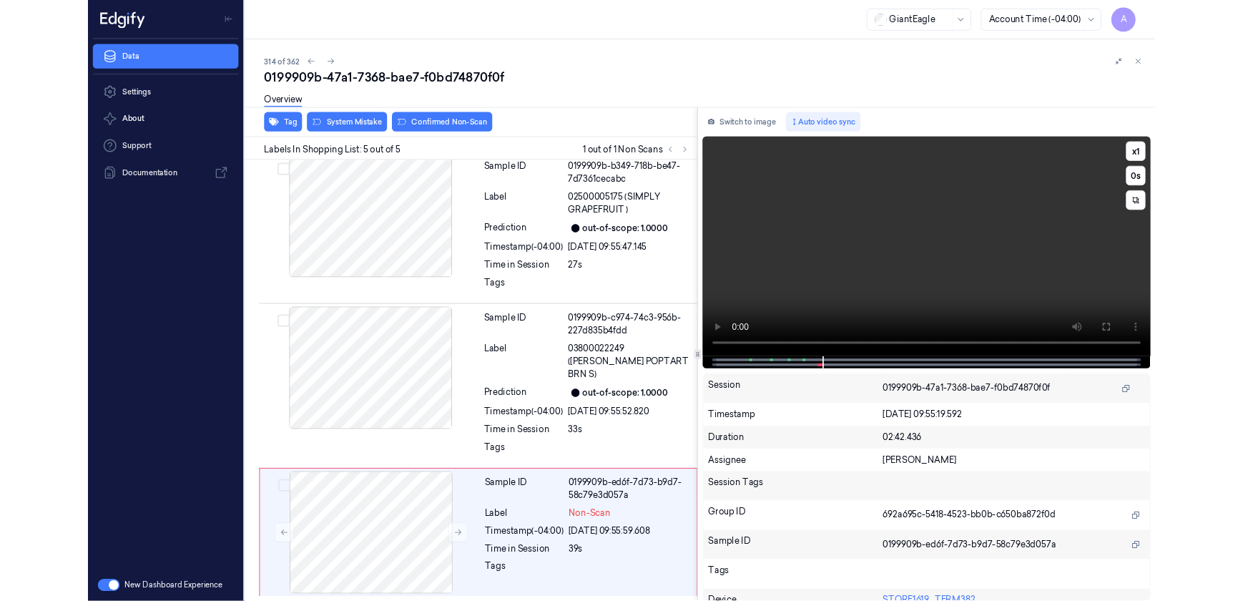
scroll to position [348, 0]
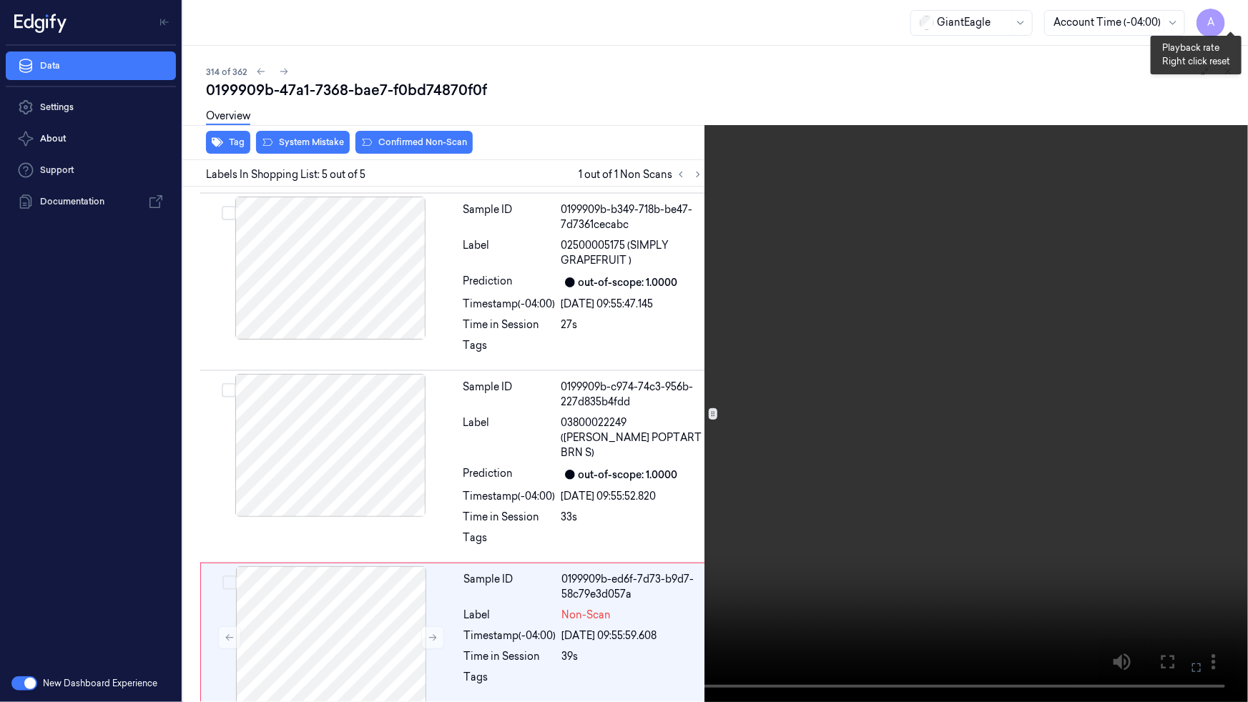
click at [1236, 16] on button "x 1" at bounding box center [1230, 17] width 23 height 23
click at [1231, 21] on button "x 2" at bounding box center [1230, 17] width 23 height 23
drag, startPoint x: 1184, startPoint y: 664, endPoint x: 1181, endPoint y: 596, distance: 68.0
click at [0, 0] on button at bounding box center [0, 0] width 0 height 0
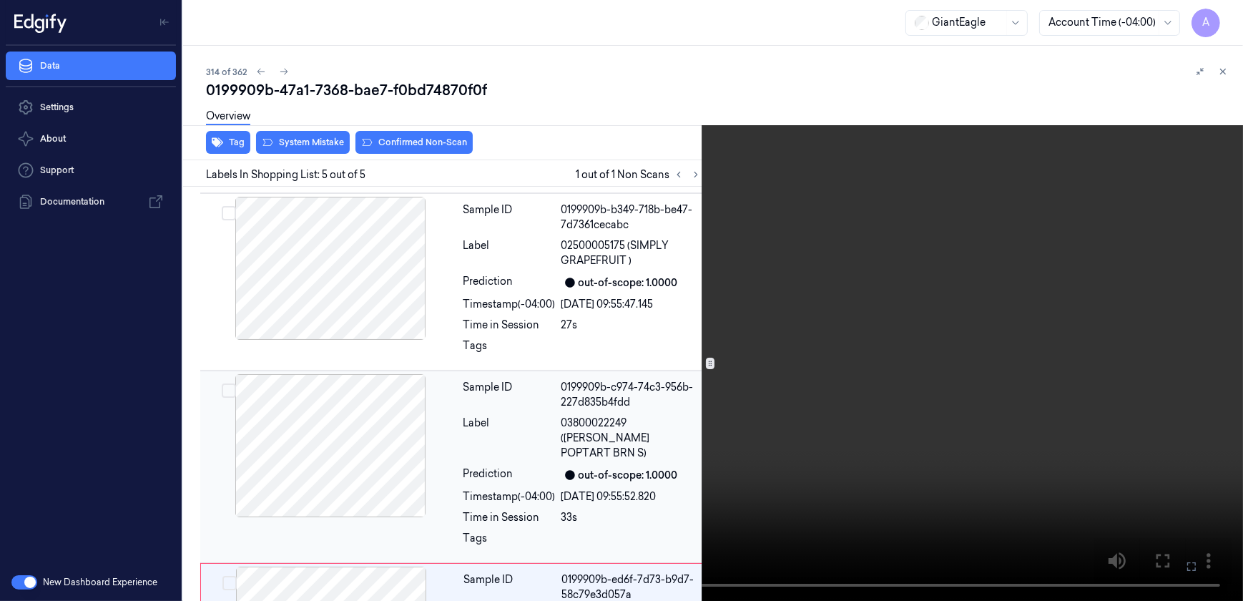
scroll to position [449, 0]
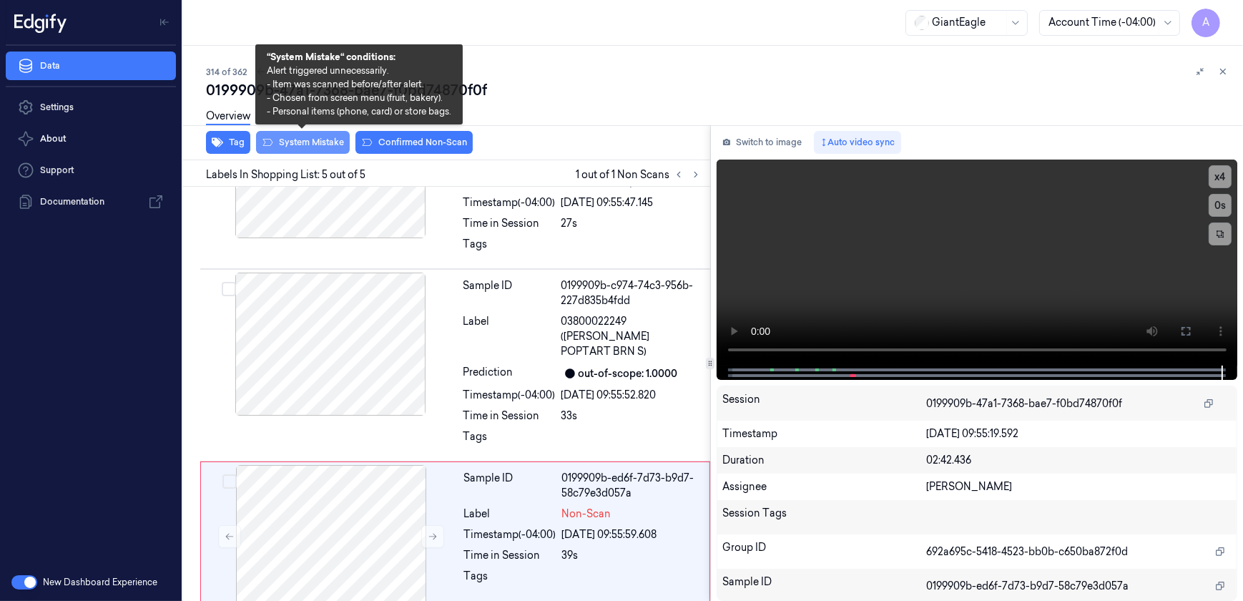
click at [299, 146] on button "System Mistake" at bounding box center [303, 142] width 94 height 23
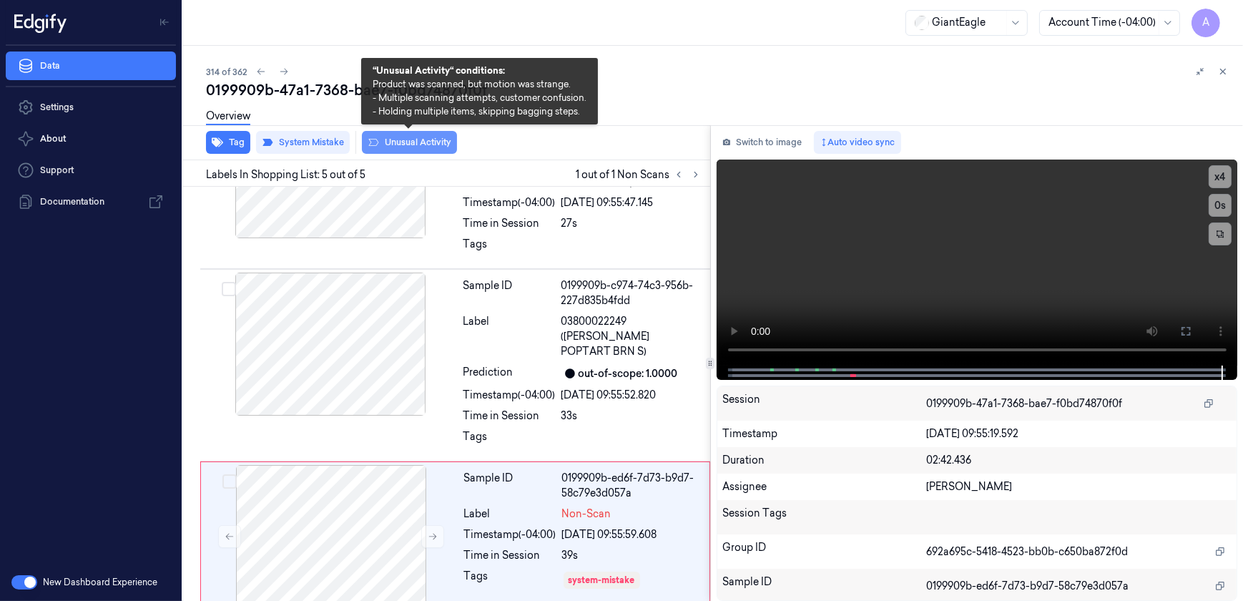
click at [431, 147] on button "Unusual Activity" at bounding box center [409, 142] width 95 height 23
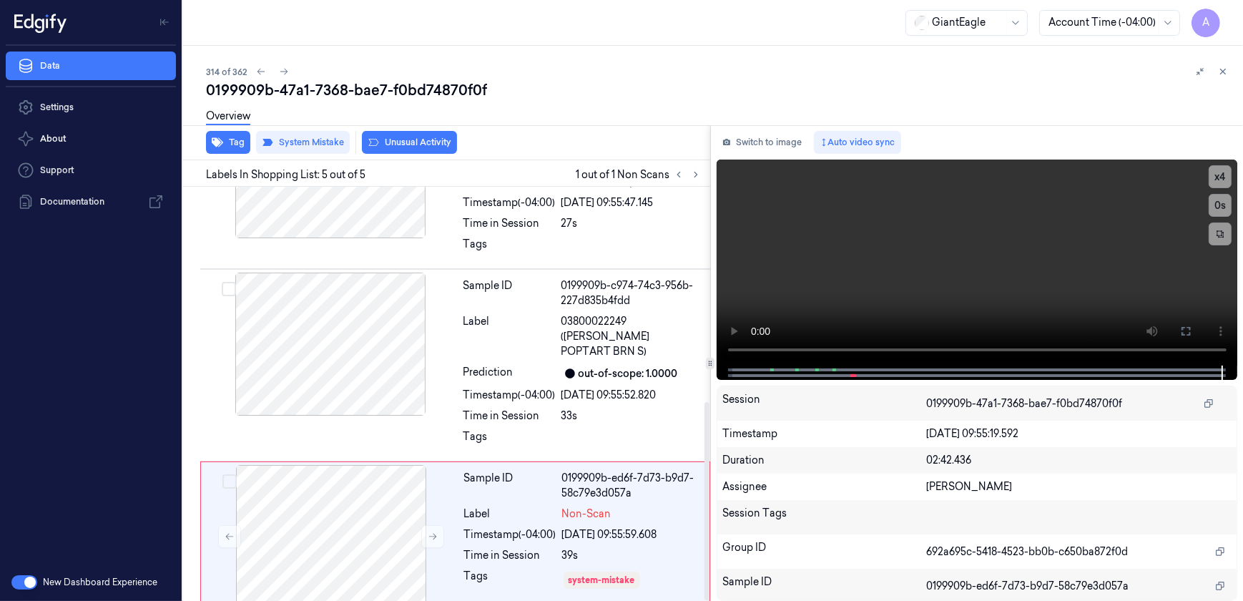
scroll to position [458, 0]
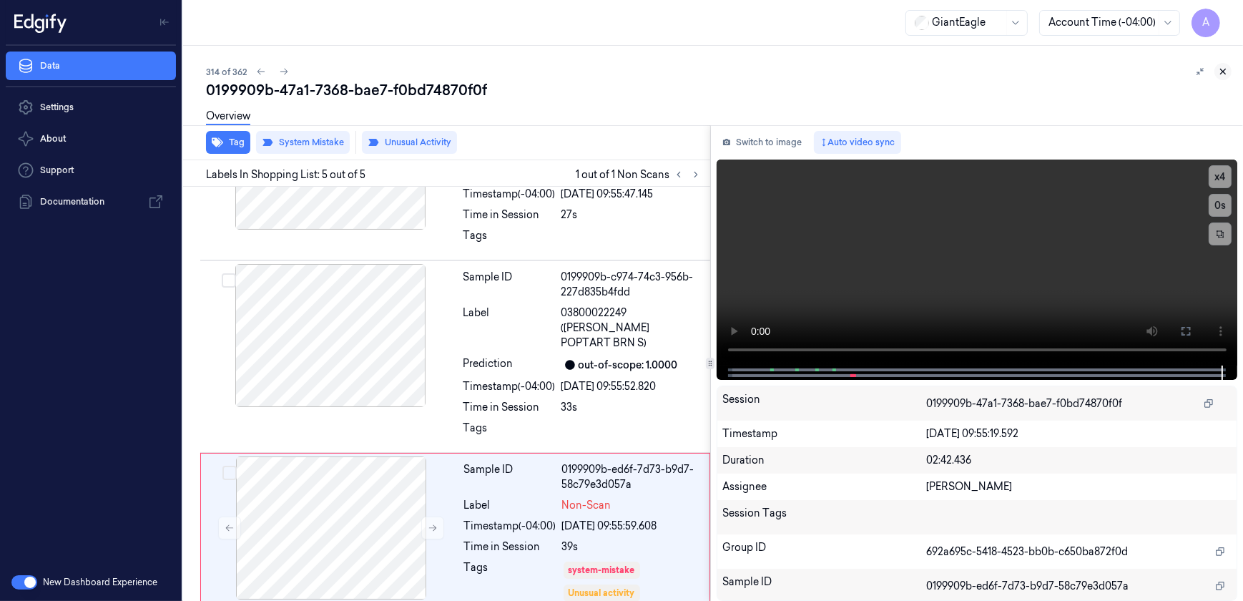
click at [1224, 72] on icon at bounding box center [1223, 72] width 10 height 10
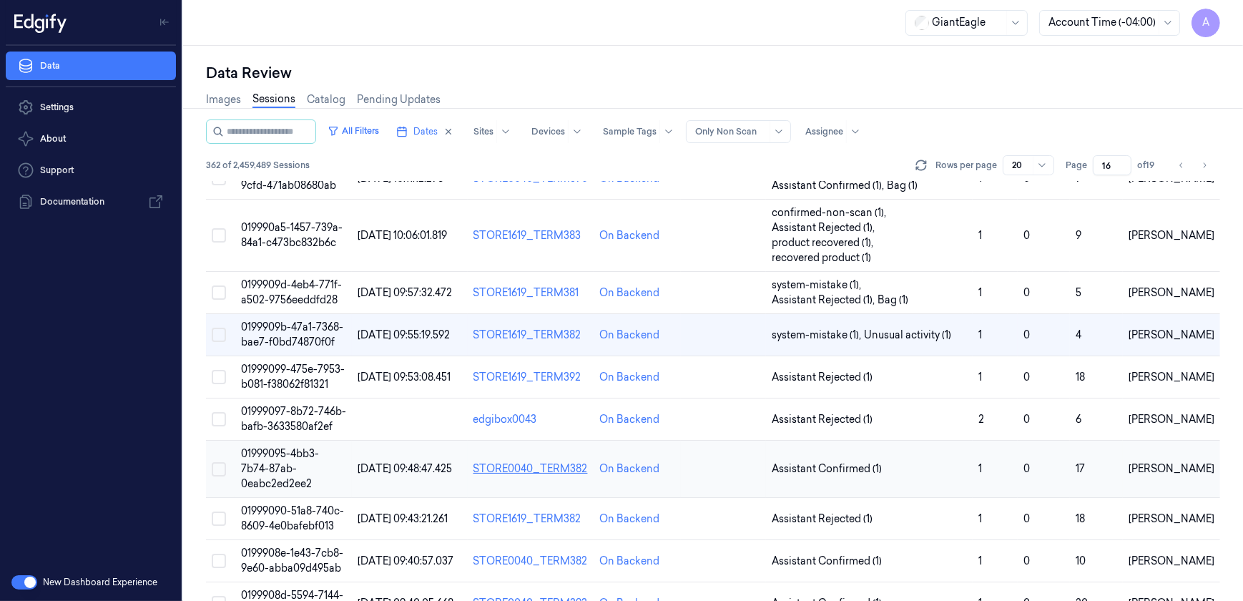
scroll to position [600, 0]
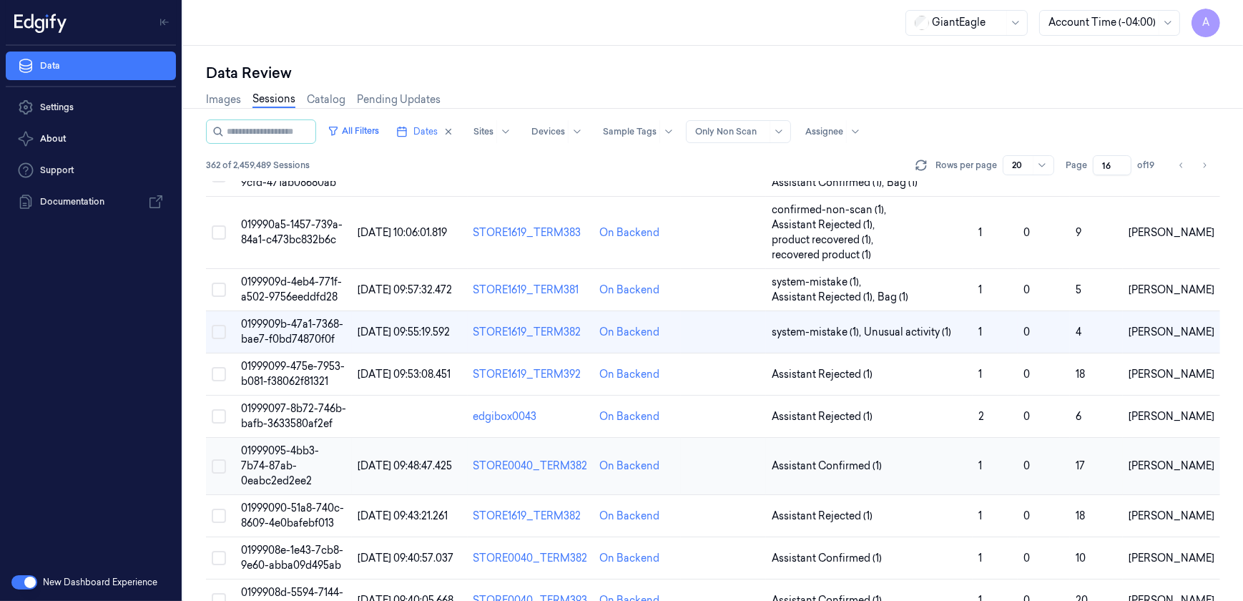
click at [295, 444] on span "01999095-4bb3-7b74-87ab-0eabc2ed2ee2" at bounding box center [280, 465] width 78 height 43
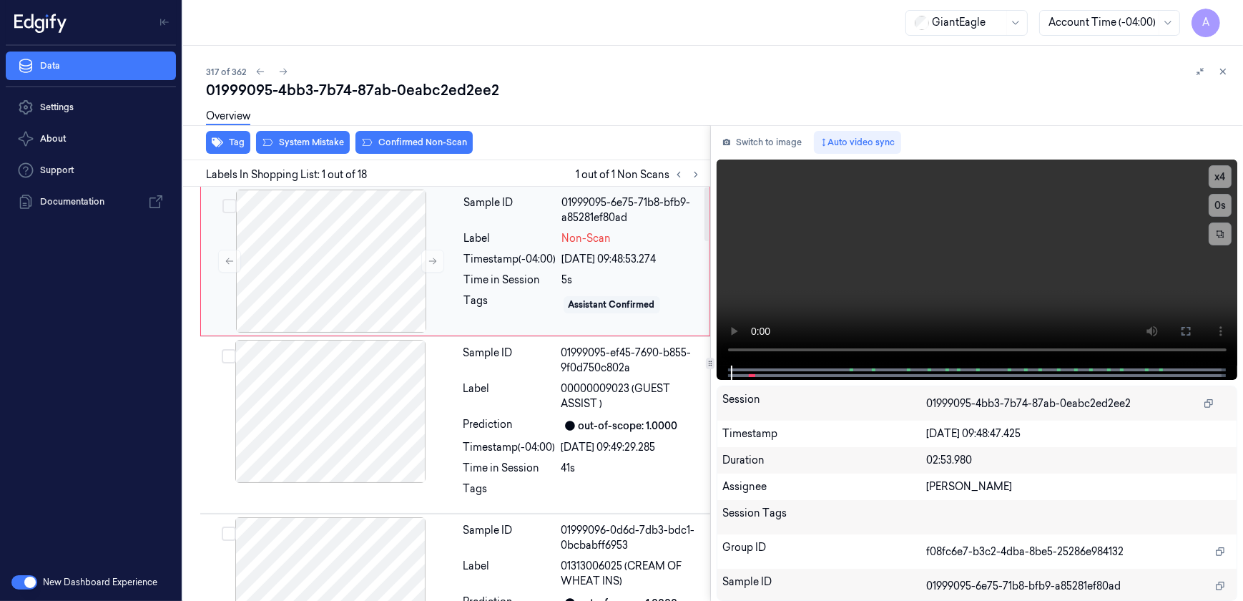
click at [490, 280] on div "Time in Session" at bounding box center [510, 279] width 92 height 15
drag, startPoint x: 543, startPoint y: 14, endPoint x: 526, endPoint y: 204, distance: 190.2
click at [518, 316] on div "Sample ID 01999095-6e75-71b8-bfb9-a85281ef80ad Label Non-Scan Timestamp (-04:00…" at bounding box center [582, 261] width 248 height 143
click at [428, 261] on icon at bounding box center [433, 261] width 10 height 10
click at [428, 259] on icon at bounding box center [433, 261] width 10 height 10
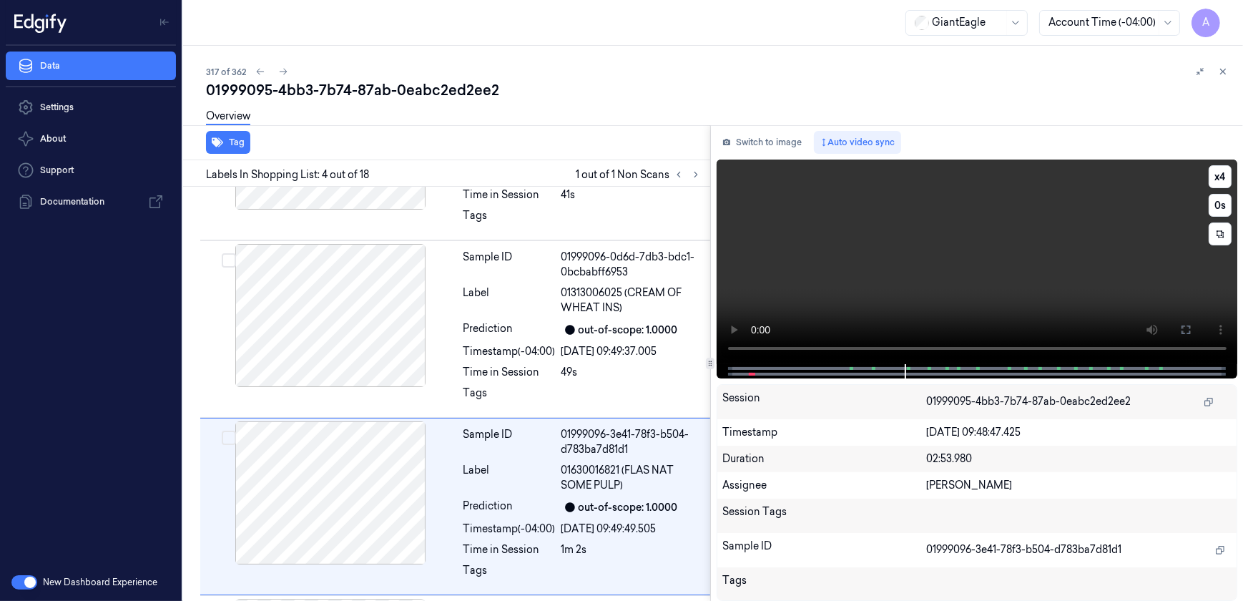
scroll to position [385, 0]
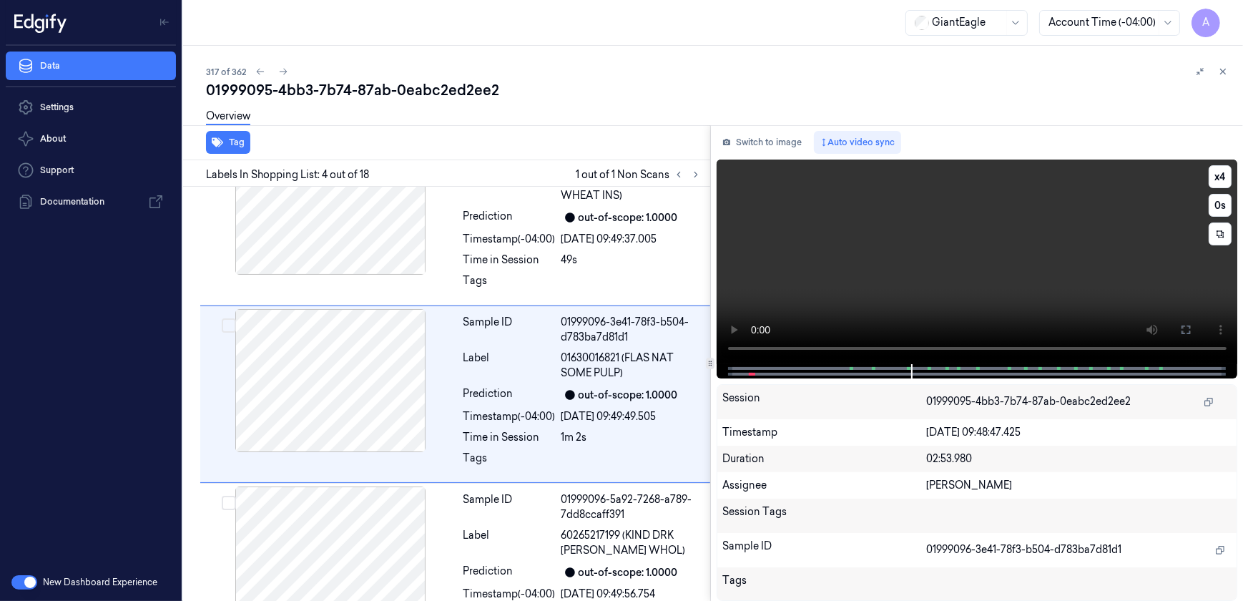
click at [903, 251] on video at bounding box center [977, 261] width 521 height 205
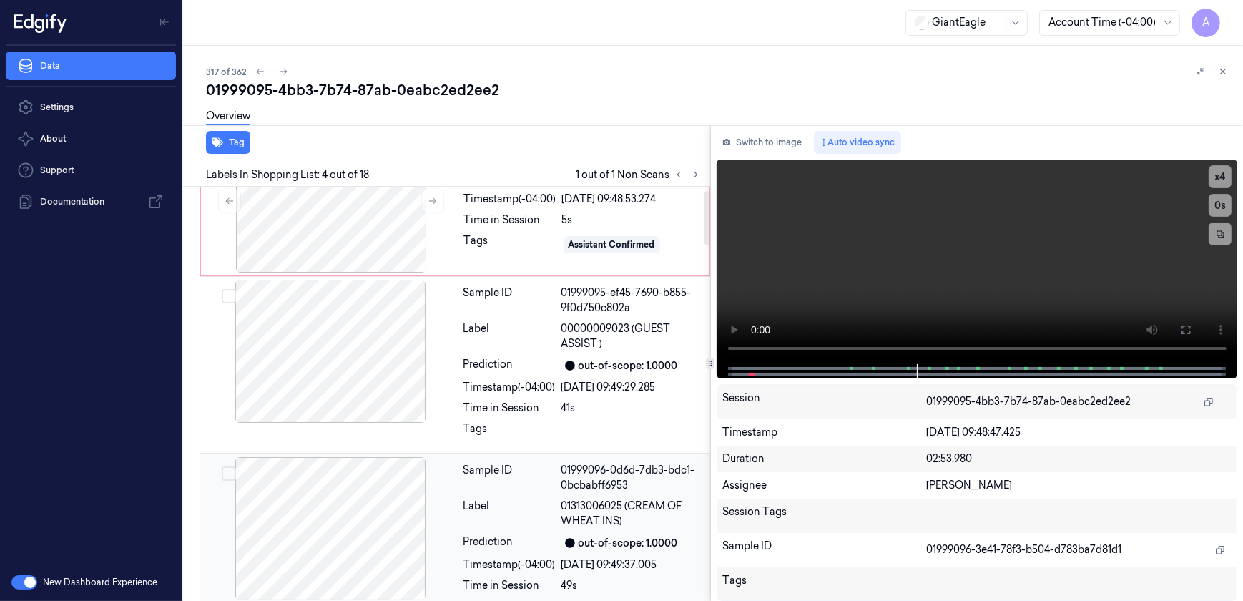
scroll to position [0, 0]
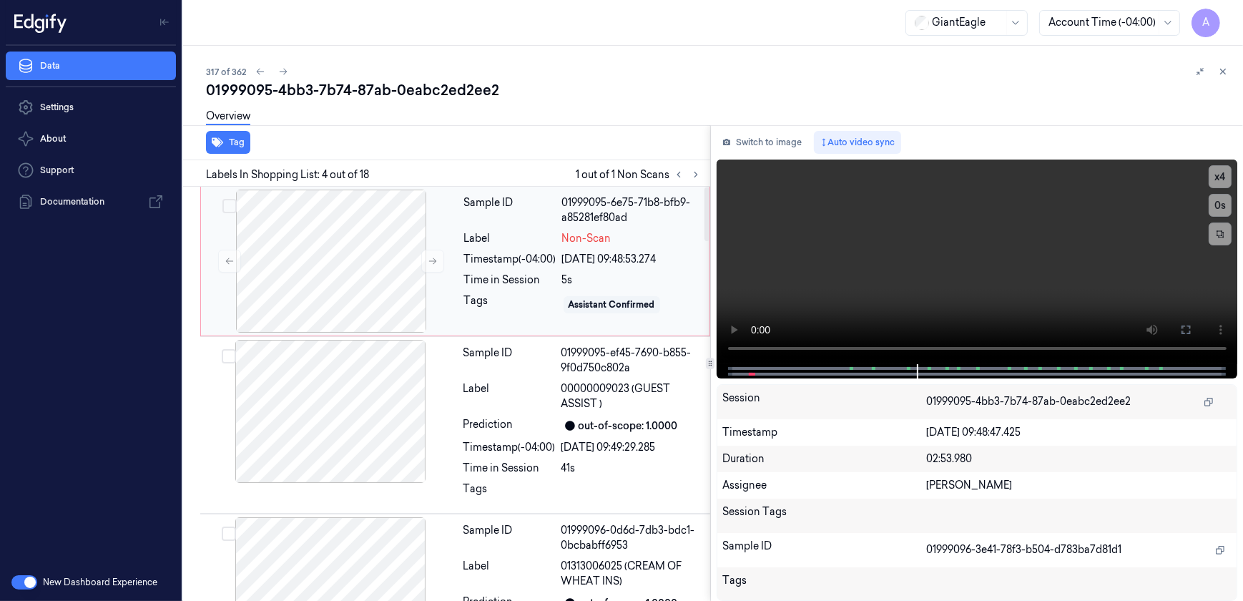
click at [509, 315] on div "Sample ID 01999095-6e75-71b8-bfb9-a85281ef80ad Label Non-Scan Timestamp (-04:00…" at bounding box center [582, 261] width 248 height 143
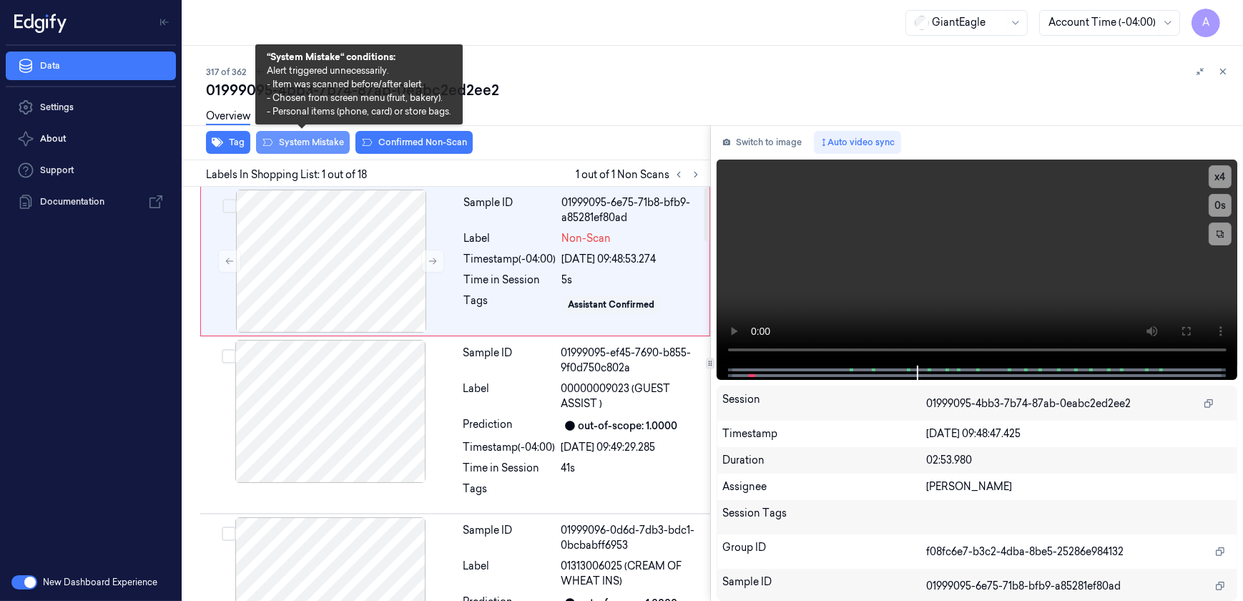
click at [294, 146] on button "System Mistake" at bounding box center [303, 142] width 94 height 23
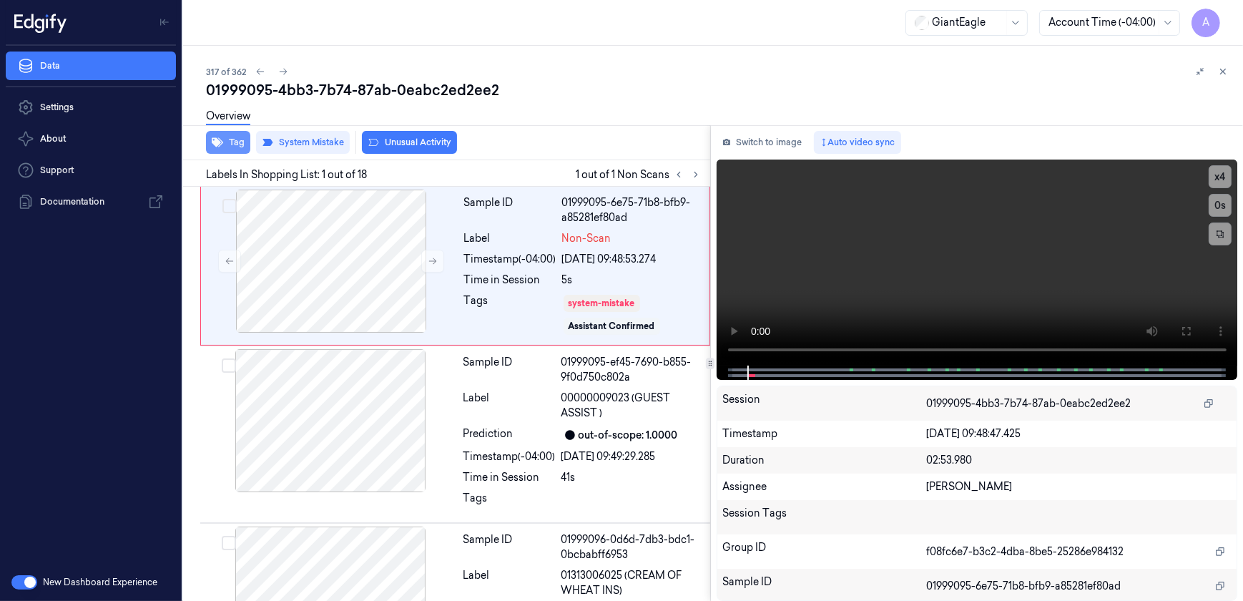
click at [217, 141] on icon "button" at bounding box center [217, 142] width 11 height 9
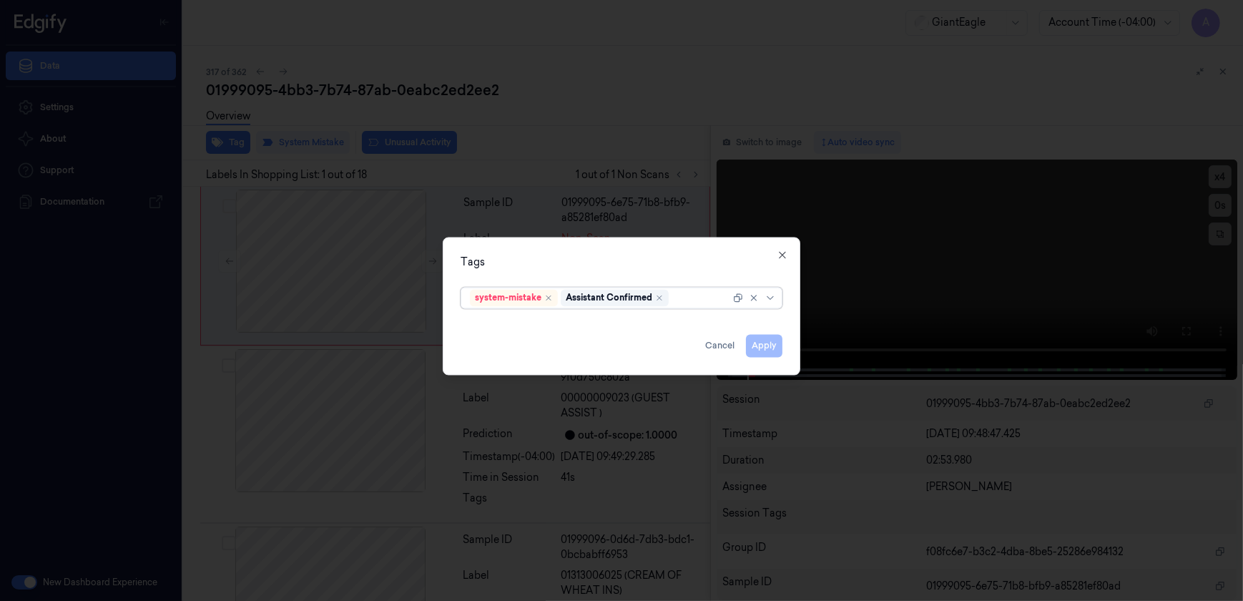
click at [681, 298] on div at bounding box center [700, 297] width 59 height 15
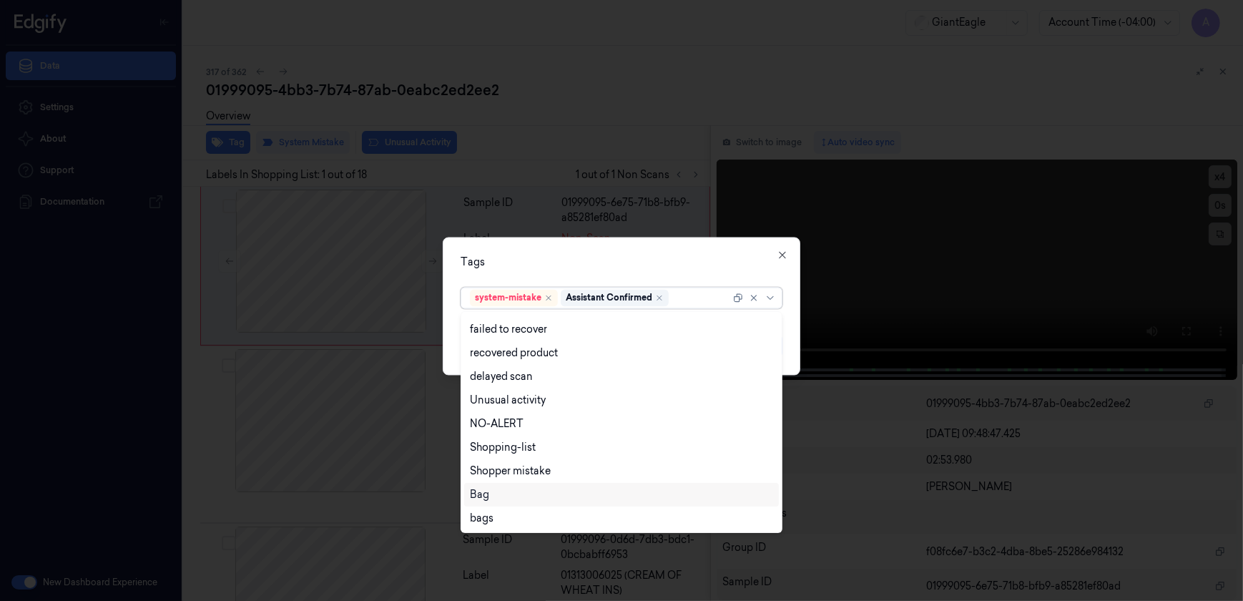
click at [514, 503] on div "Bag" at bounding box center [621, 495] width 315 height 24
click at [571, 243] on div "Tags option Bag, selected. 13 results available. Use Up and Down to choose opti…" at bounding box center [622, 306] width 358 height 138
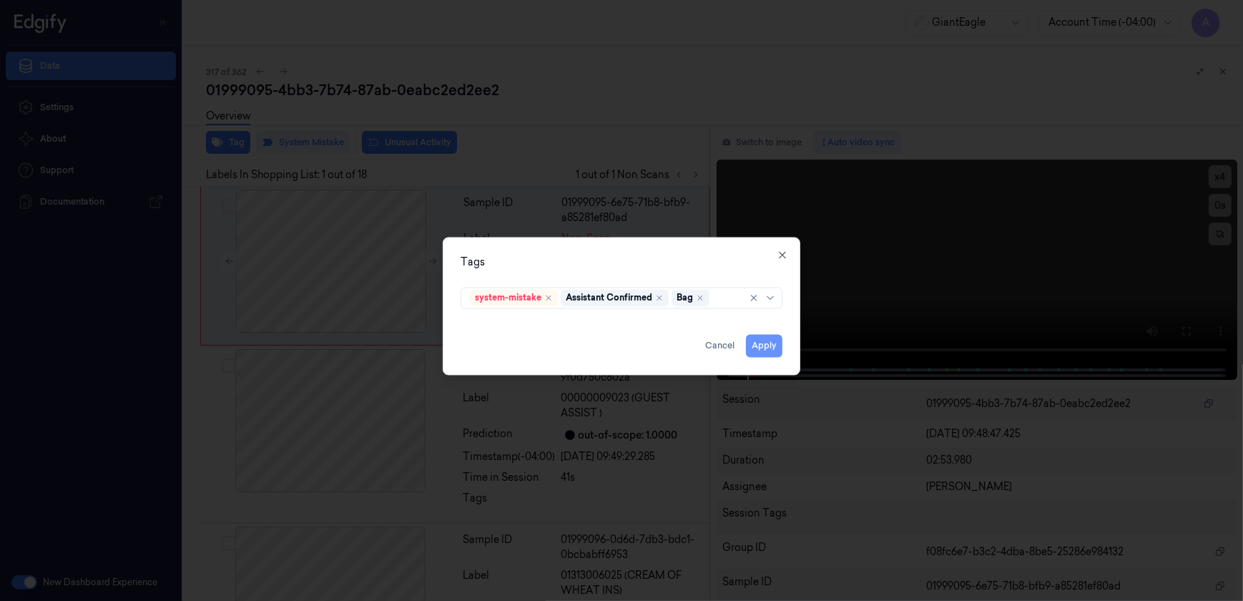
click at [755, 349] on button "Apply" at bounding box center [764, 346] width 36 height 23
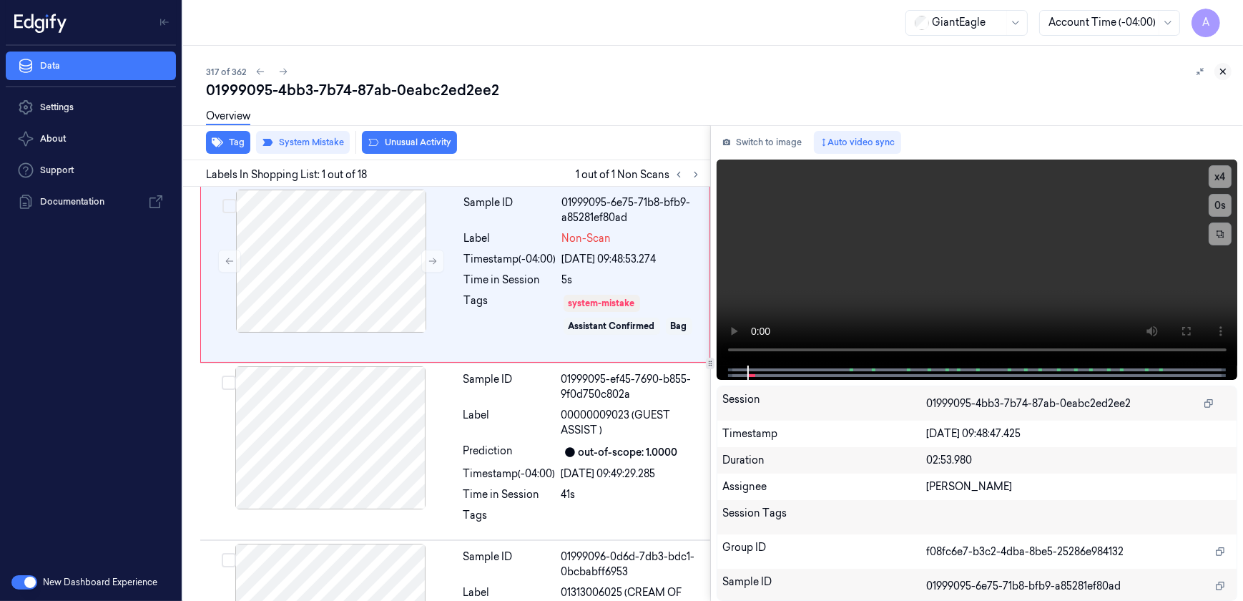
click at [1222, 67] on icon at bounding box center [1223, 72] width 10 height 10
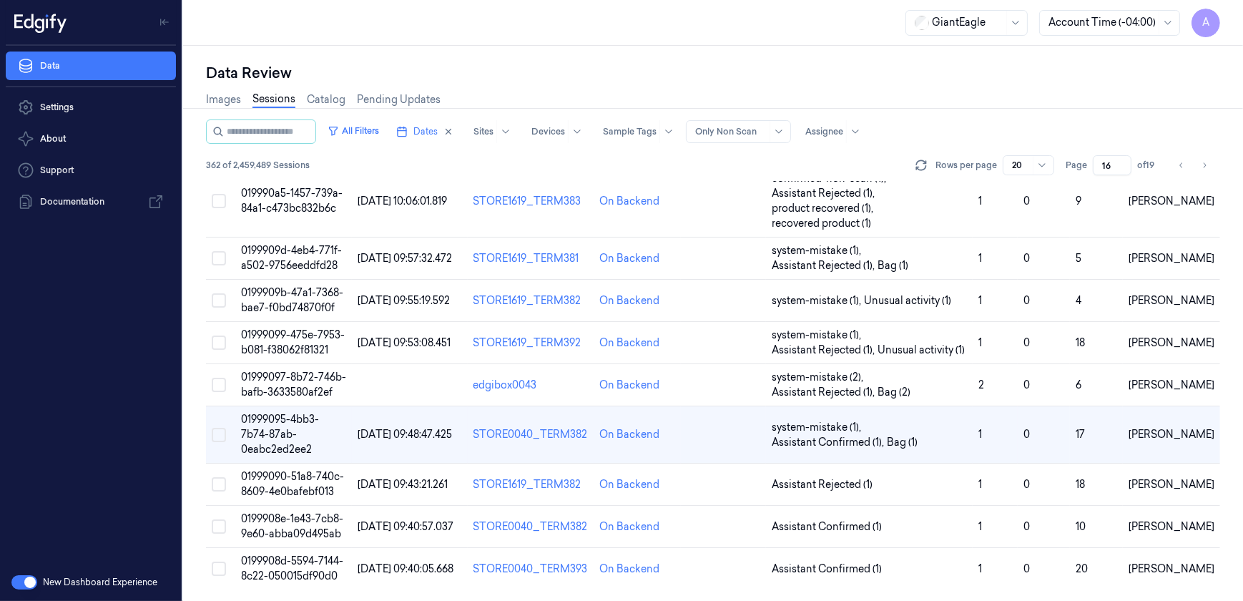
scroll to position [600, 0]
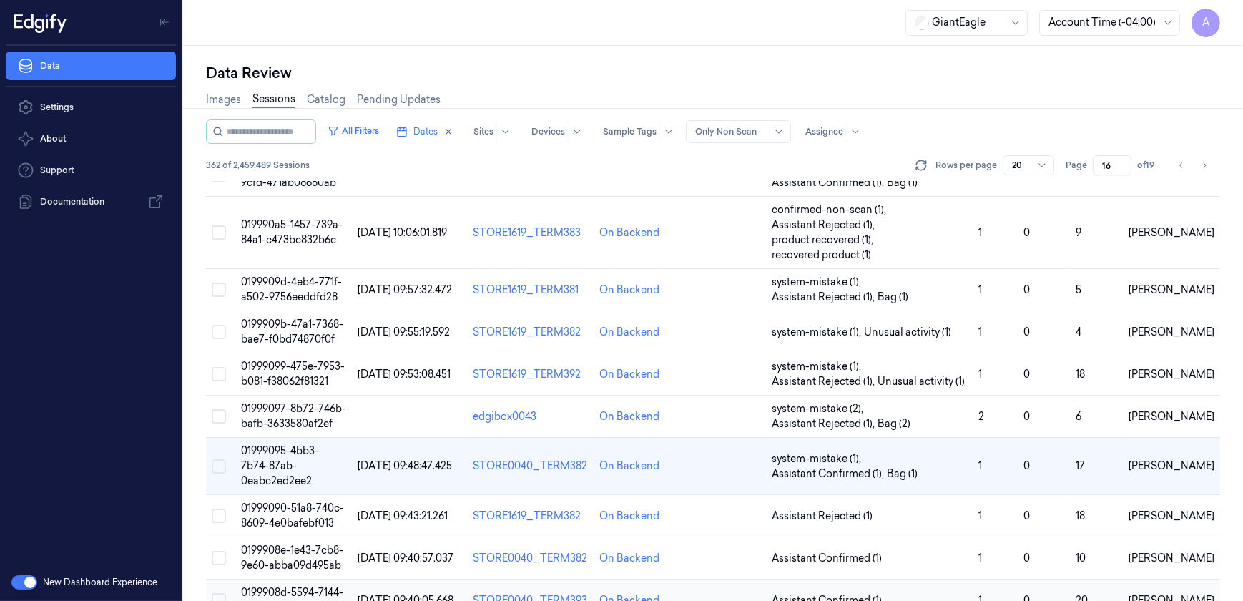
click at [302, 586] on span "0199908d-5594-7144-8c22-050015df90d0" at bounding box center [292, 600] width 102 height 28
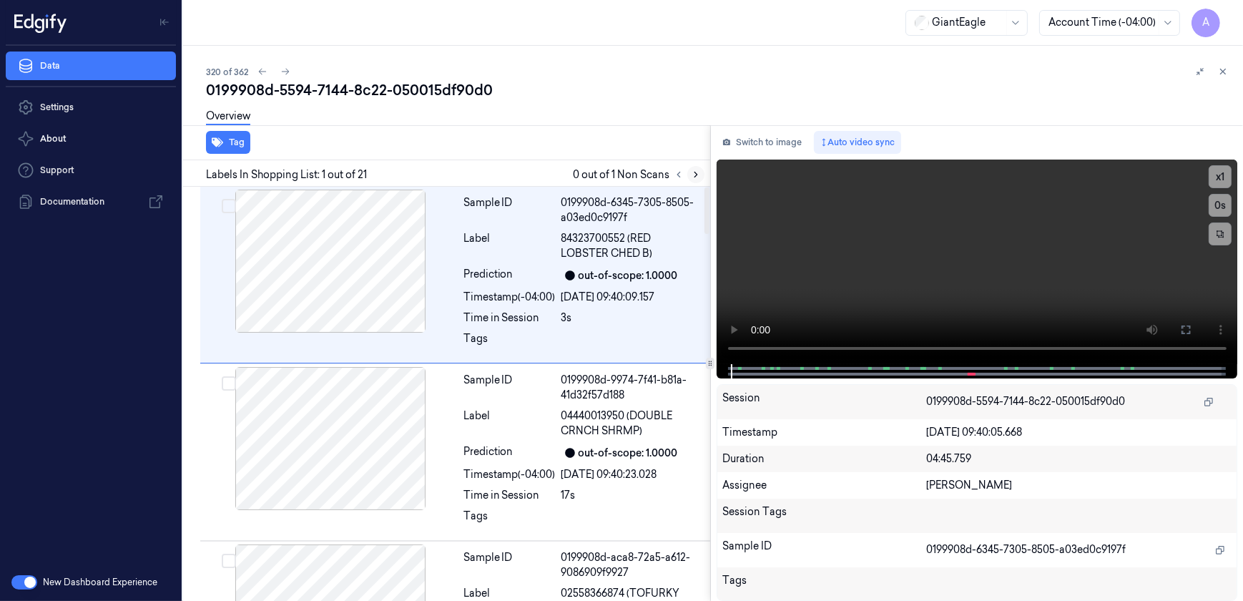
click at [696, 177] on icon at bounding box center [696, 174] width 10 height 10
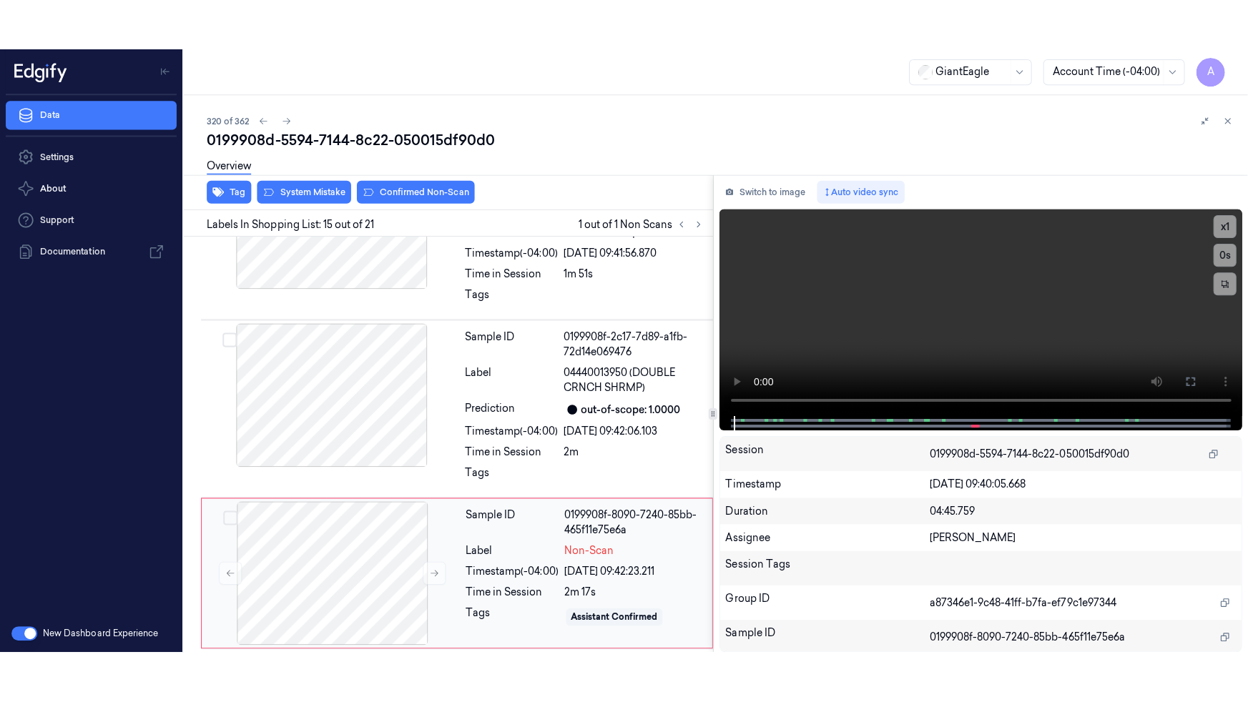
scroll to position [2333, 0]
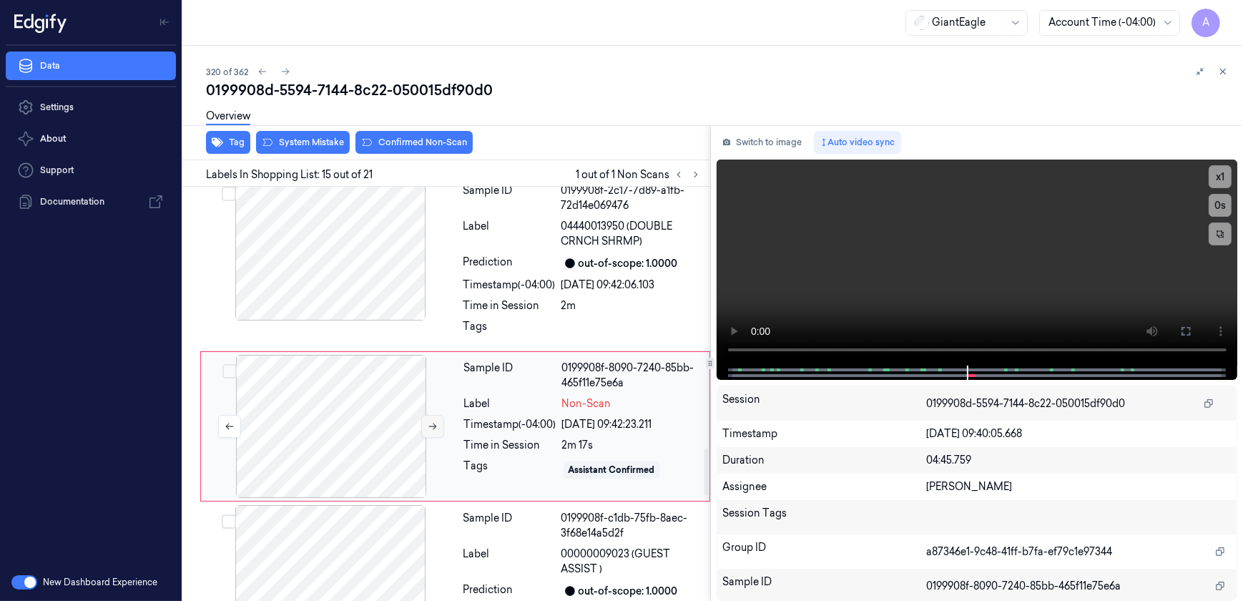
click at [425, 415] on button at bounding box center [432, 426] width 23 height 23
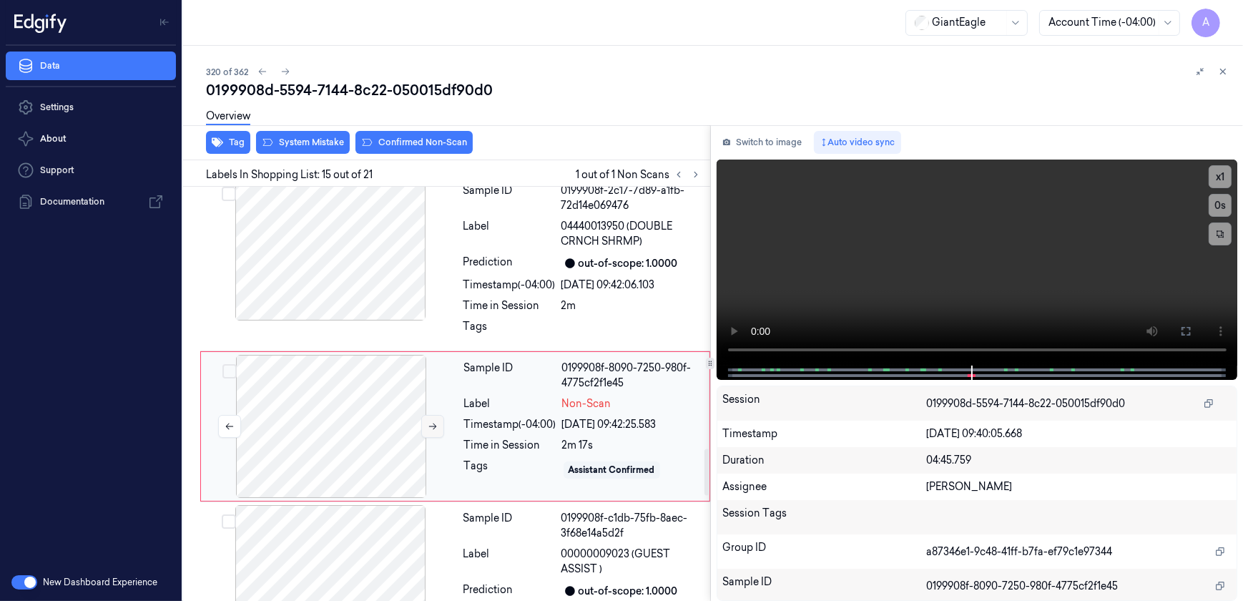
click at [425, 415] on button at bounding box center [432, 426] width 23 height 23
click at [1183, 335] on icon at bounding box center [1185, 331] width 9 height 9
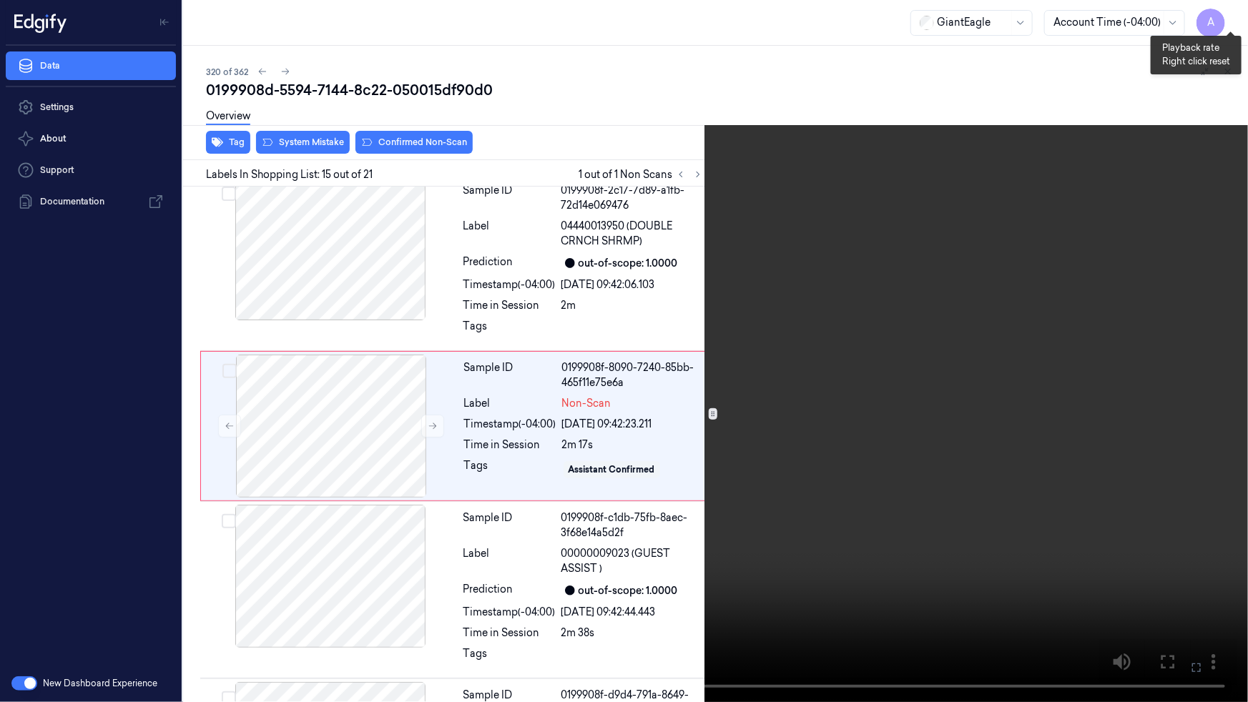
click at [1235, 18] on button "x 1" at bounding box center [1230, 17] width 23 height 23
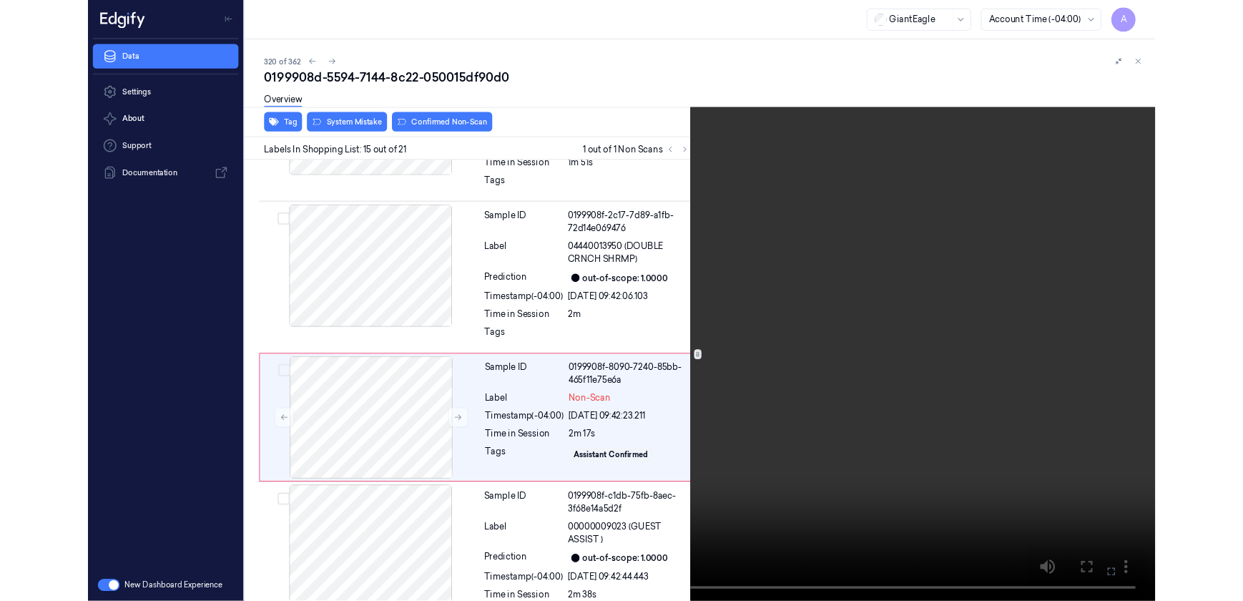
scroll to position [2282, 0]
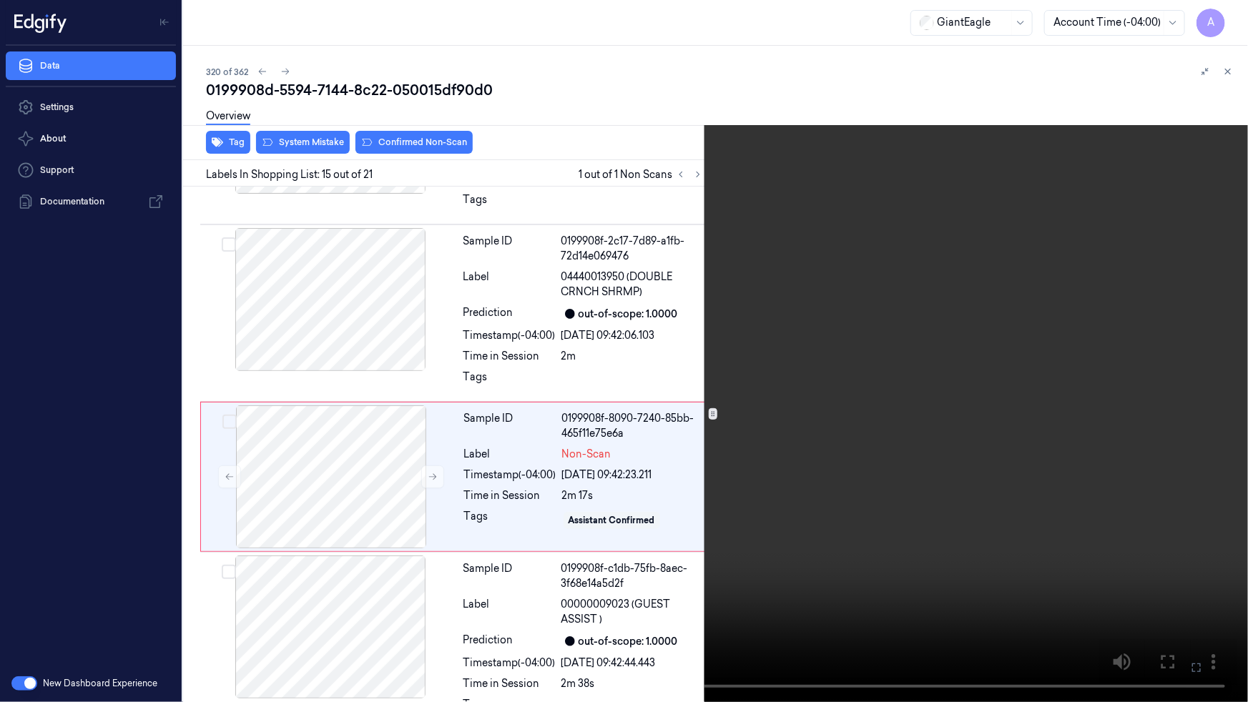
click at [0, 0] on icon at bounding box center [0, 0] width 0 height 0
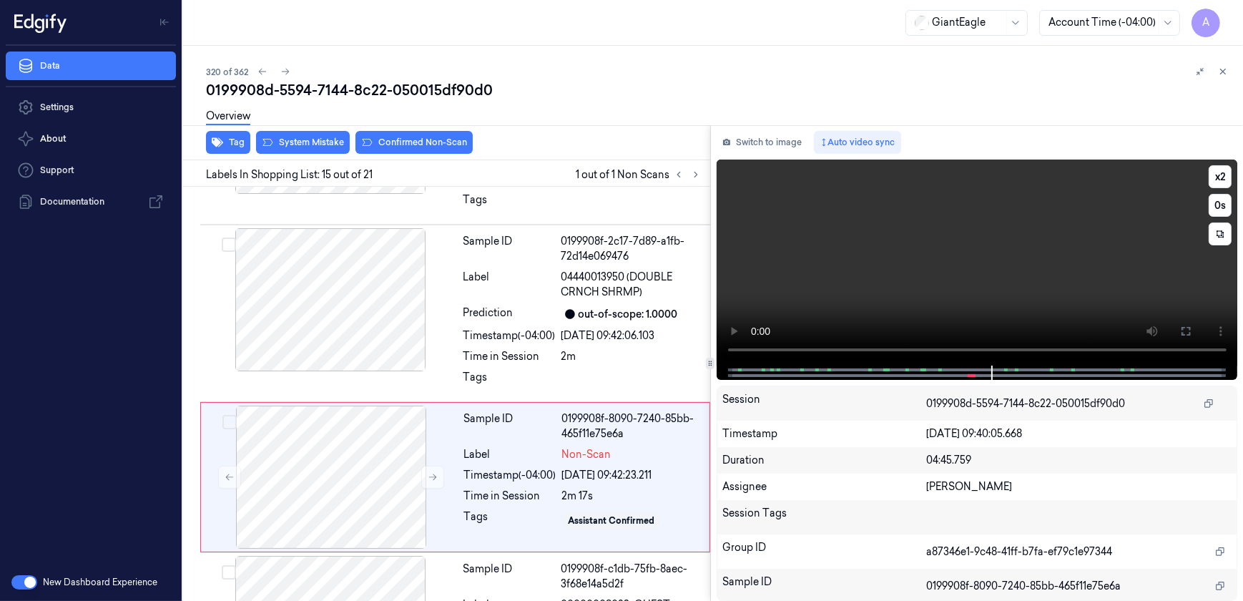
click at [886, 286] on video at bounding box center [977, 262] width 521 height 206
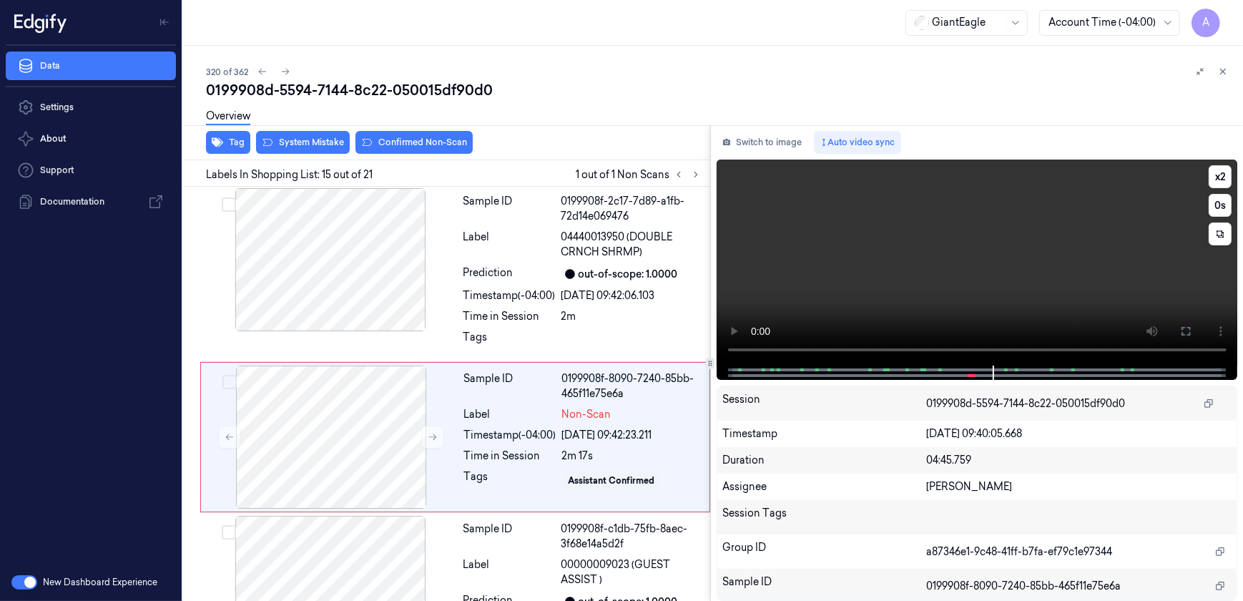
scroll to position [2333, 0]
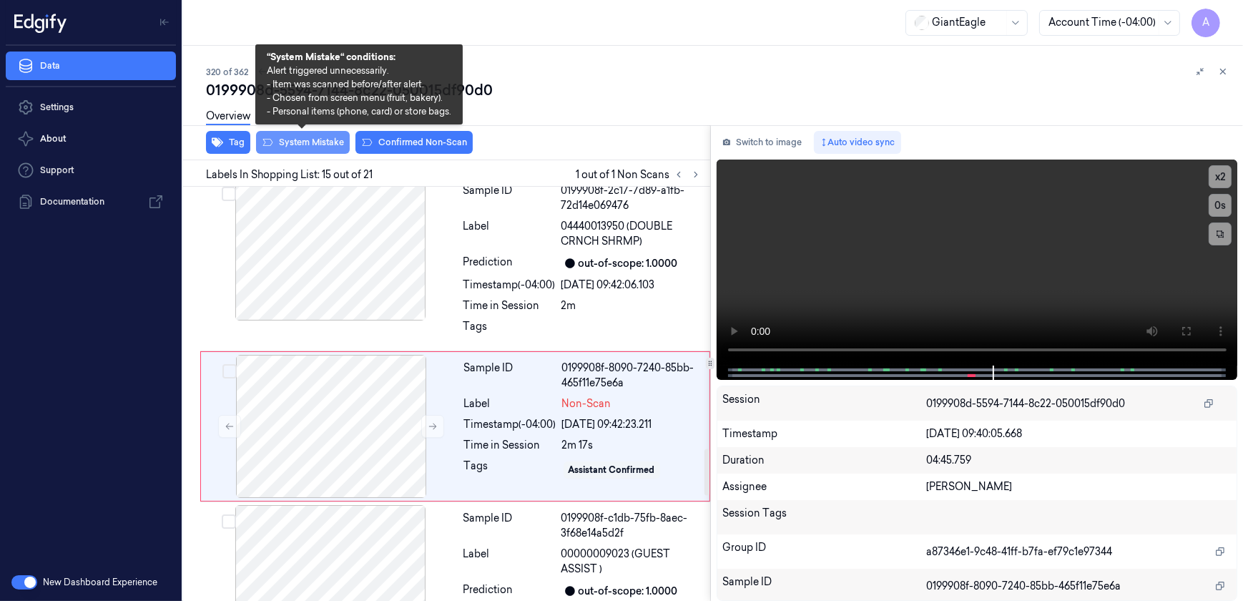
click at [305, 150] on button "System Mistake" at bounding box center [303, 142] width 94 height 23
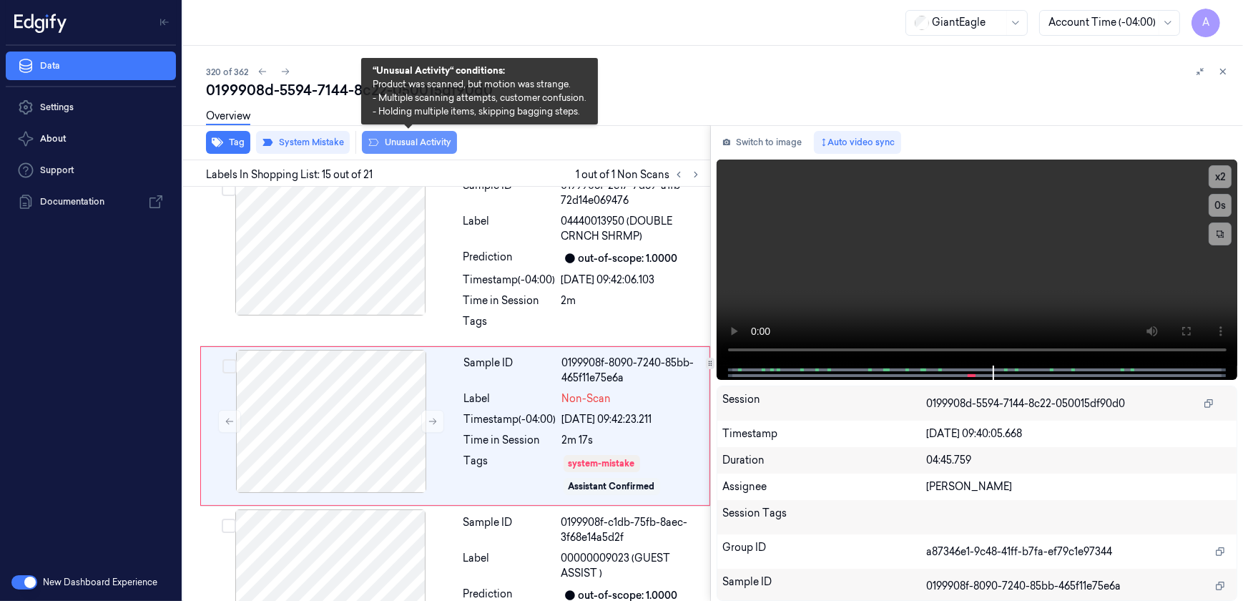
click at [390, 149] on button "Unusual Activity" at bounding box center [409, 142] width 95 height 23
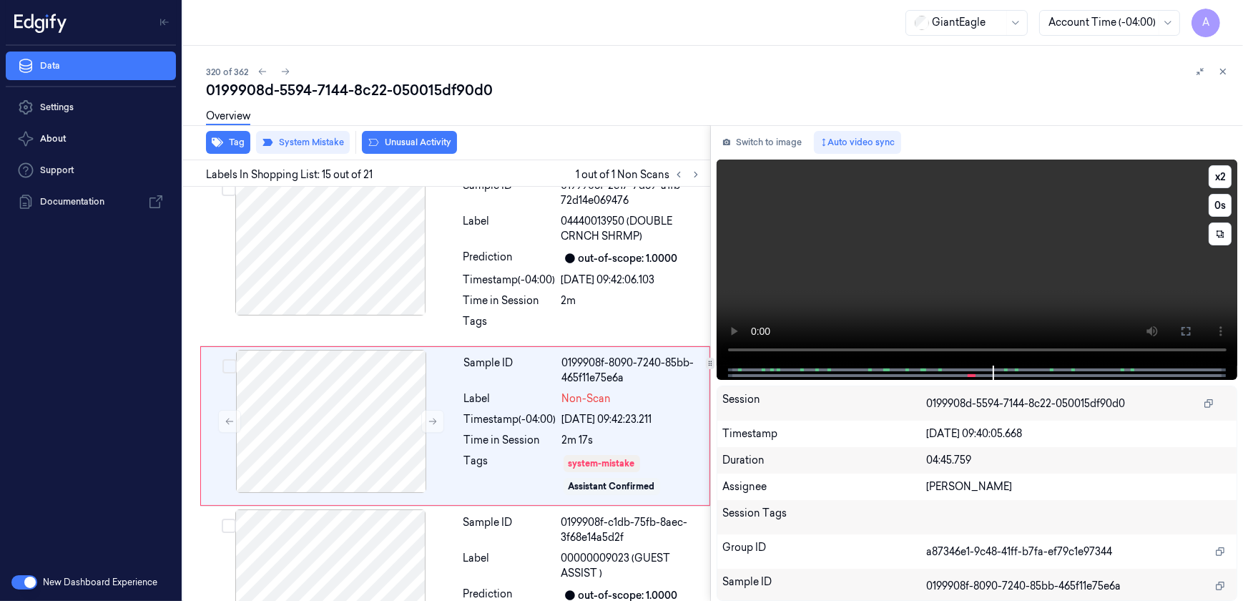
scroll to position [2346, 0]
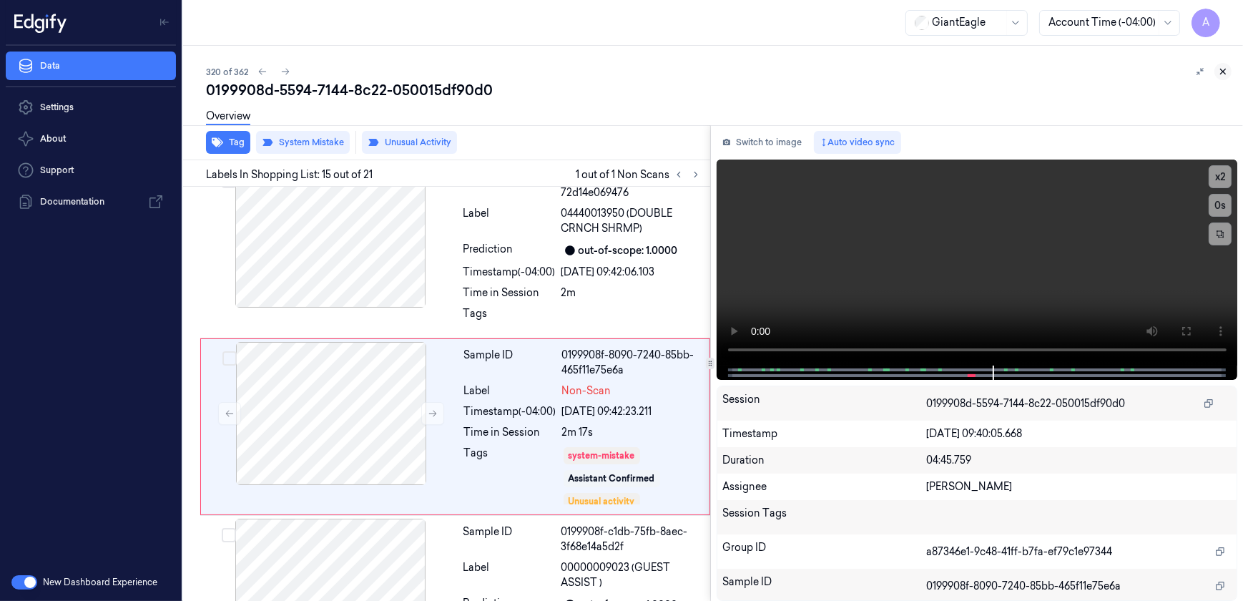
click at [1222, 71] on icon at bounding box center [1223, 71] width 5 height 5
